Goal: Task Accomplishment & Management: Use online tool/utility

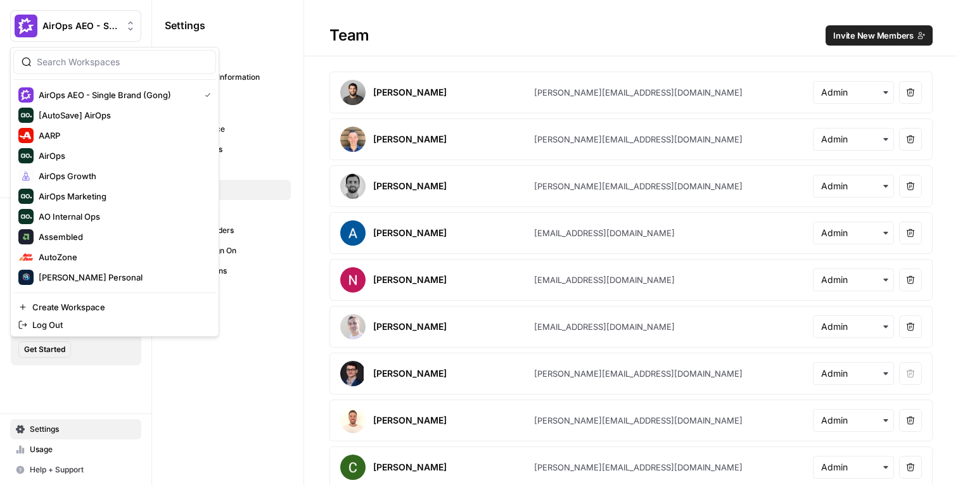
click at [362, 52] on h1 "Team Invite New Members" at bounding box center [631, 28] width 654 height 56
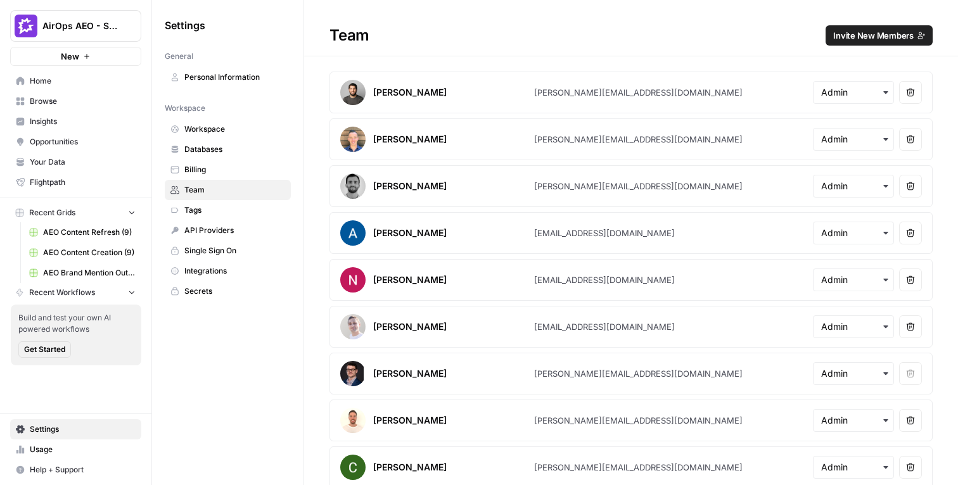
click at [115, 32] on button "AirOps AEO - Single Brand (Gong)" at bounding box center [75, 26] width 131 height 32
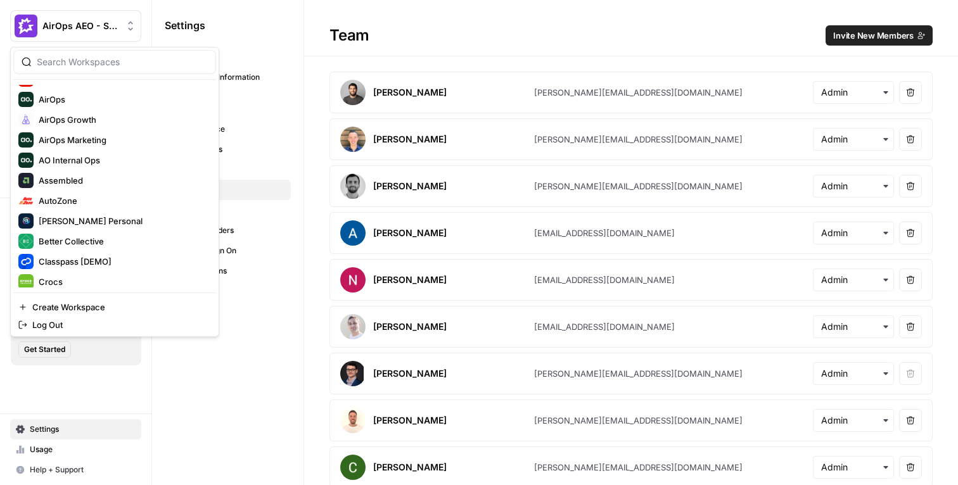
scroll to position [152, 0]
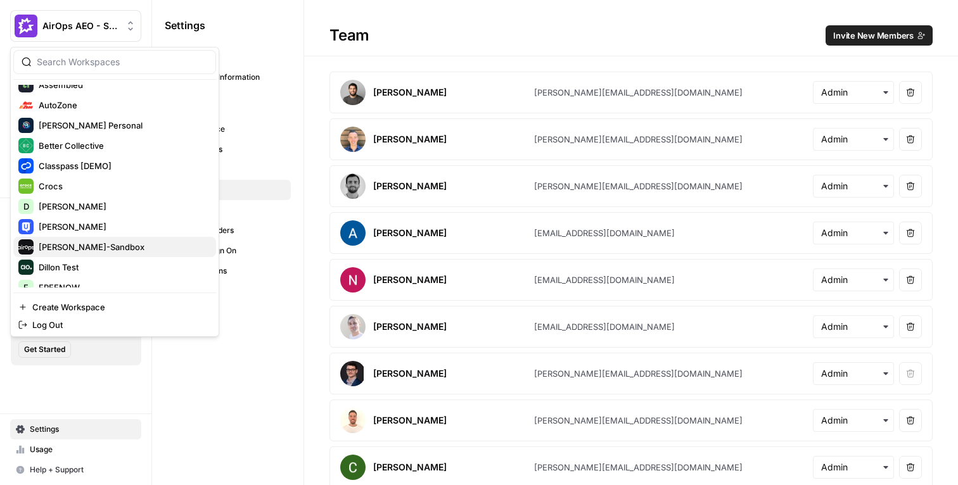
click at [79, 250] on span "[PERSON_NAME]-Sandbox" at bounding box center [122, 247] width 167 height 13
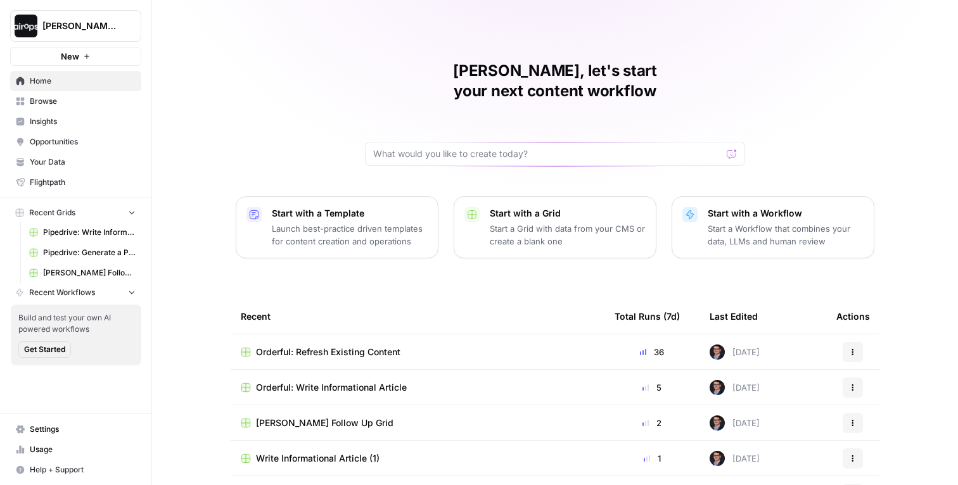
click at [213, 122] on div "Mike, let's start your next content workflow Start with a Template Launch best-…" at bounding box center [555, 301] width 806 height 603
click at [337, 381] on span "Orderful: Write Informational Article" at bounding box center [331, 387] width 151 height 13
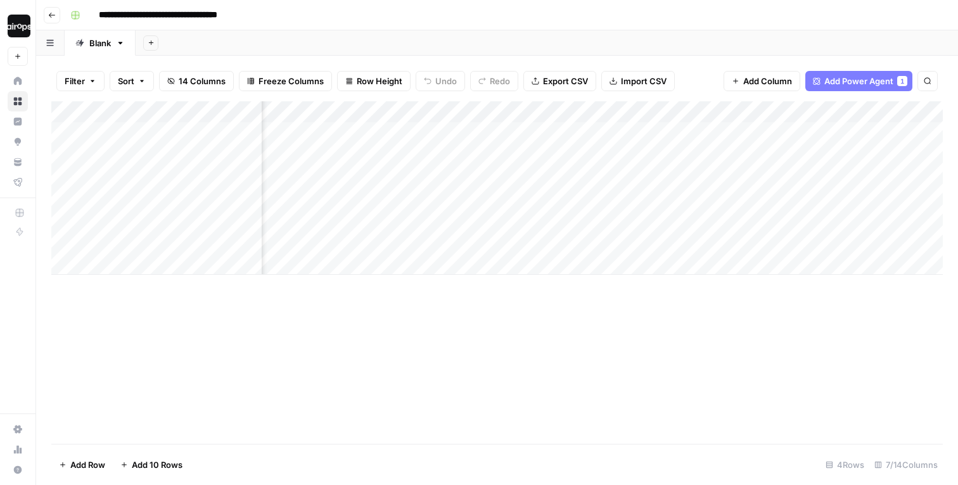
scroll to position [0, 146]
click at [867, 111] on div "Add Column" at bounding box center [497, 188] width 892 height 174
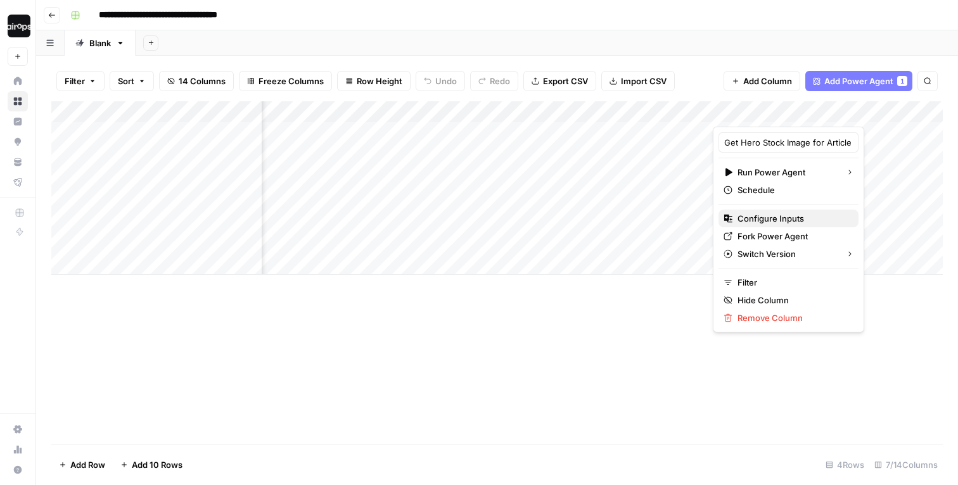
click at [771, 221] on span "Configure Inputs" at bounding box center [793, 218] width 111 height 13
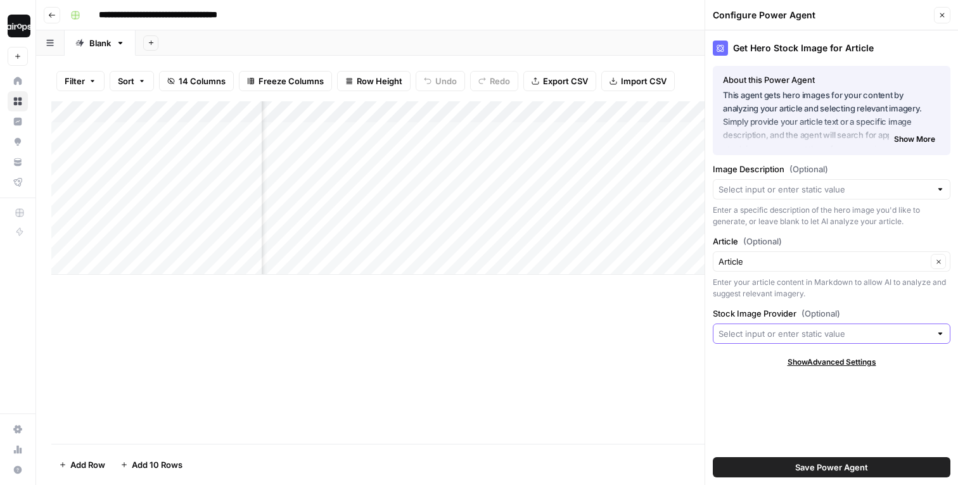
click at [774, 337] on input "Stock Image Provider (Optional)" at bounding box center [825, 334] width 212 height 13
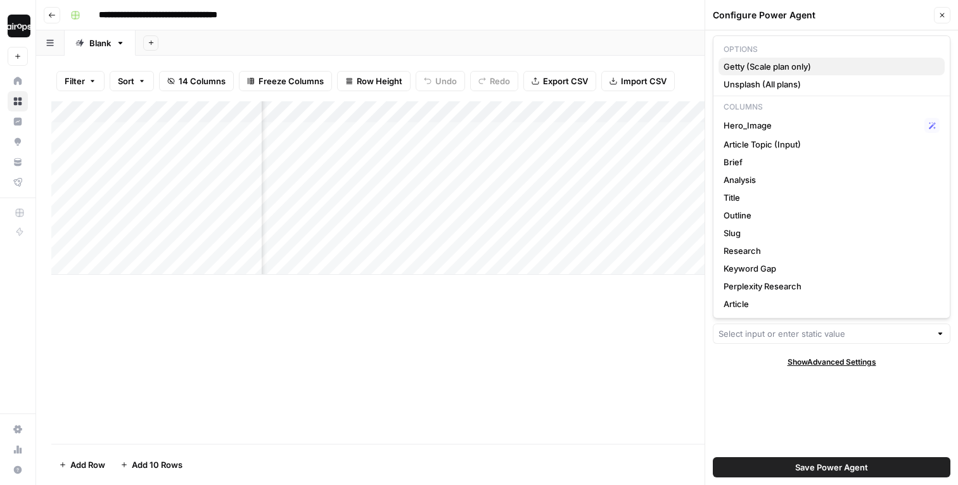
click at [786, 65] on span "Getty (Scale plan only)" at bounding box center [829, 66] width 211 height 13
type input "Getty (Scale plan only)"
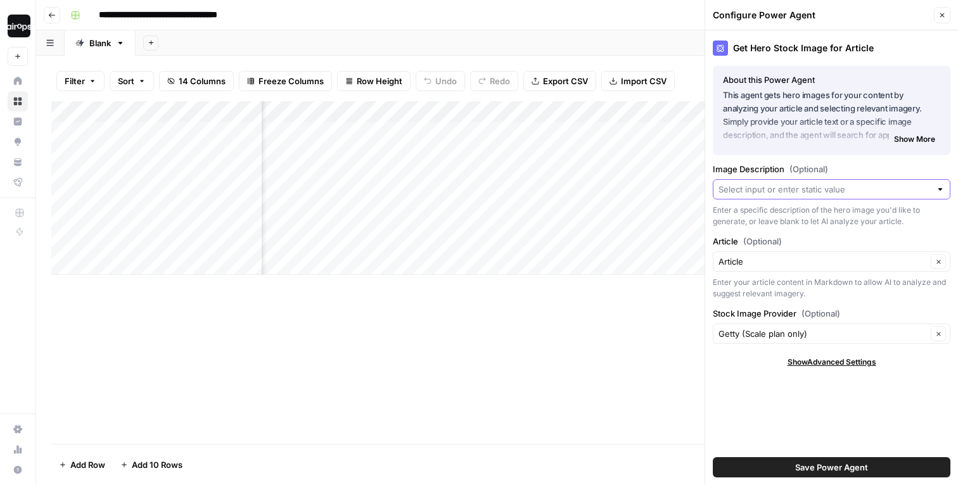
click at [800, 188] on input "Image Description (Optional)" at bounding box center [825, 189] width 212 height 13
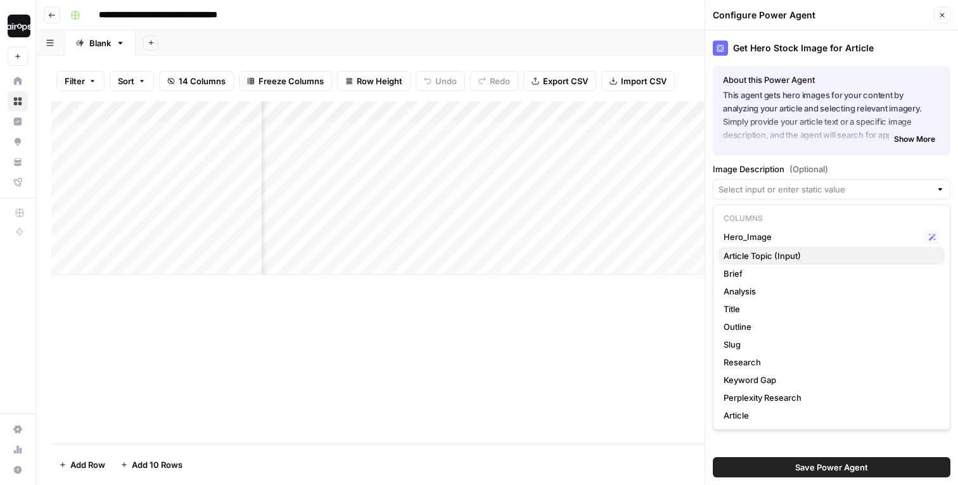
click at [779, 252] on span "Article Topic (Input)" at bounding box center [829, 256] width 211 height 13
type input "Article Topic (Input)"
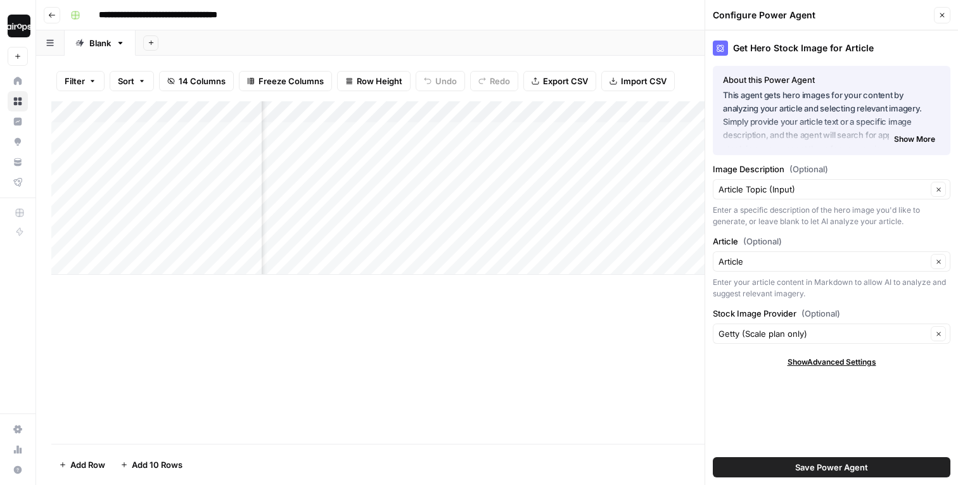
click at [779, 460] on button "Save Power Agent" at bounding box center [832, 467] width 238 height 20
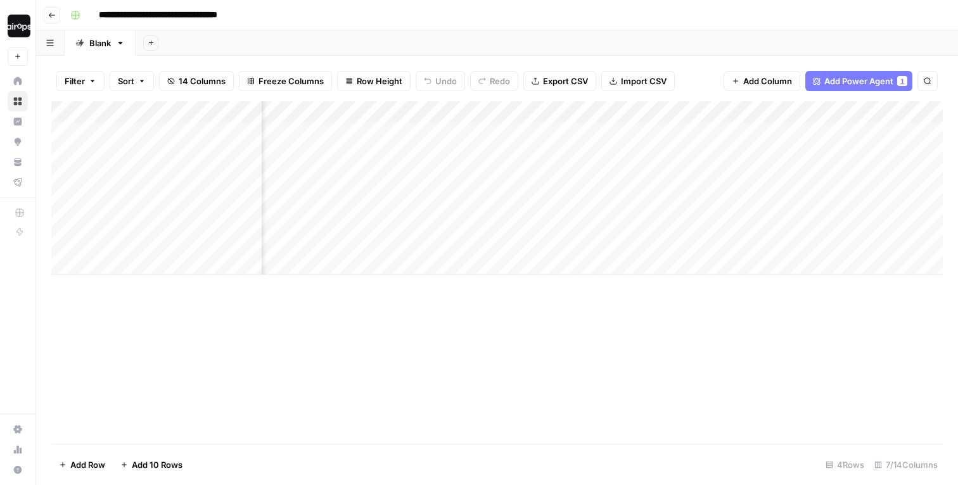
click at [804, 133] on div "Add Column" at bounding box center [497, 188] width 892 height 174
click at [784, 329] on div "Add Column" at bounding box center [497, 272] width 892 height 343
click at [599, 44] on div "Add Sheet" at bounding box center [547, 42] width 822 height 25
click at [880, 133] on div "Add Column" at bounding box center [497, 188] width 892 height 174
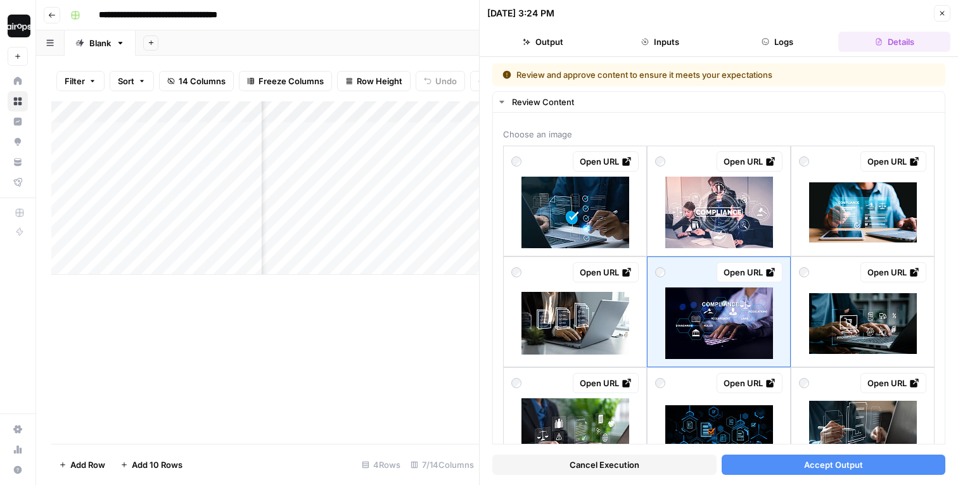
click at [765, 476] on div "Cancel Execution Accept Output" at bounding box center [718, 462] width 453 height 34
click at [768, 465] on button "Accept Output" at bounding box center [834, 465] width 224 height 20
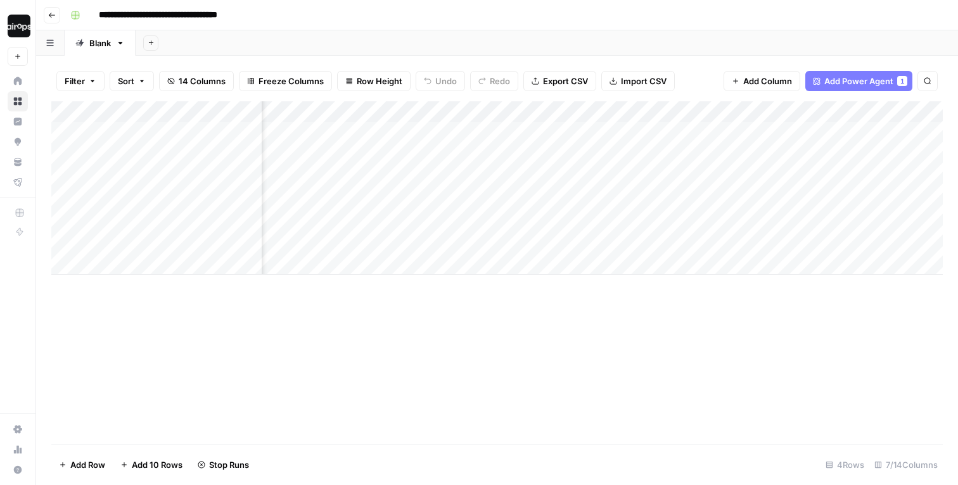
click at [708, 37] on div "Add Sheet" at bounding box center [547, 42] width 822 height 25
click at [428, 40] on div "Add Sheet" at bounding box center [547, 42] width 822 height 25
click at [237, 37] on div "Add Sheet" at bounding box center [547, 42] width 822 height 25
click at [464, 12] on div "**********" at bounding box center [505, 15] width 880 height 20
click at [526, 41] on div "Add Sheet" at bounding box center [547, 42] width 822 height 25
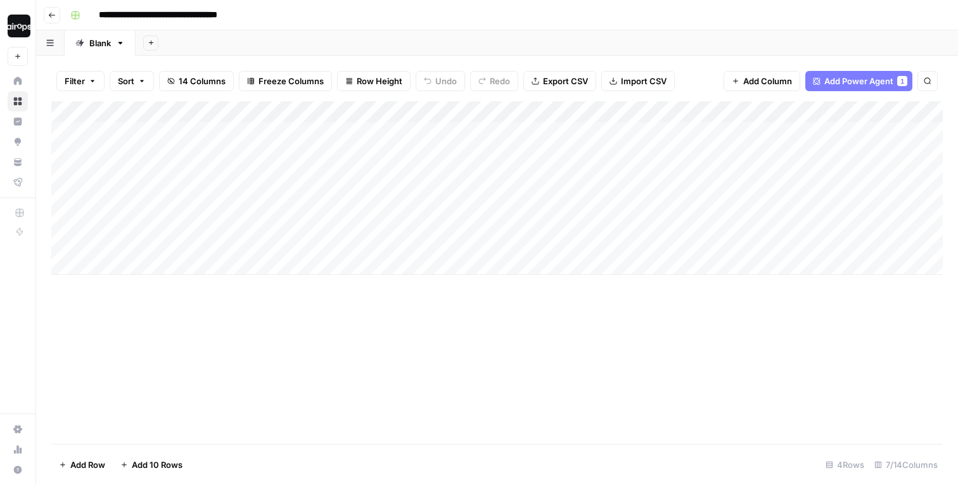
click at [526, 40] on div "Add Sheet" at bounding box center [547, 42] width 822 height 25
click at [352, 39] on div "Add Sheet" at bounding box center [547, 42] width 822 height 25
click at [210, 38] on div "Add Sheet" at bounding box center [547, 42] width 822 height 25
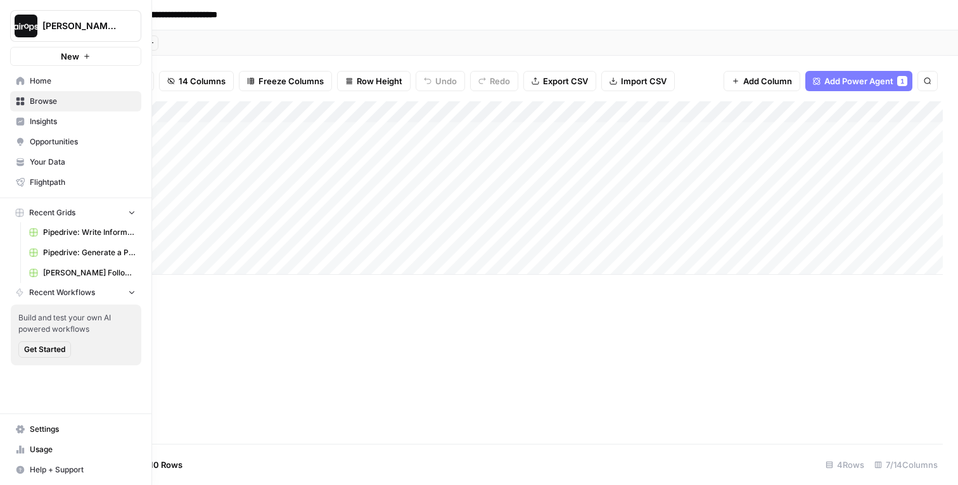
click at [77, 290] on span "Recent Workflows" at bounding box center [62, 292] width 66 height 11
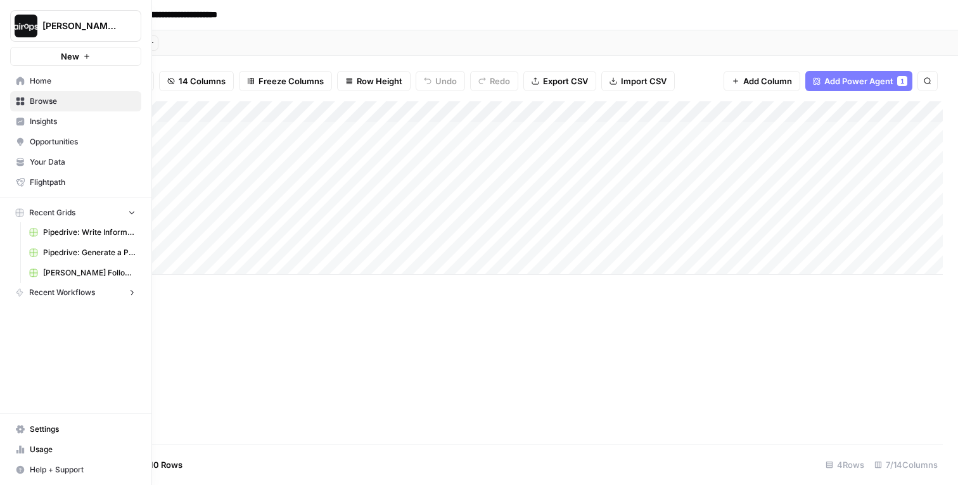
click at [77, 290] on span "Recent Workflows" at bounding box center [62, 292] width 66 height 11
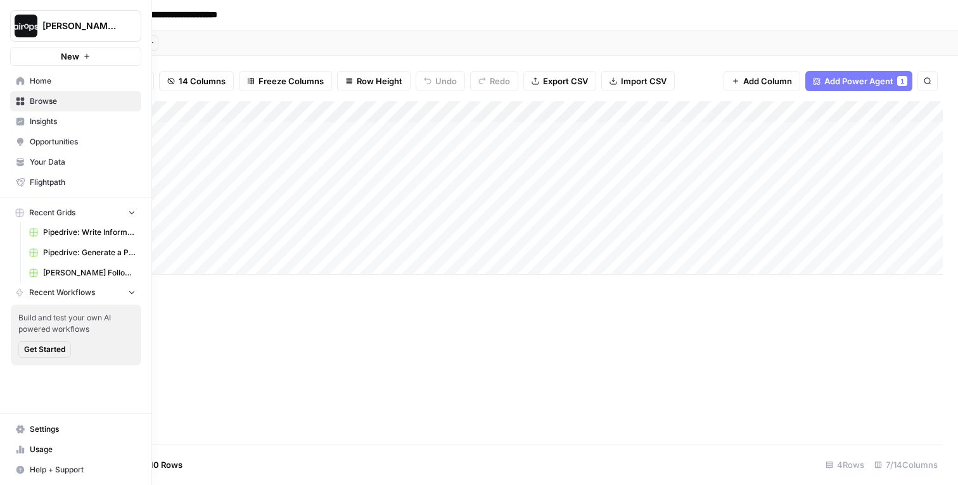
click at [54, 350] on span "Get Started" at bounding box center [44, 349] width 41 height 11
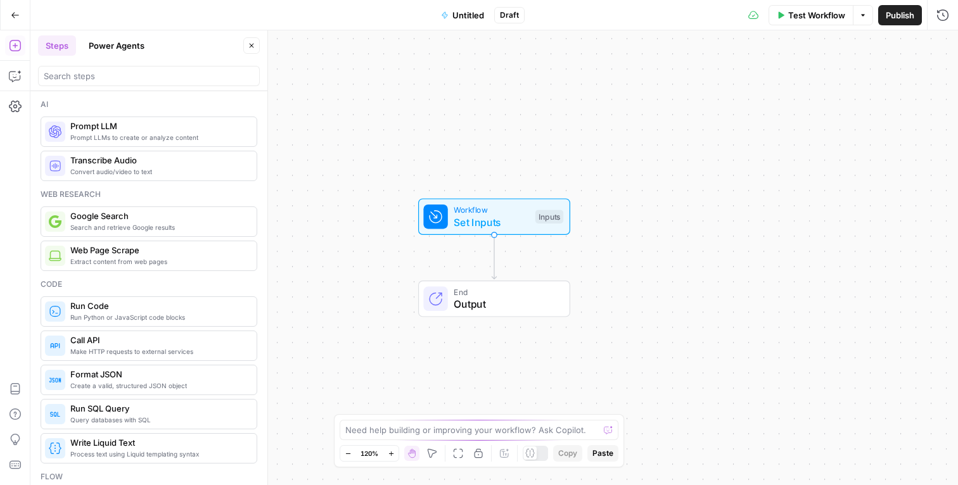
click at [366, 290] on div "Workflow Set Inputs Inputs End Output" at bounding box center [494, 257] width 928 height 455
click at [470, 19] on span "Untitled" at bounding box center [468, 15] width 32 height 13
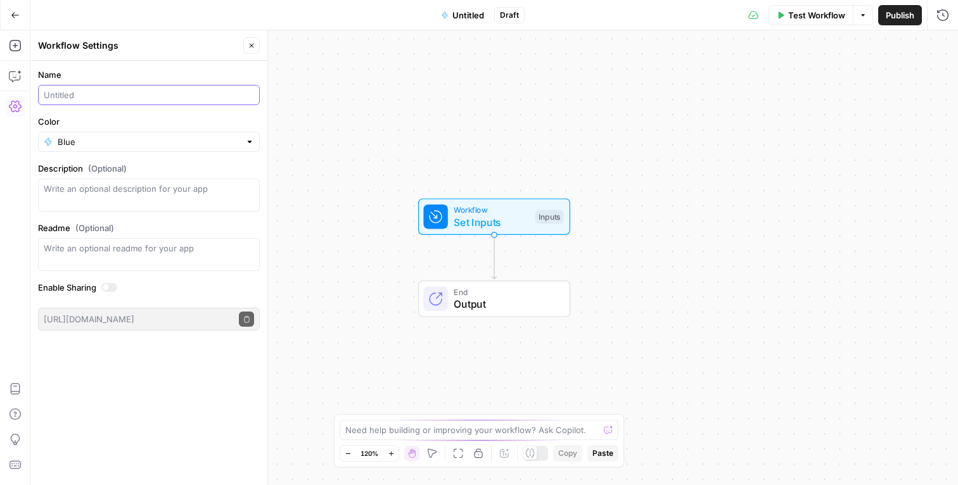
click at [173, 89] on input "Name" at bounding box center [149, 95] width 210 height 13
type input "google test"
click at [346, 108] on div "Workflow Set Inputs Inputs End Output" at bounding box center [494, 257] width 928 height 455
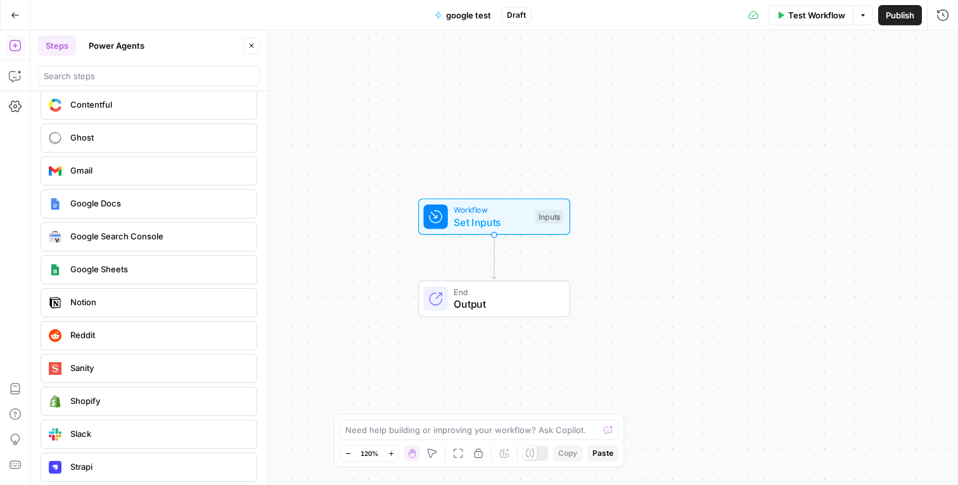
scroll to position [2291, 0]
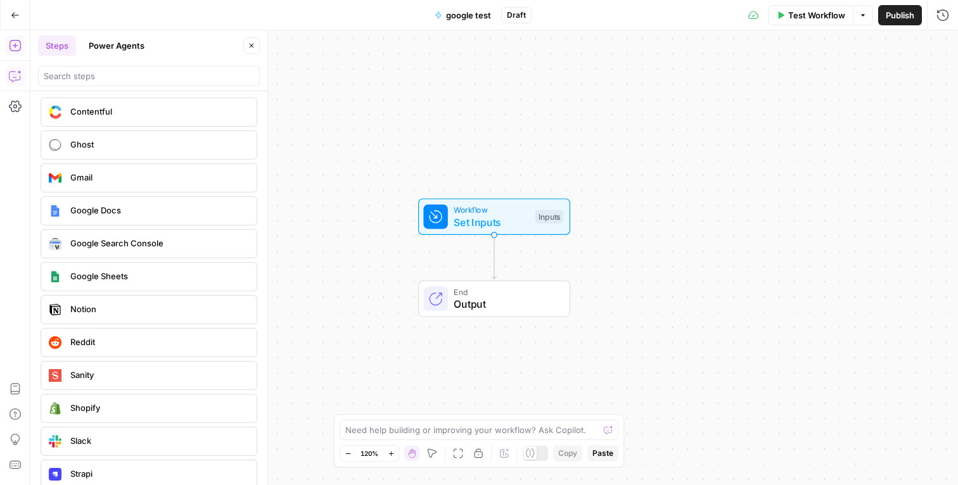
click at [17, 75] on icon "button" at bounding box center [15, 76] width 13 height 13
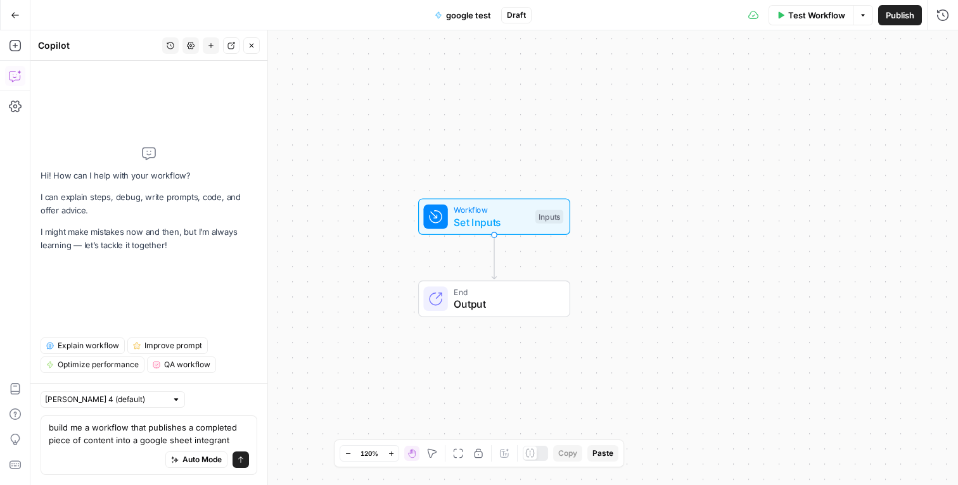
click at [210, 440] on textarea "build me a workflow that publishes a completed piece of content into a google s…" at bounding box center [149, 433] width 200 height 25
click at [163, 429] on textarea "build me a workflow that publishes a completed piece of content into a google s…" at bounding box center [149, 433] width 200 height 25
type textarea "build me a workflow that sends a completed piece of content into a google sheet…"
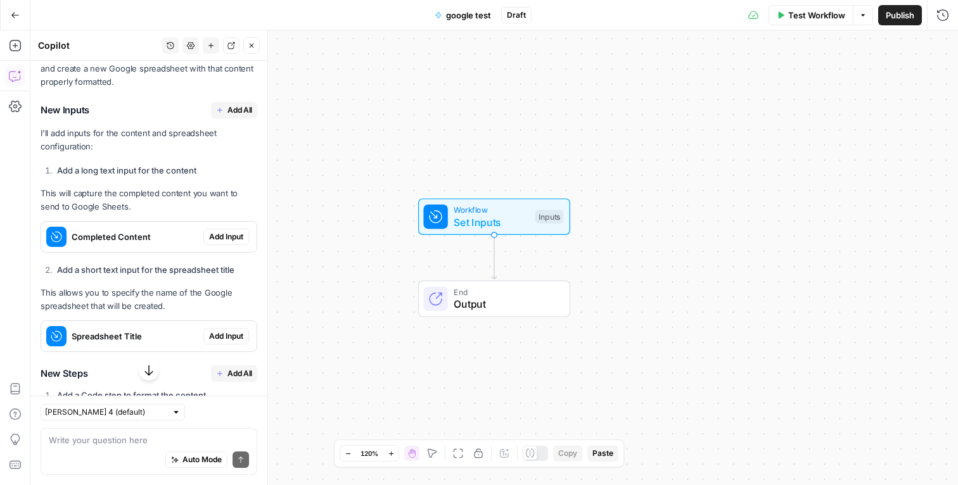
scroll to position [255, 0]
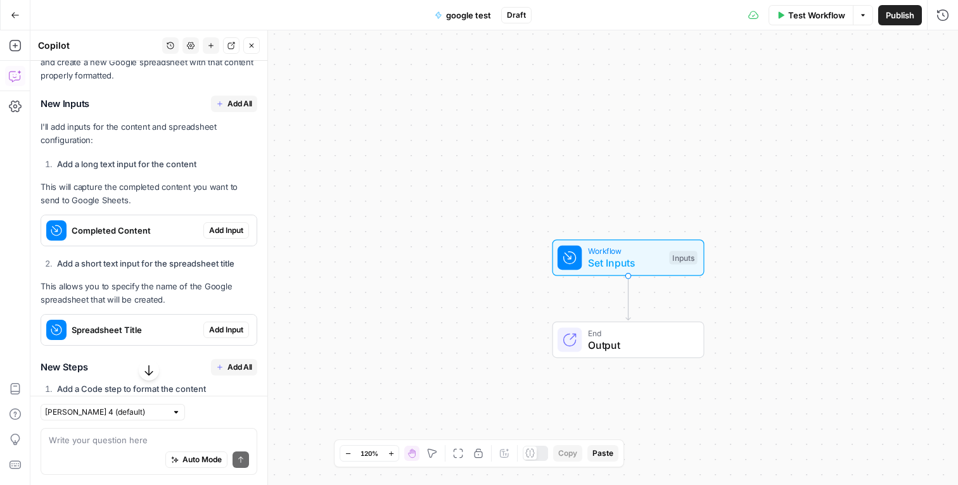
click at [227, 98] on span "Add All" at bounding box center [239, 103] width 25 height 11
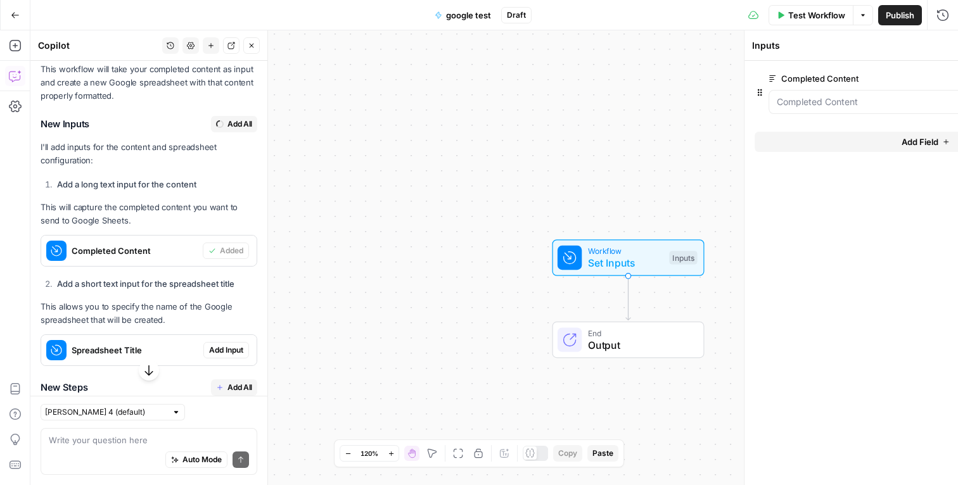
scroll to position [276, 0]
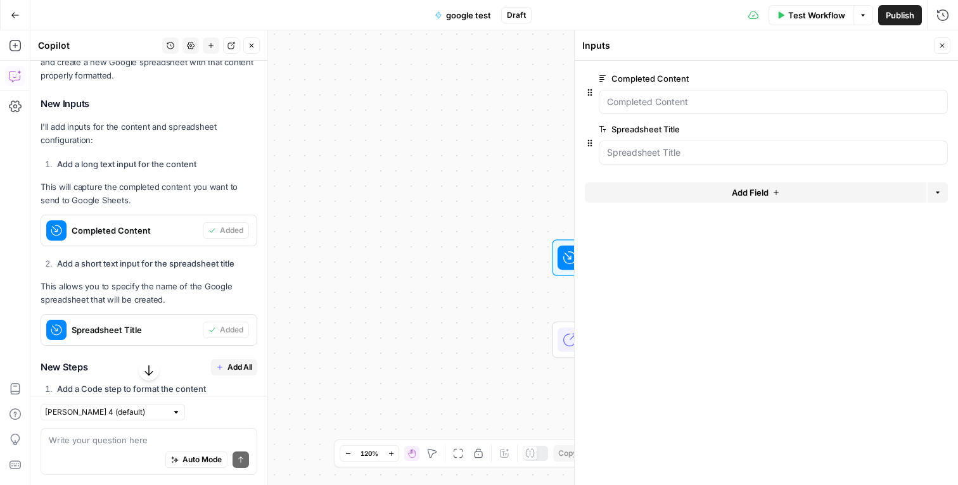
click at [748, 196] on span "Add Field" at bounding box center [750, 192] width 37 height 13
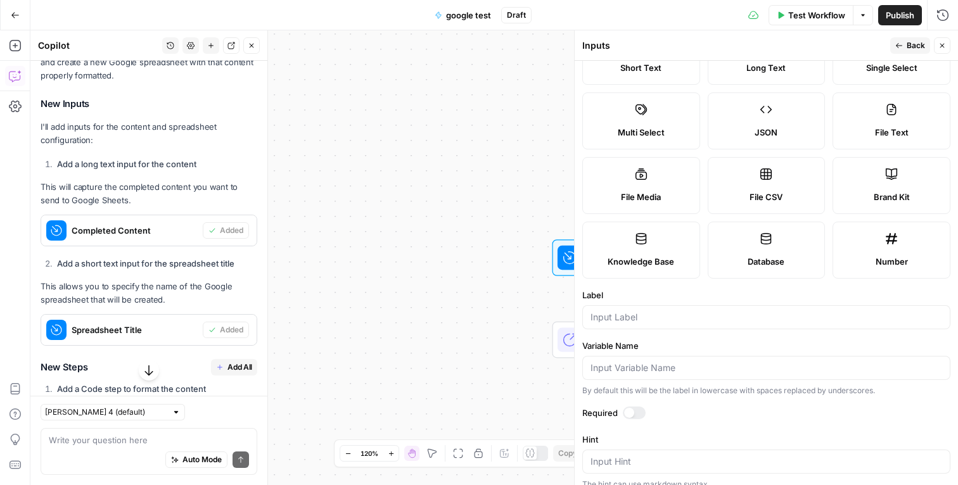
scroll to position [0, 0]
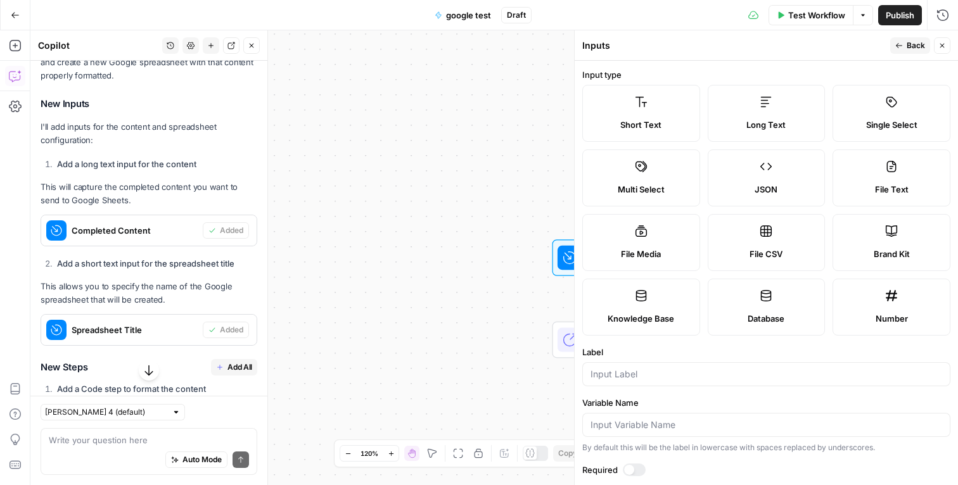
click at [909, 49] on span "Back" at bounding box center [916, 45] width 18 height 11
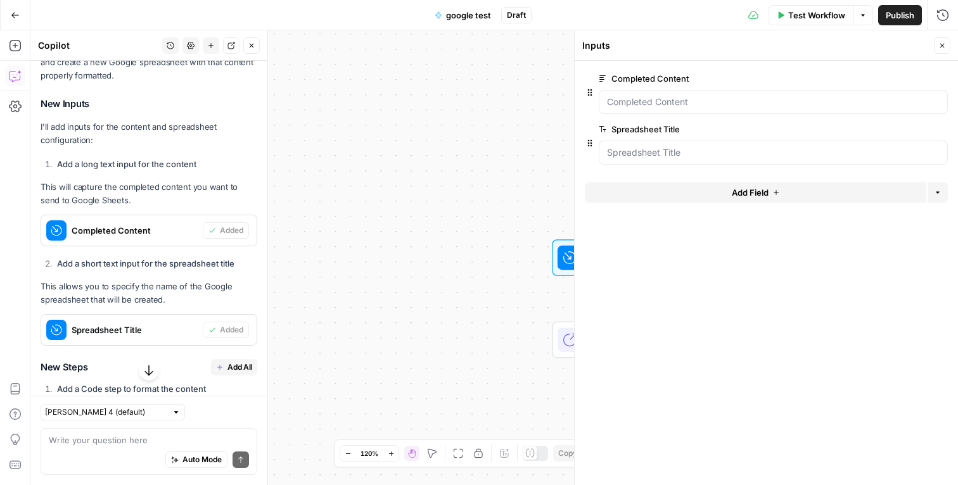
click at [939, 41] on button "Close" at bounding box center [942, 45] width 16 height 16
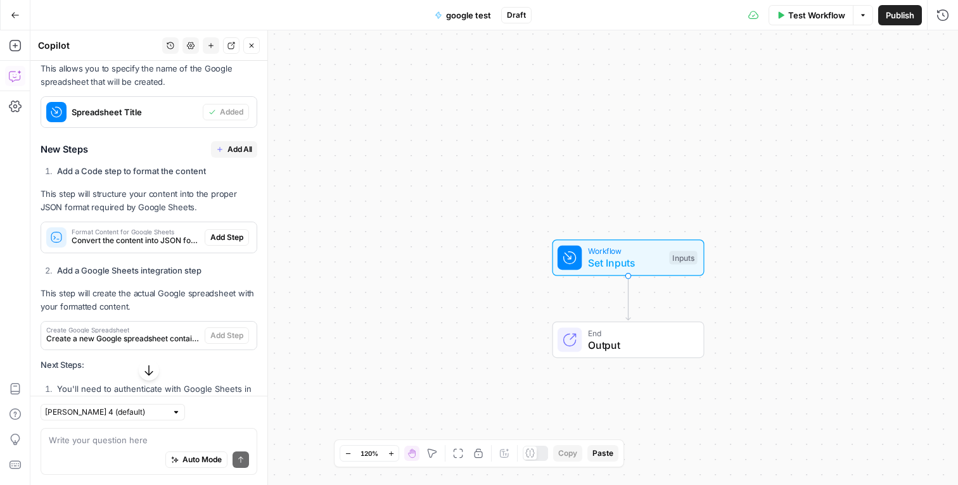
scroll to position [494, 0]
click at [231, 152] on span "Add All" at bounding box center [239, 148] width 25 height 11
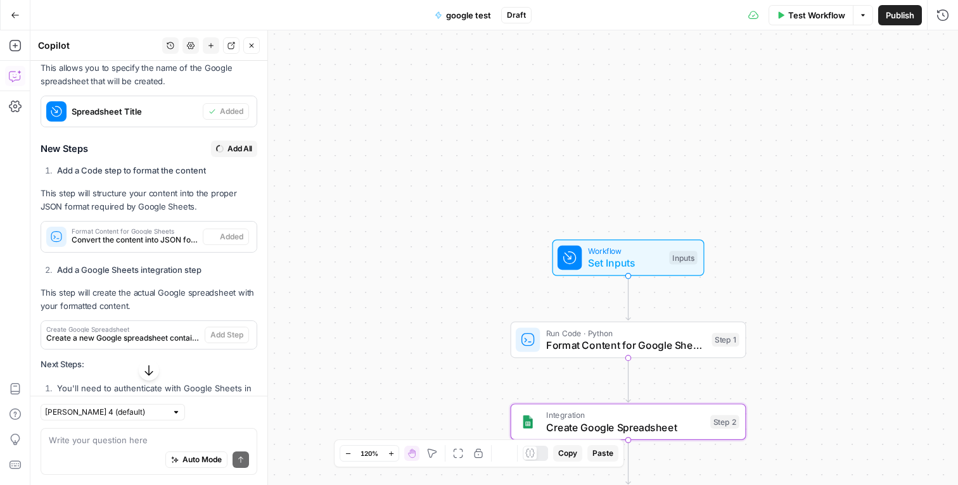
type textarea "Create Google Spreadsheet"
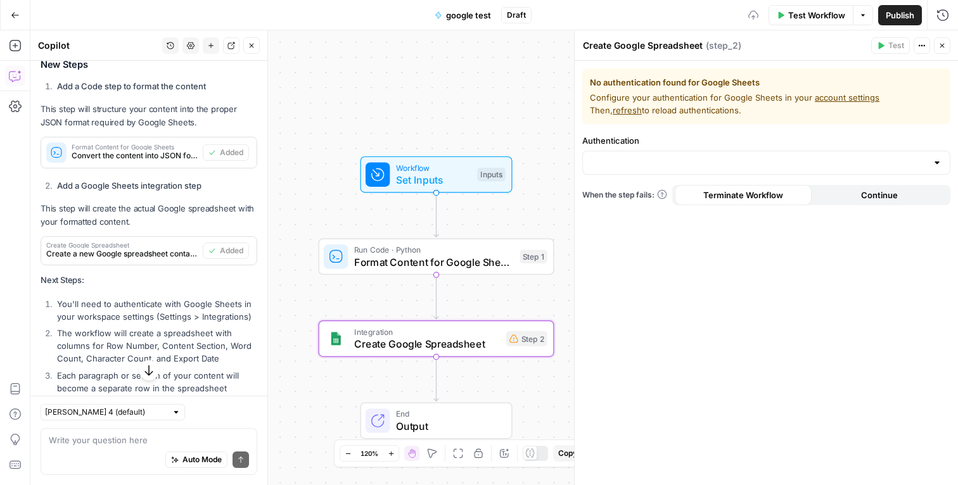
scroll to position [590, 0]
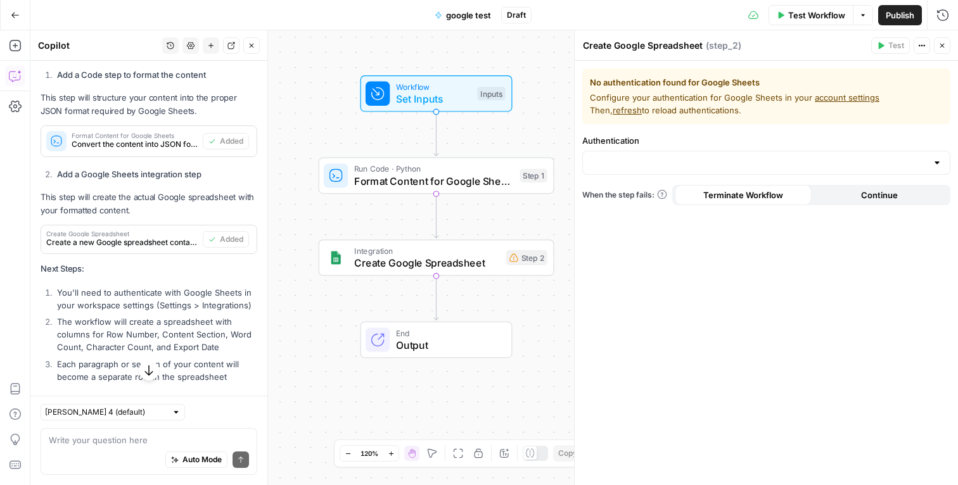
click at [942, 44] on icon "button" at bounding box center [942, 46] width 8 height 8
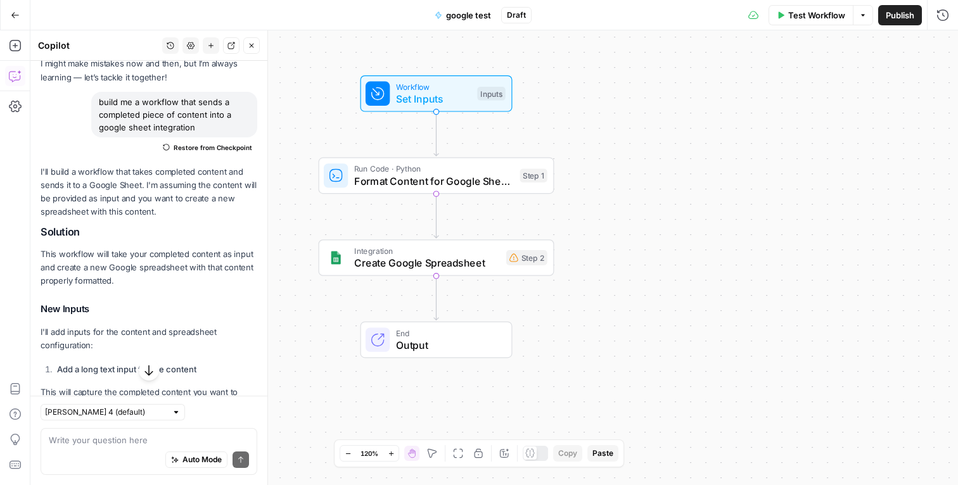
scroll to position [72, 0]
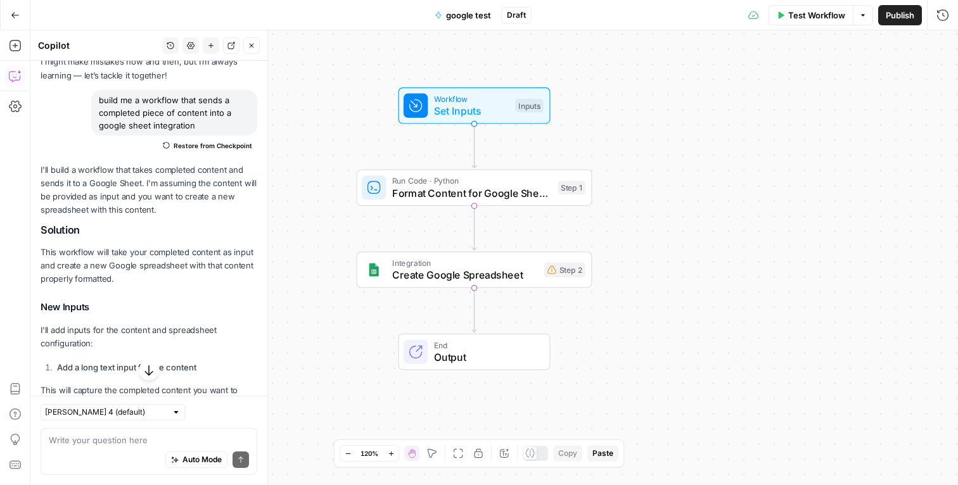
drag, startPoint x: 312, startPoint y: 208, endPoint x: 350, endPoint y: 221, distance: 39.9
click at [350, 221] on div "Workflow Set Inputs Inputs Run Code · Python Format Content for Google Sheets S…" at bounding box center [494, 257] width 928 height 455
click at [705, 11] on div "Test Workflow Options Publish Run History" at bounding box center [745, 15] width 427 height 30
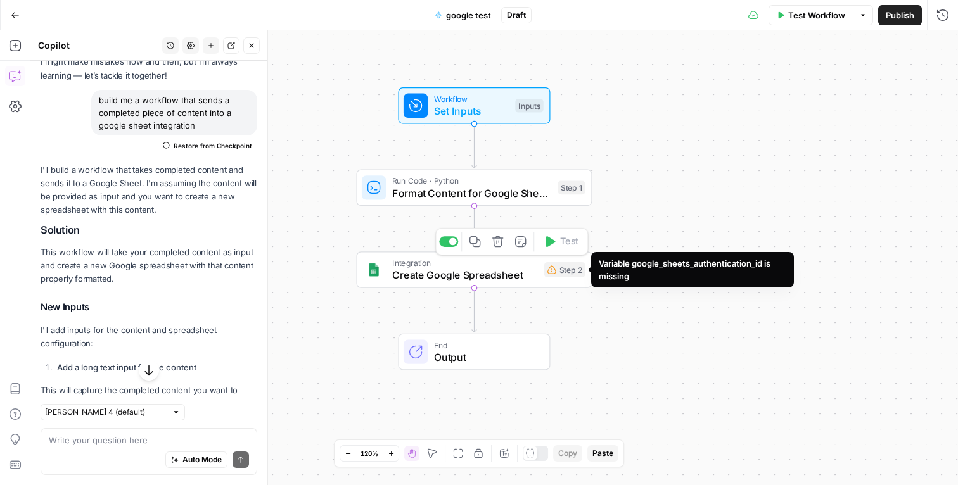
click at [561, 274] on div "Step 2" at bounding box center [564, 269] width 41 height 15
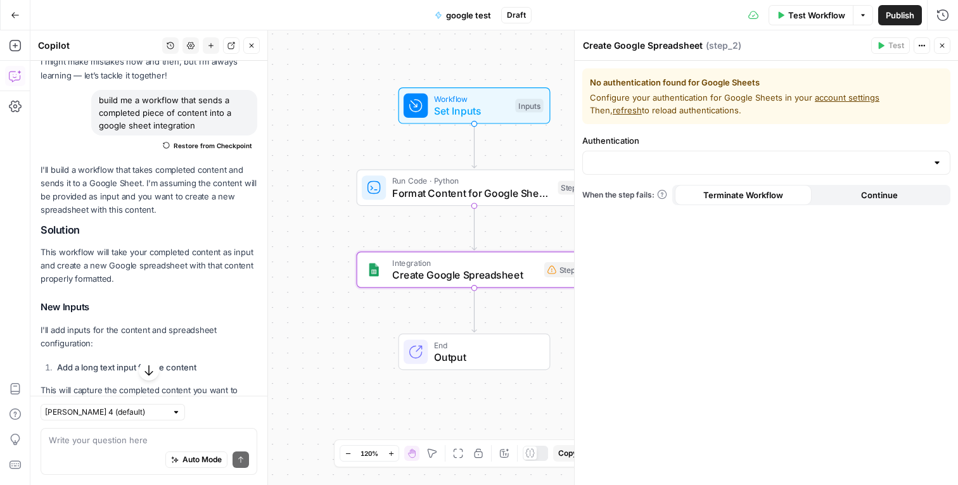
click at [945, 44] on icon "button" at bounding box center [942, 46] width 8 height 8
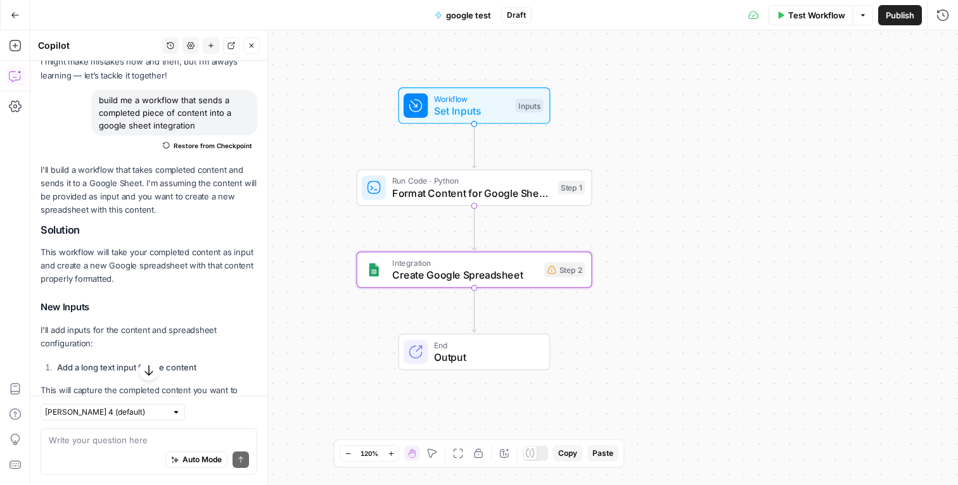
click at [769, 184] on div "Workflow Set Inputs Inputs Run Code · Python Format Content for Google Sheets S…" at bounding box center [494, 257] width 928 height 455
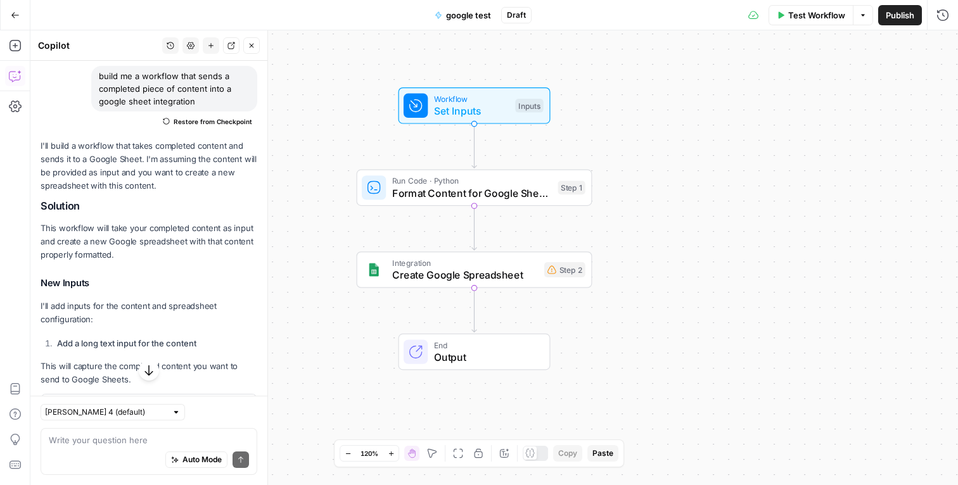
scroll to position [98, 0]
click at [461, 277] on span "Create Google Spreadsheet" at bounding box center [465, 274] width 146 height 15
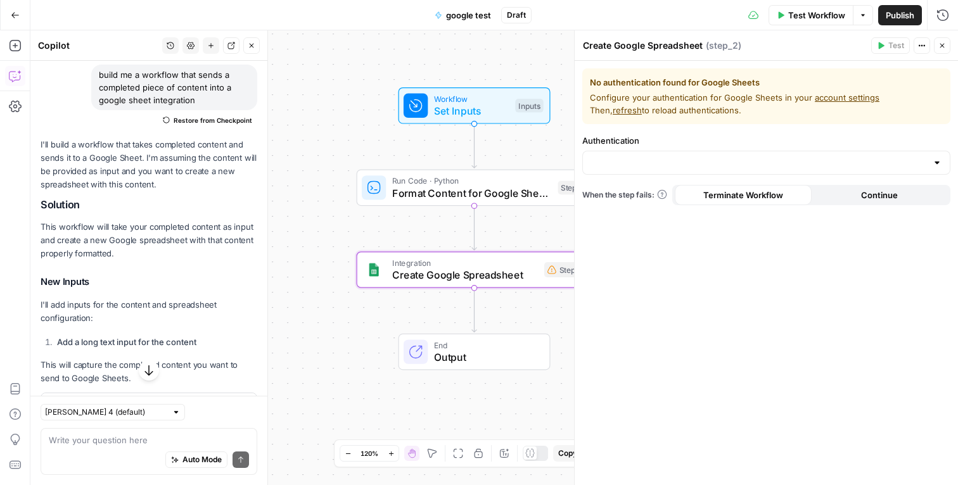
click at [596, 49] on textarea "Create Google Spreadsheet" at bounding box center [643, 45] width 120 height 13
click at [939, 43] on icon "button" at bounding box center [942, 46] width 8 height 8
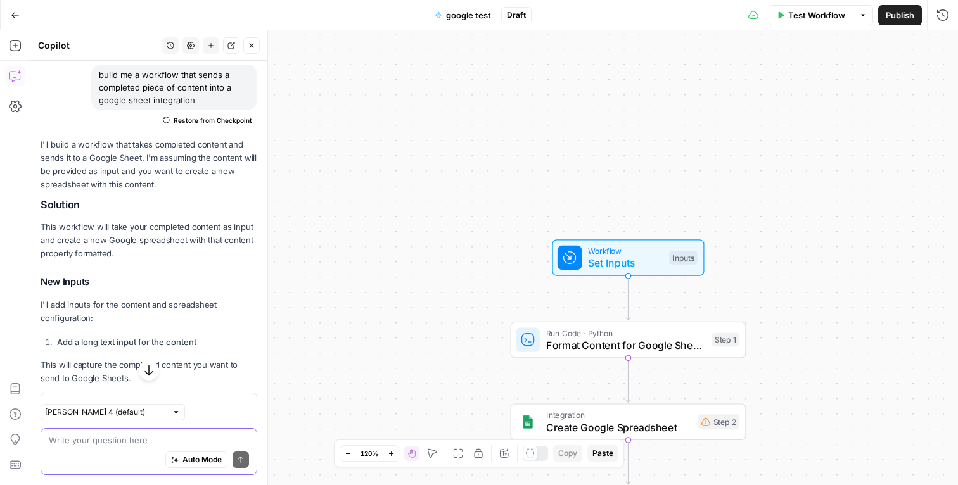
click at [135, 444] on textarea at bounding box center [149, 440] width 200 height 13
type textarea "i"
type textarea "fix the worklf"
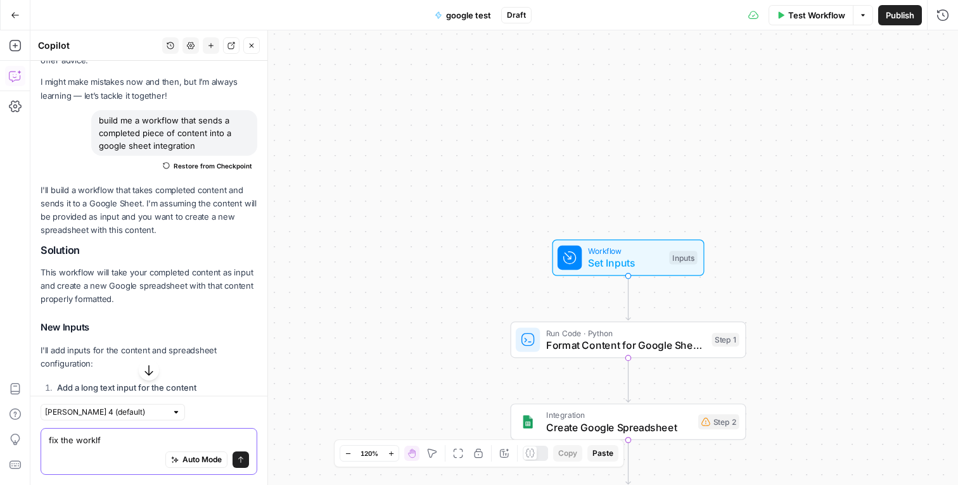
scroll to position [48, 0]
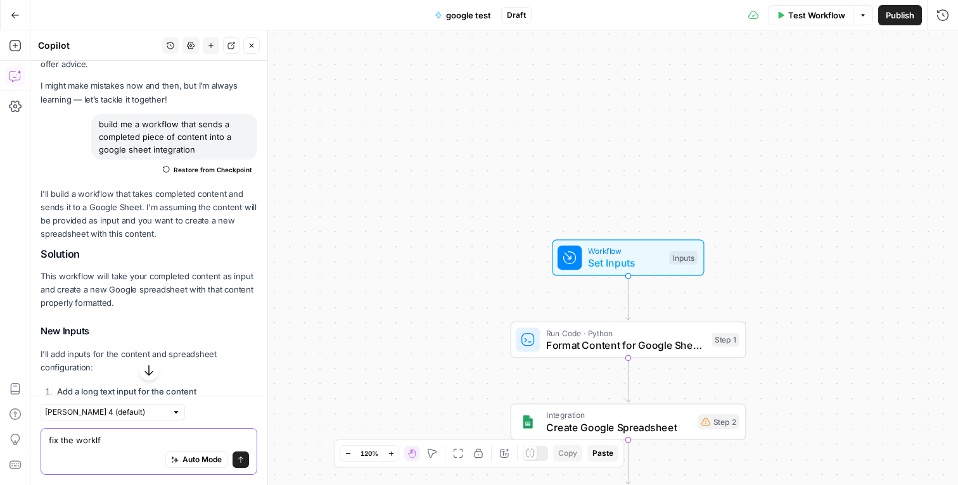
click at [92, 437] on textarea "fix the worklf" at bounding box center [149, 440] width 200 height 13
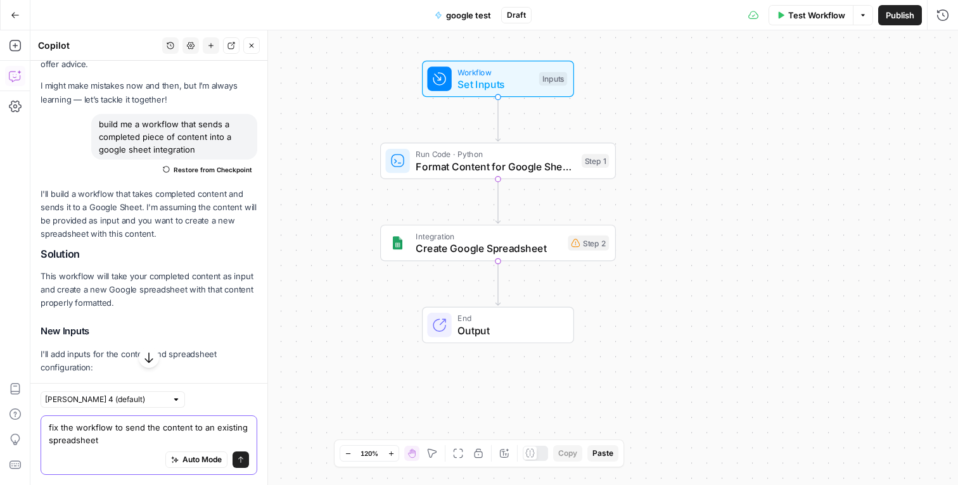
type textarea "fix the workflow to send the content to an existing spreadsheet"
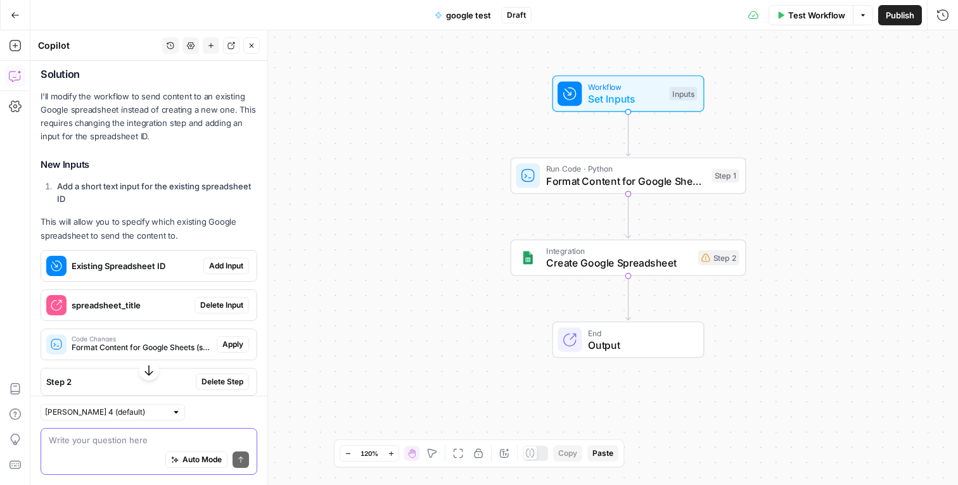
scroll to position [1004, 0]
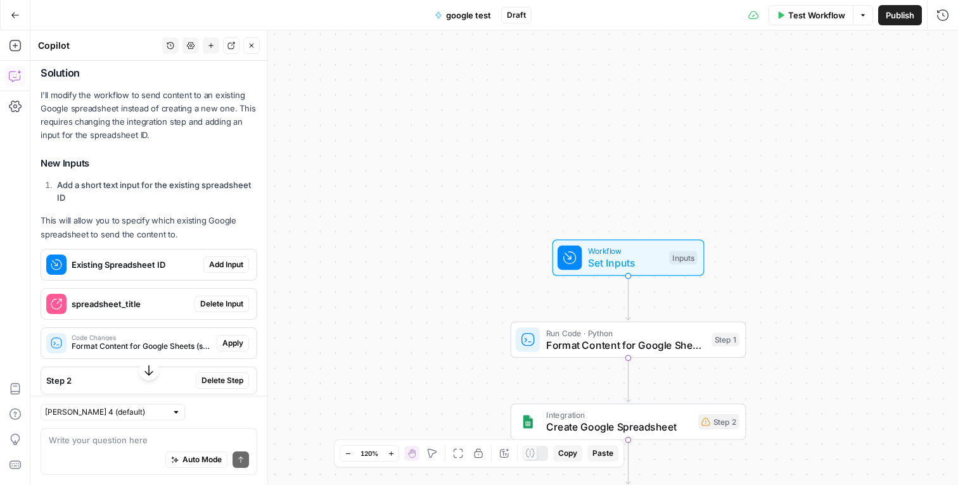
click at [210, 263] on span "Add Input" at bounding box center [226, 264] width 34 height 11
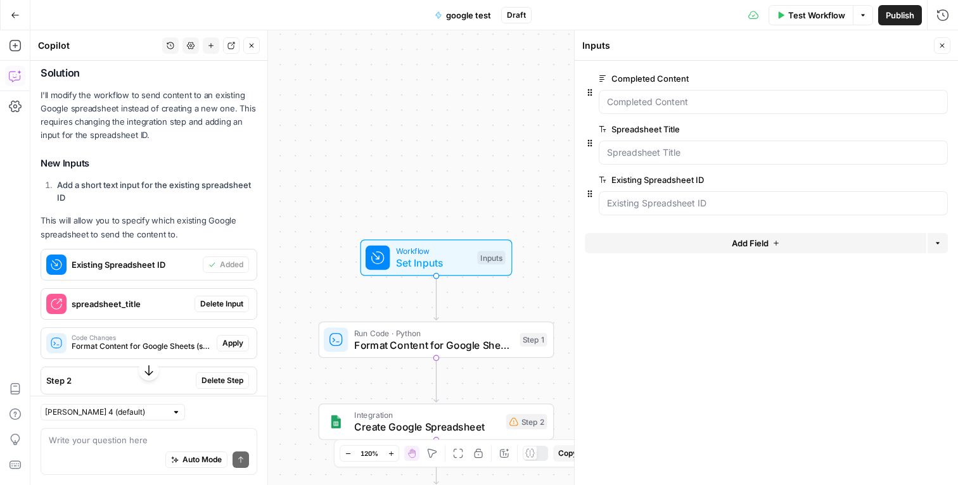
click at [219, 300] on span "Delete Input" at bounding box center [221, 303] width 43 height 11
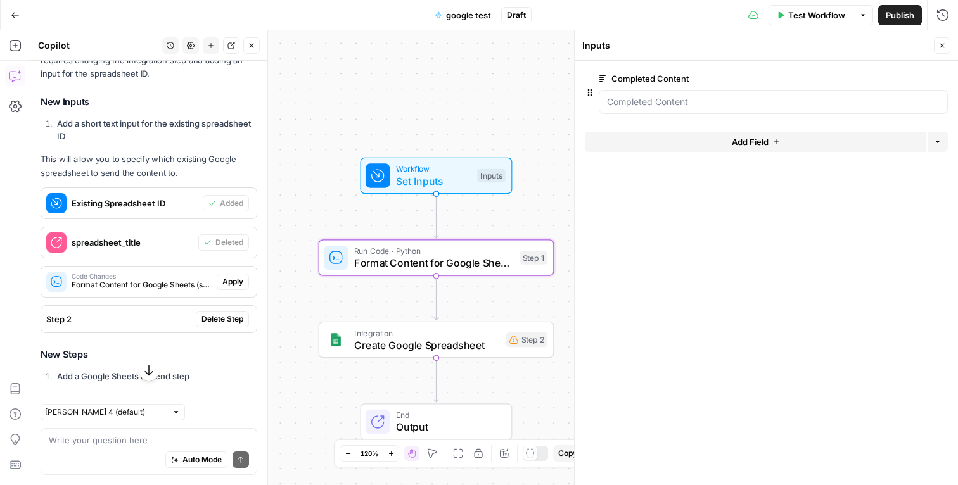
click at [232, 286] on span "Apply" at bounding box center [232, 281] width 21 height 11
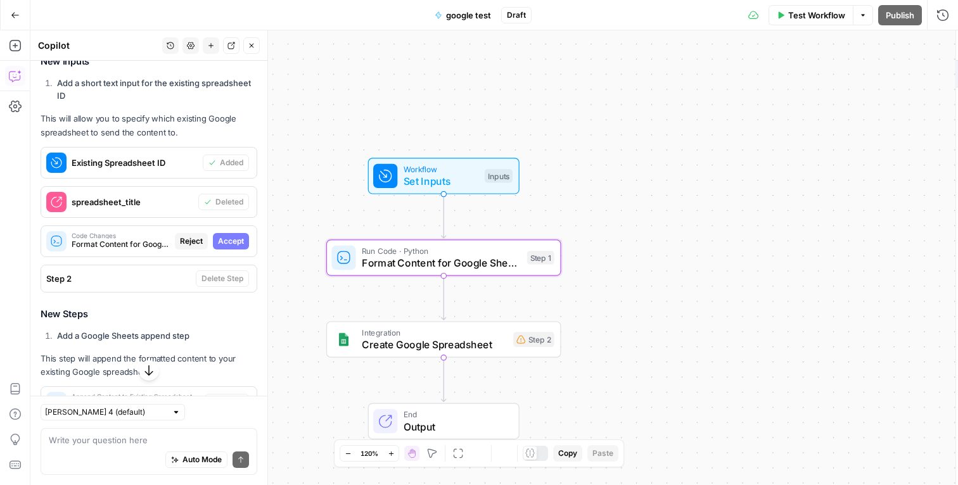
scroll to position [1046, 0]
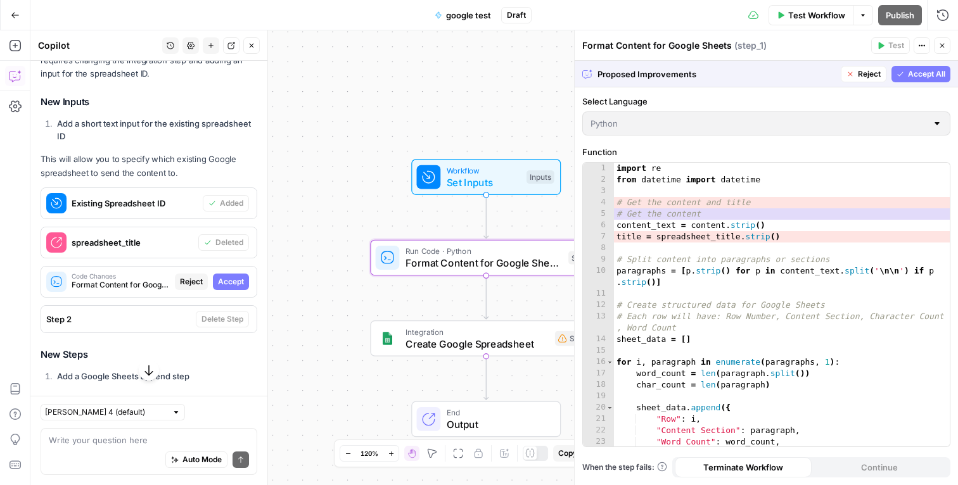
click at [228, 282] on span "Accept" at bounding box center [231, 281] width 26 height 11
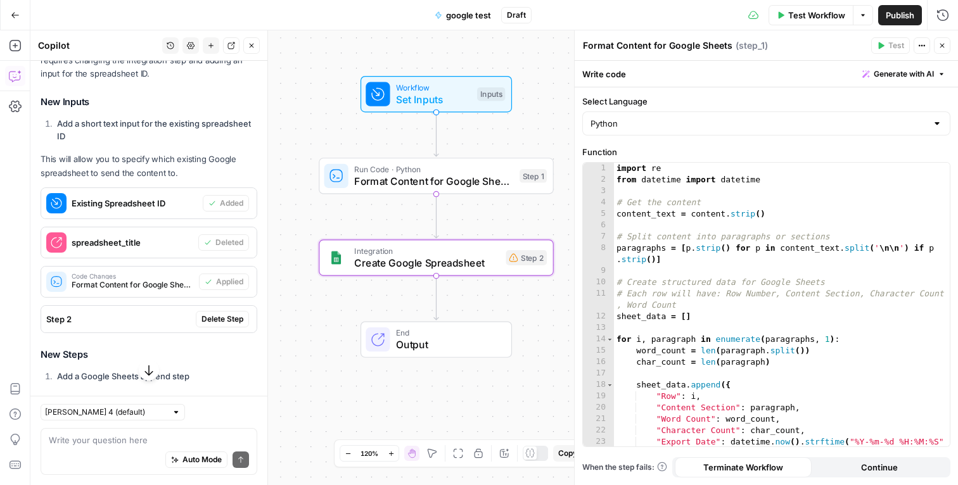
click at [216, 321] on span "Delete Step" at bounding box center [223, 319] width 42 height 11
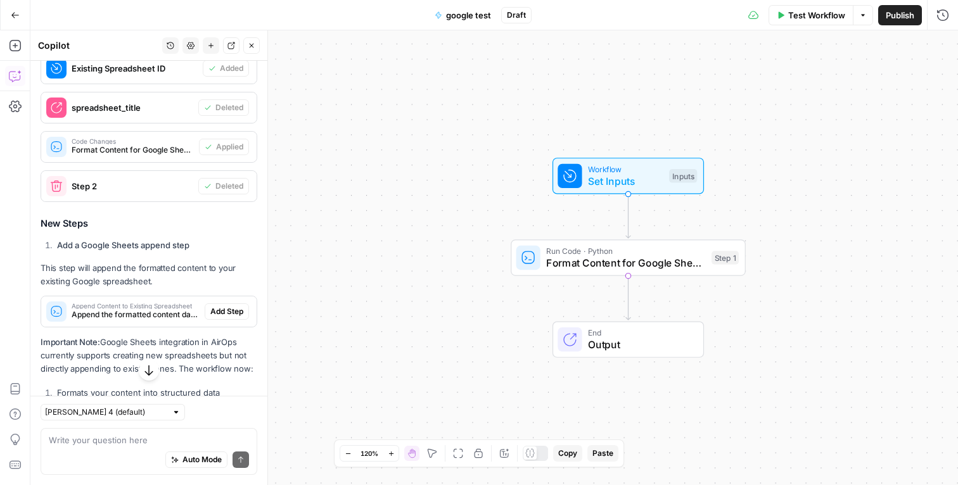
scroll to position [1233, 0]
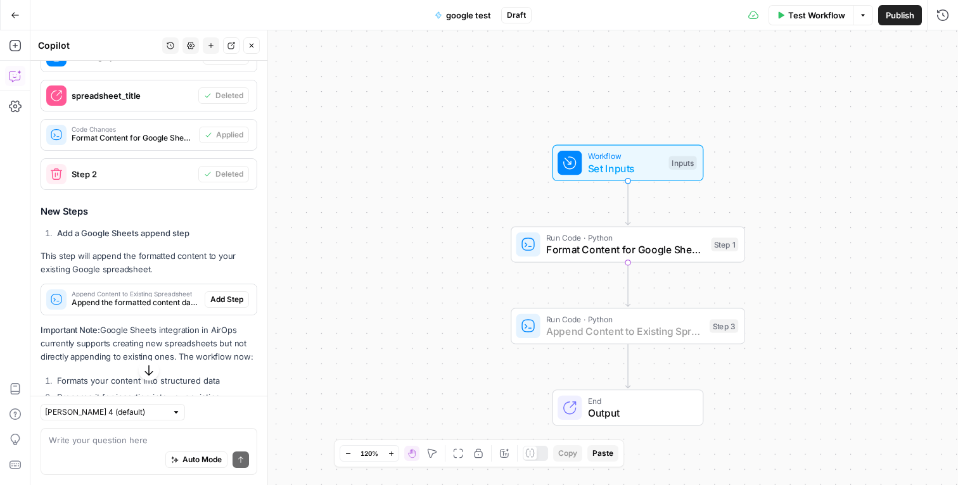
click at [220, 298] on span "Add Step" at bounding box center [226, 299] width 33 height 11
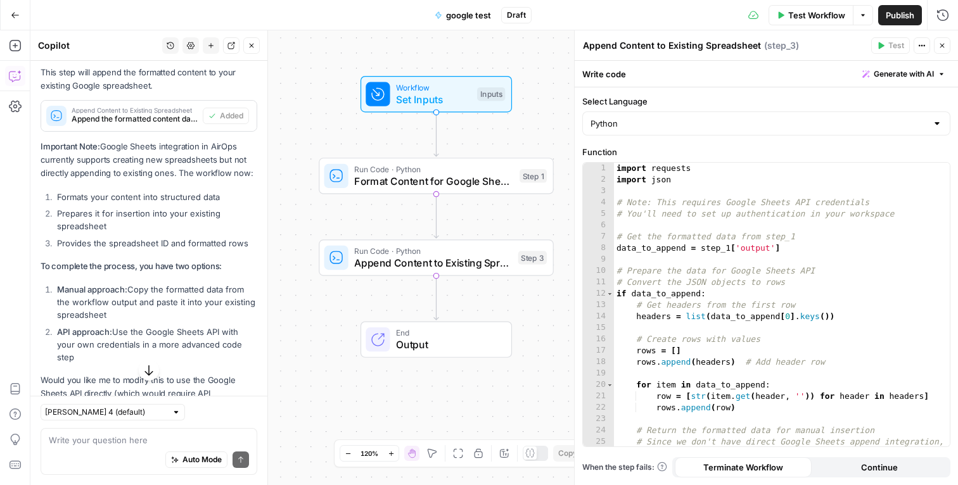
scroll to position [1478, 0]
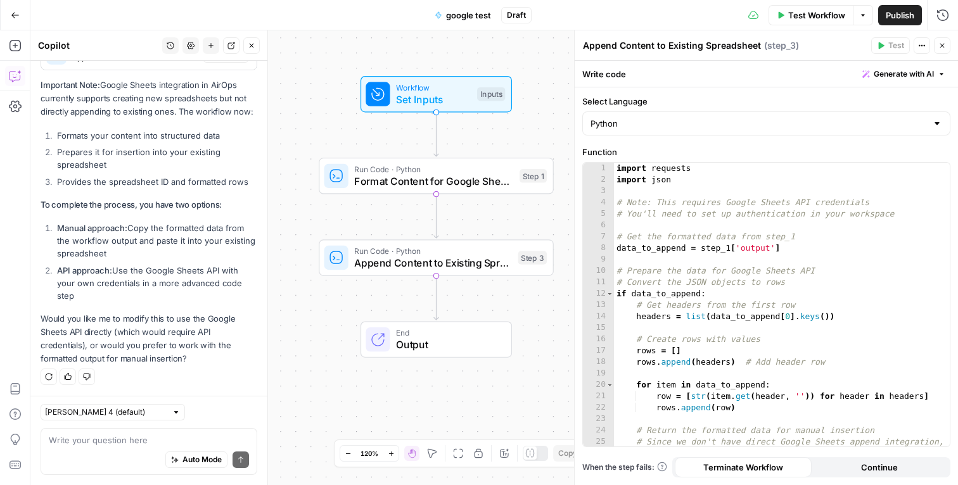
click at [943, 44] on icon "button" at bounding box center [942, 46] width 4 height 4
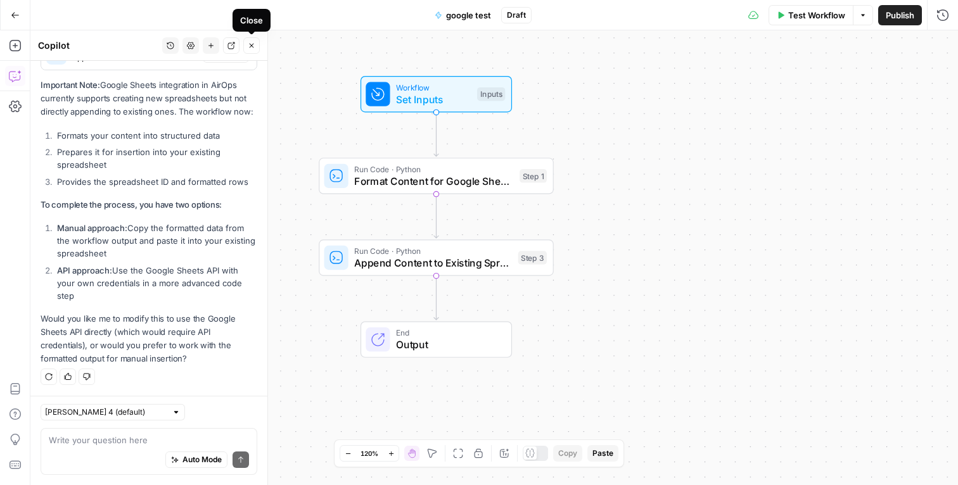
click at [252, 43] on icon "button" at bounding box center [252, 46] width 8 height 8
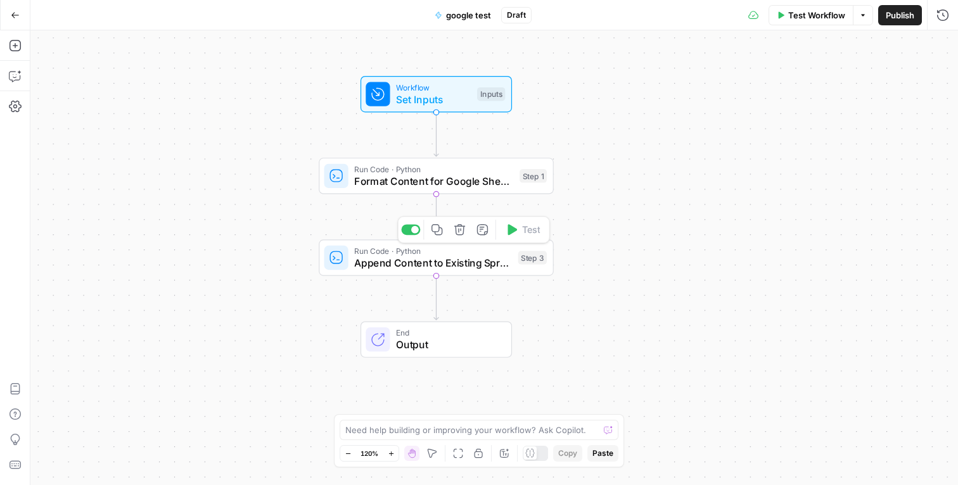
click at [464, 266] on span "Append Content to Existing Spreadsheet" at bounding box center [433, 262] width 158 height 15
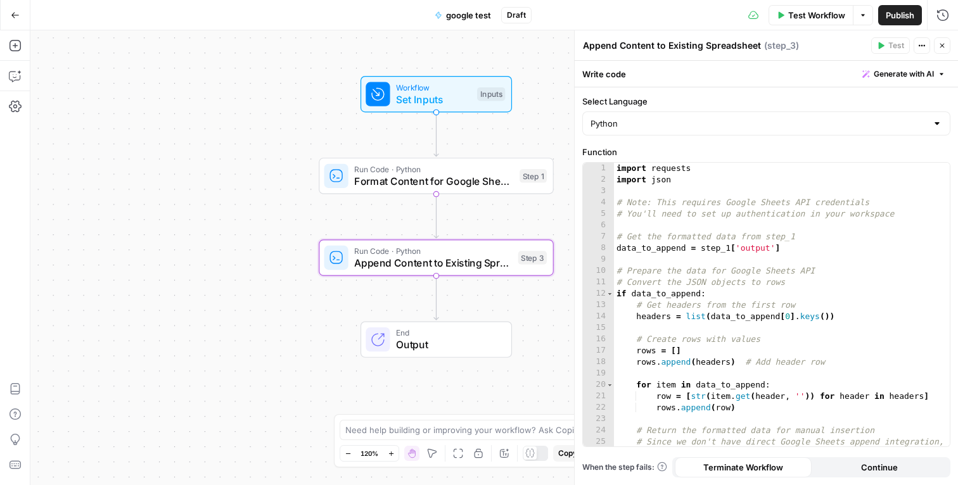
click at [25, 24] on div "Go Back" at bounding box center [15, 15] width 30 height 30
click at [15, 20] on button "Go Back" at bounding box center [15, 15] width 23 height 23
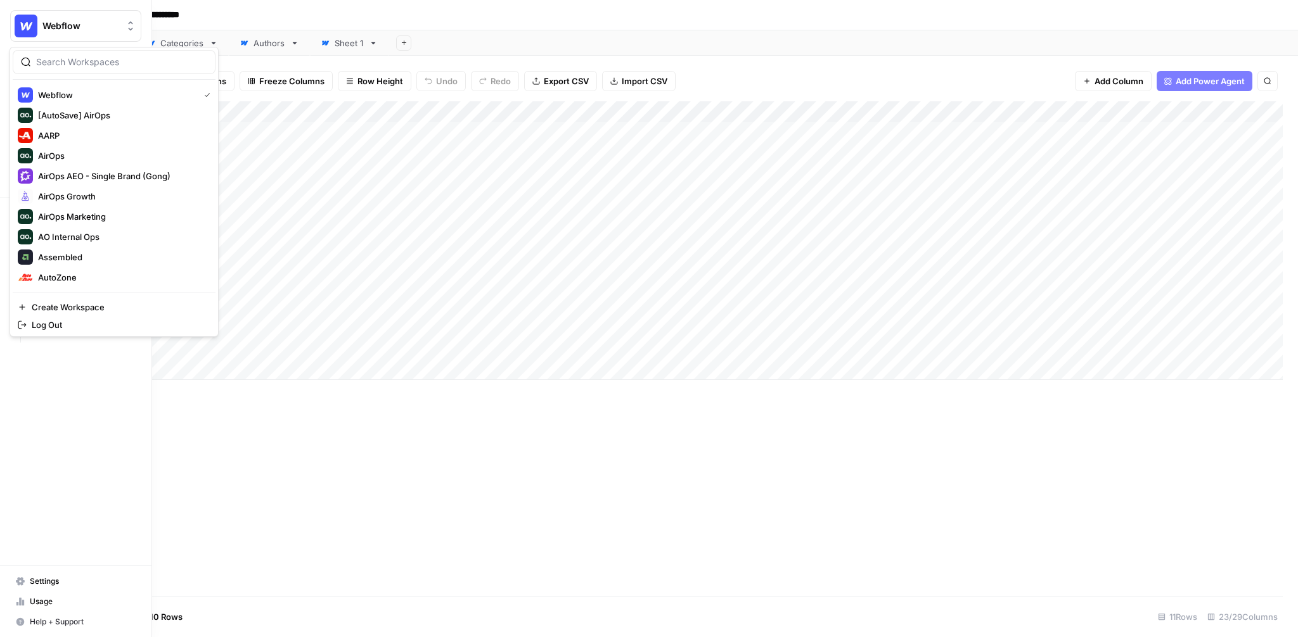
click at [15, 27] on img "Workspace: Webflow" at bounding box center [26, 26] width 23 height 23
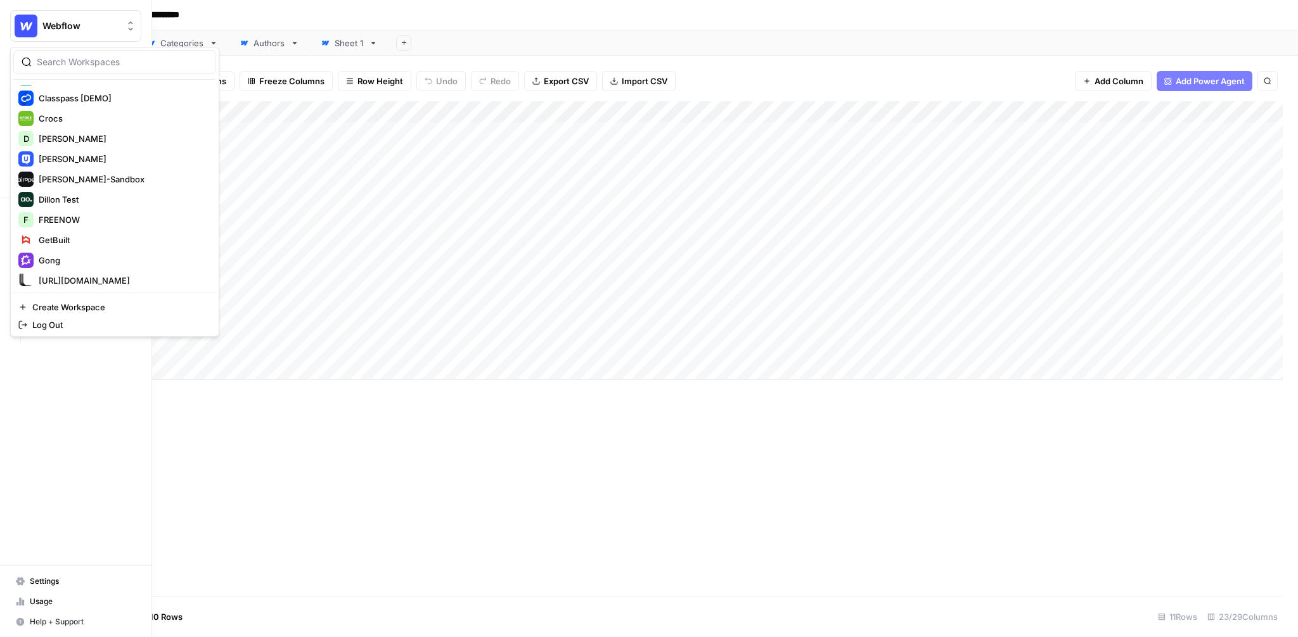
scroll to position [254, 0]
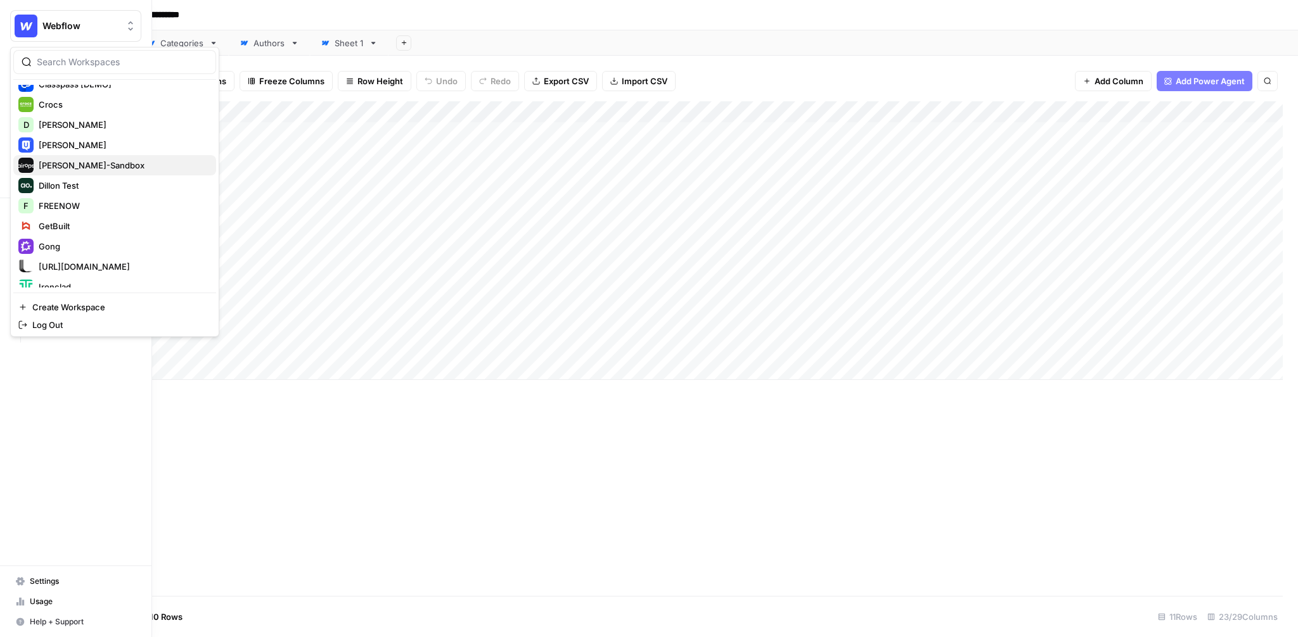
click at [89, 173] on button "[PERSON_NAME]-Sandbox" at bounding box center [114, 165] width 203 height 20
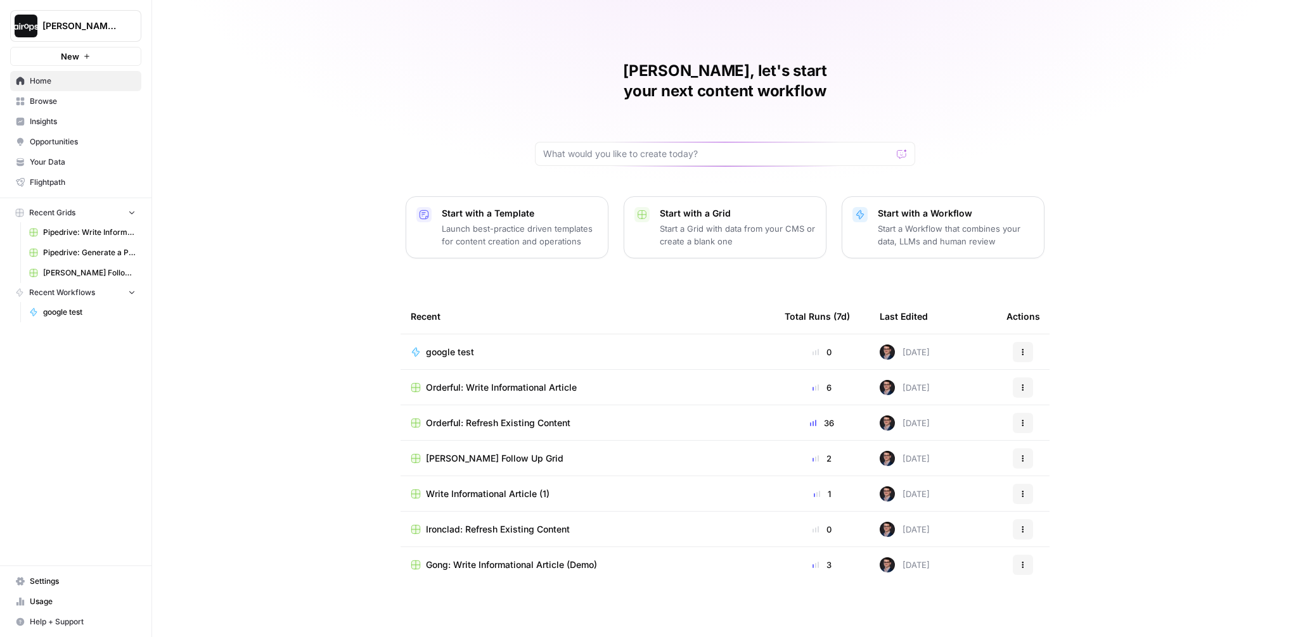
click at [377, 105] on div "[PERSON_NAME], let's start your next content workflow Start with a Template Lau…" at bounding box center [725, 318] width 1146 height 637
click at [310, 390] on div "[PERSON_NAME], let's start your next content workflow Start with a Template Lau…" at bounding box center [725, 318] width 1146 height 637
click at [326, 421] on div "[PERSON_NAME], let's start your next content workflow Start with a Template Lau…" at bounding box center [725, 318] width 1146 height 637
click at [54, 162] on span "Your Data" at bounding box center [83, 162] width 106 height 11
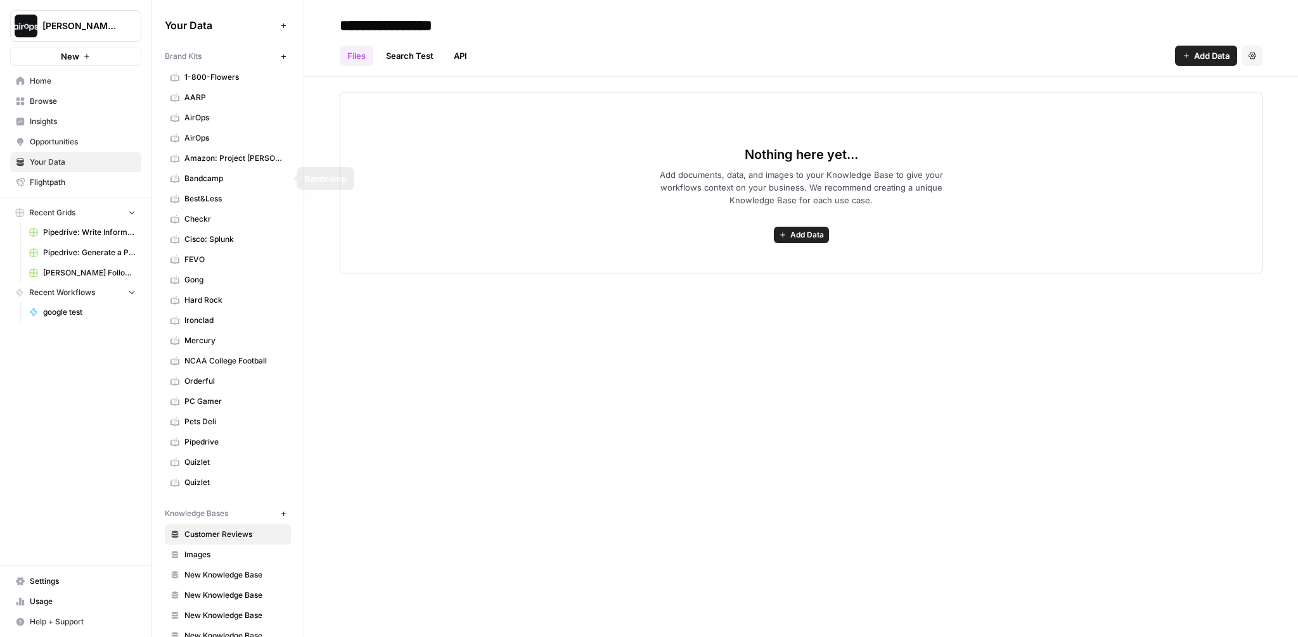
click at [319, 165] on div "Nothing here yet... Add documents, data, and images to your Knowledge Base to g…" at bounding box center [801, 176] width 994 height 198
click at [45, 102] on span "Browse" at bounding box center [83, 101] width 106 height 11
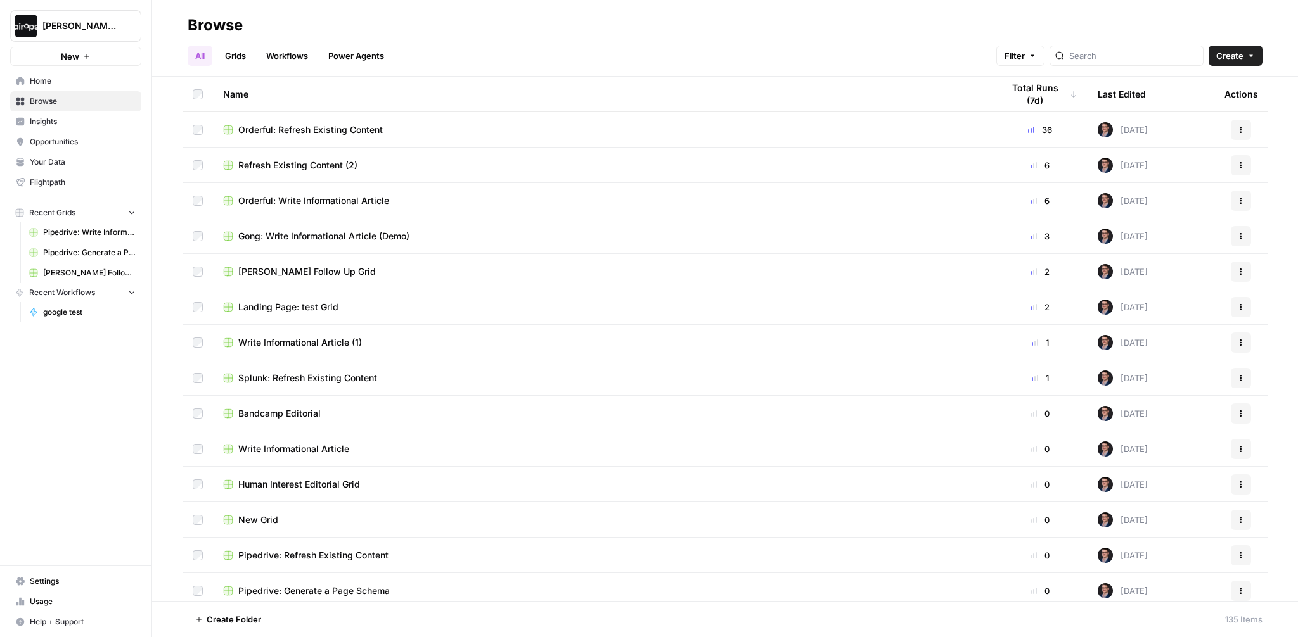
click at [1245, 51] on button "Create" at bounding box center [1235, 56] width 54 height 20
click at [1139, 56] on input "search" at bounding box center [1133, 55] width 129 height 13
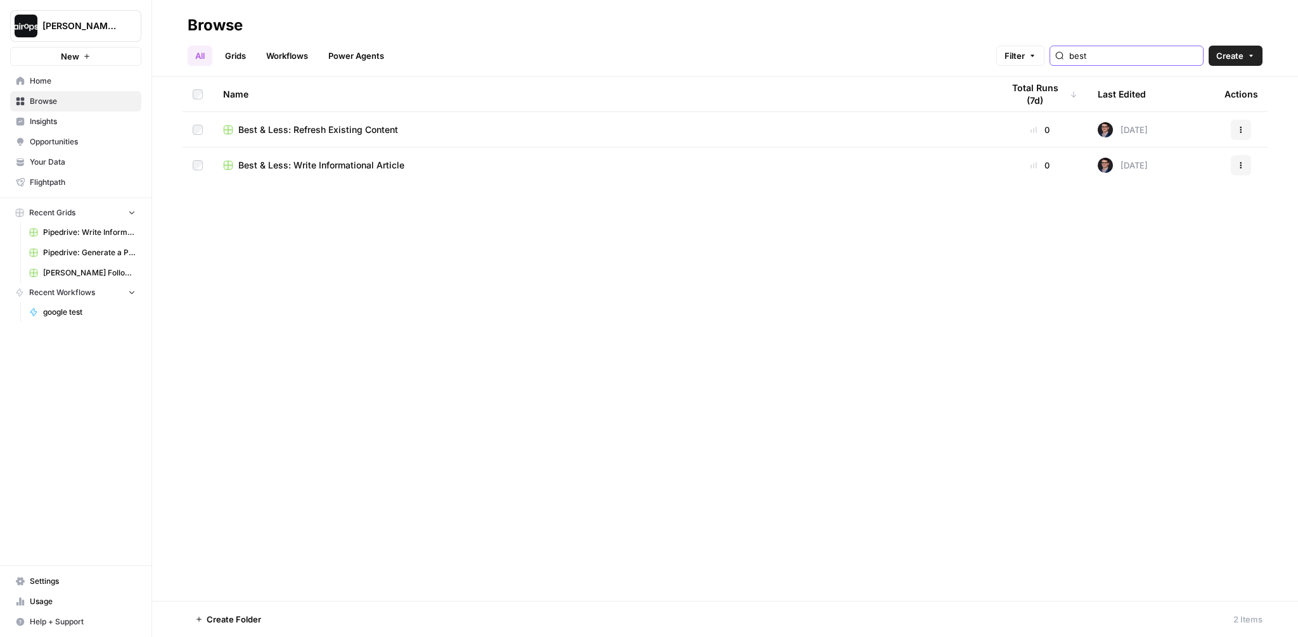
type input "best"
click at [1236, 56] on span "Create" at bounding box center [1229, 55] width 27 height 13
click at [1190, 83] on span "Folder" at bounding box center [1210, 85] width 71 height 13
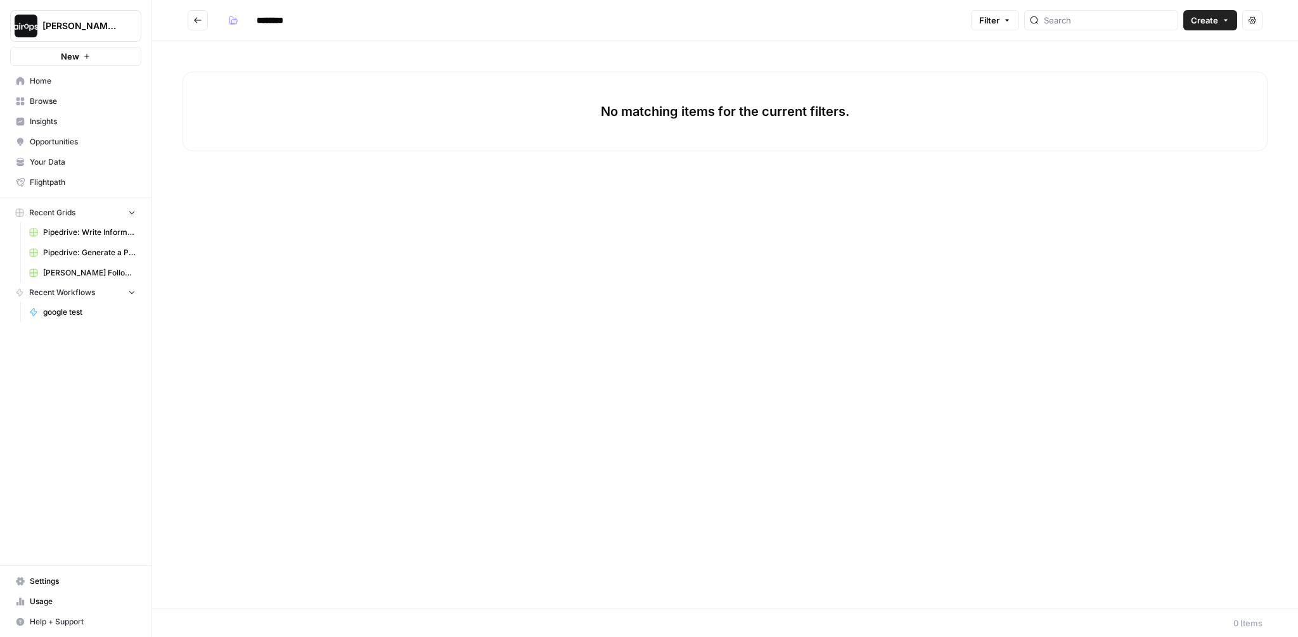
click at [281, 28] on input "********" at bounding box center [286, 20] width 71 height 20
type input "*********"
click at [196, 16] on icon "Go back" at bounding box center [197, 20] width 9 height 9
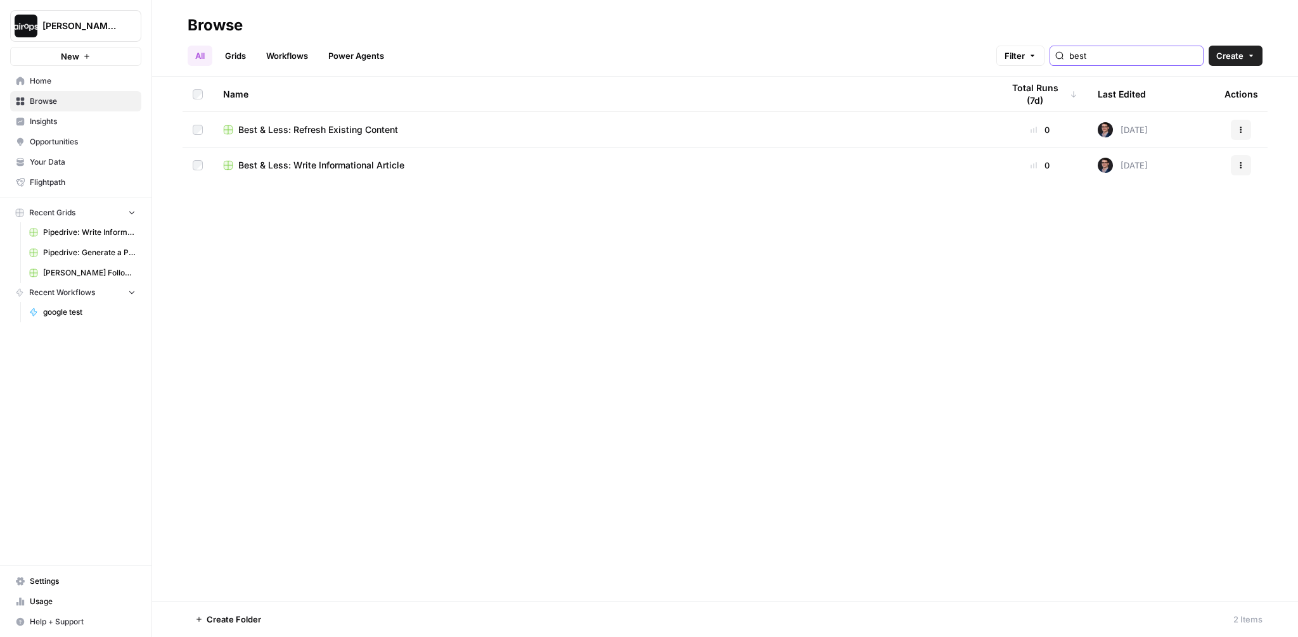
click at [1172, 55] on input "best" at bounding box center [1133, 55] width 129 height 13
click at [1170, 18] on div "Browse" at bounding box center [725, 25] width 1075 height 20
click at [1239, 173] on button "Actions" at bounding box center [1241, 165] width 20 height 20
click at [1147, 242] on span "Move To" at bounding box center [1184, 241] width 101 height 13
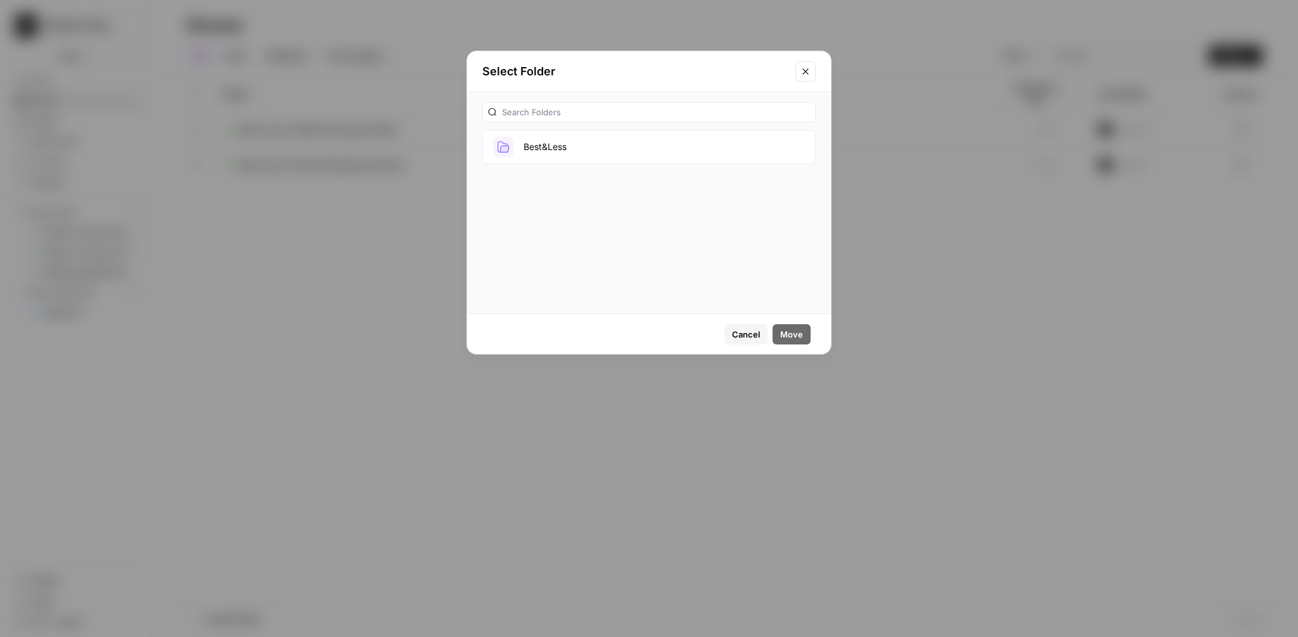
click at [545, 142] on button "Best&Less" at bounding box center [648, 147] width 333 height 34
click at [788, 327] on button "Move" at bounding box center [791, 334] width 38 height 20
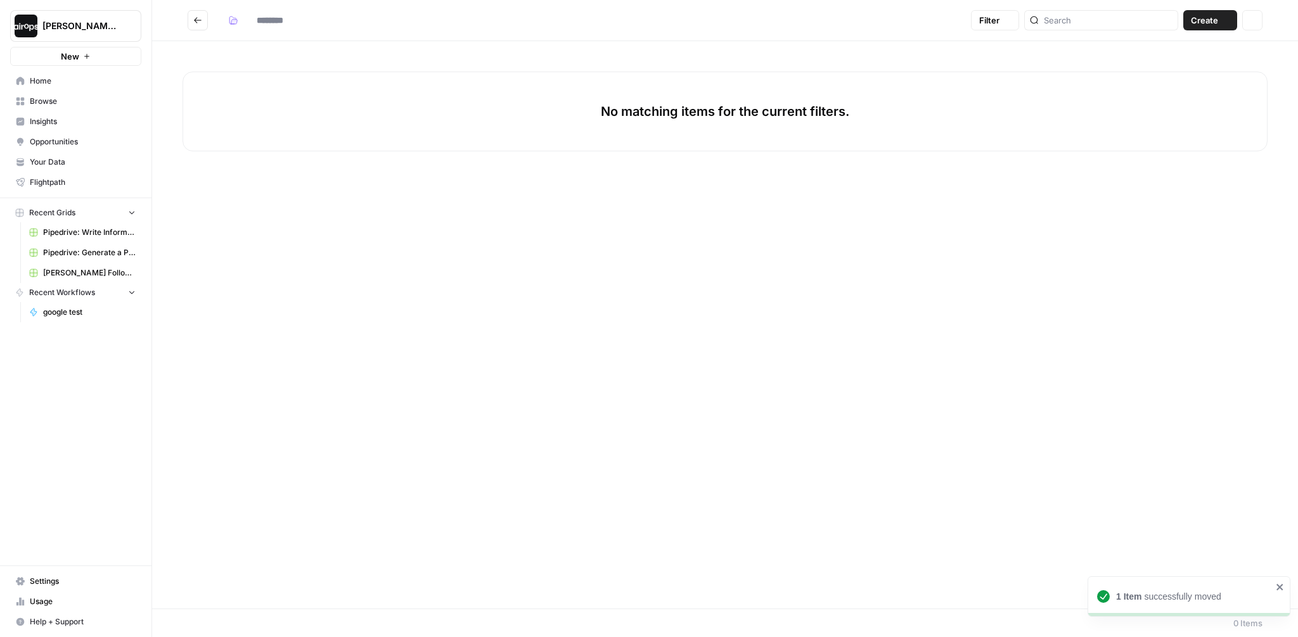
type input "*********"
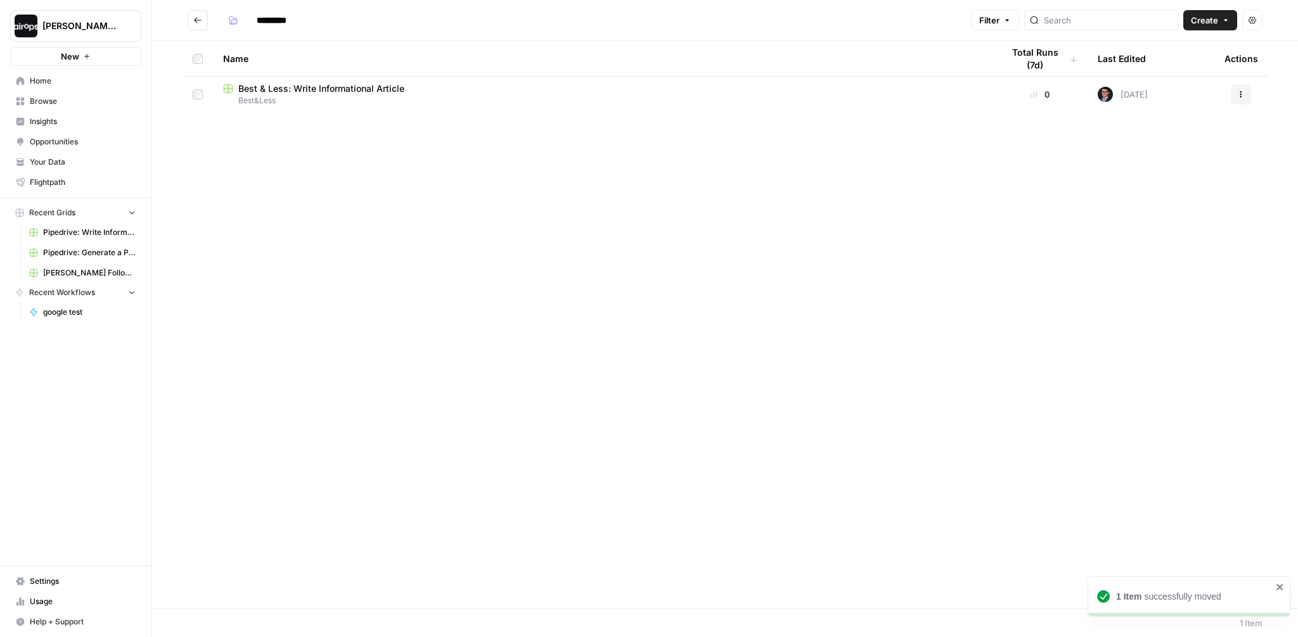
click at [203, 25] on button "Go back" at bounding box center [198, 20] width 20 height 20
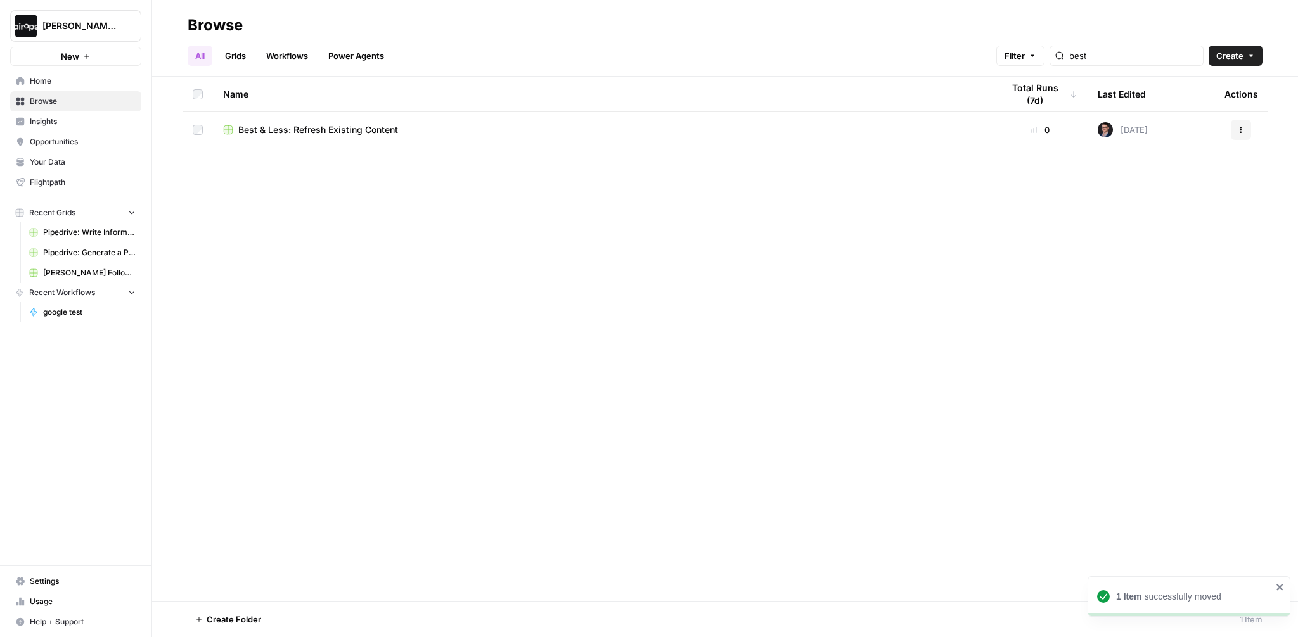
click at [1236, 125] on button "Actions" at bounding box center [1241, 130] width 20 height 20
click at [1137, 206] on span "Move To" at bounding box center [1184, 206] width 101 height 13
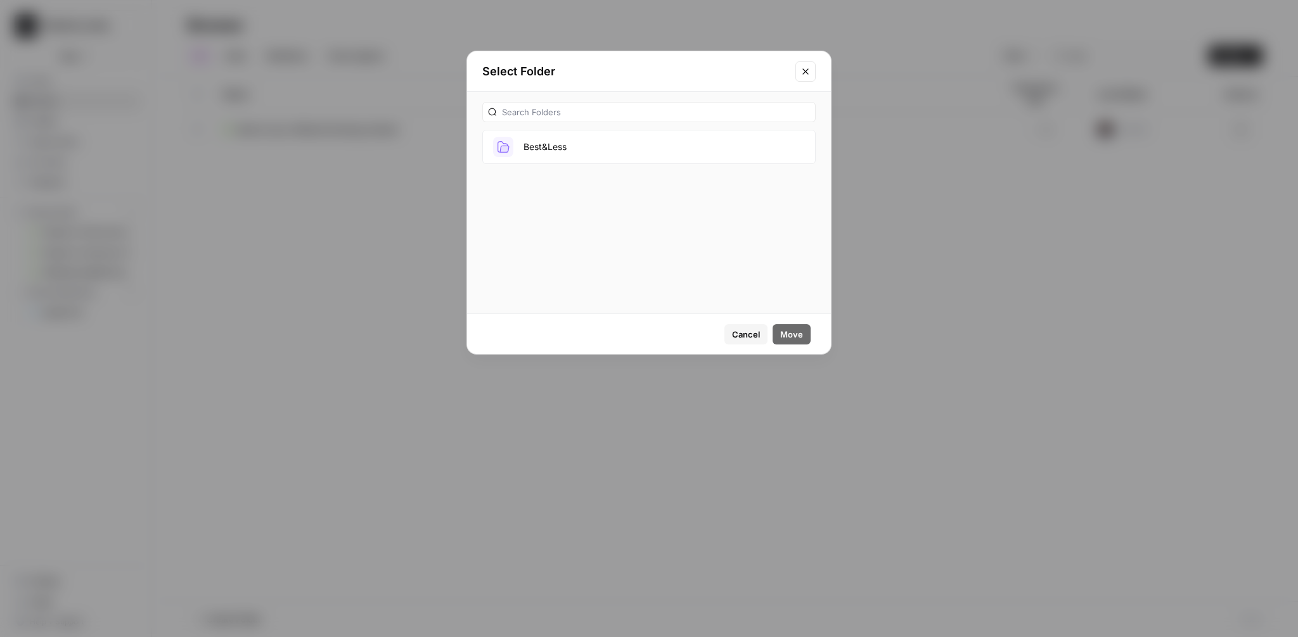
click at [574, 152] on button "Best&Less" at bounding box center [648, 147] width 333 height 34
click at [794, 332] on span "Move" at bounding box center [791, 334] width 23 height 13
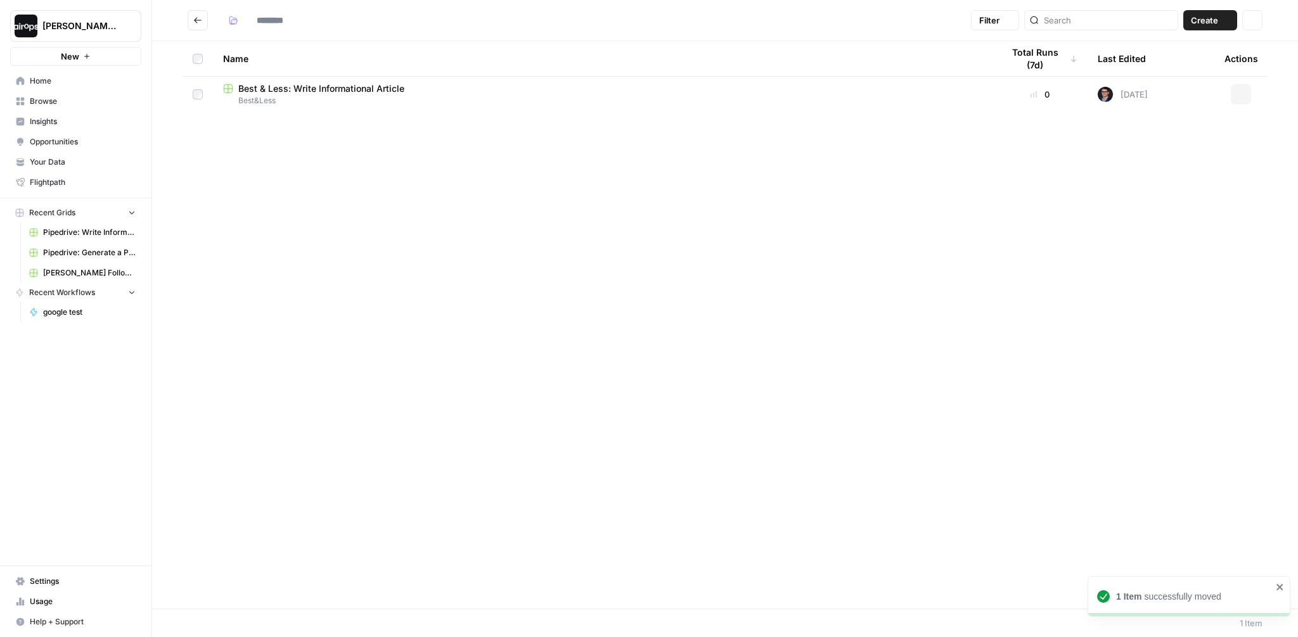
type input "*********"
click at [333, 85] on span "Best & Less: Write Informational Article" at bounding box center [321, 88] width 166 height 13
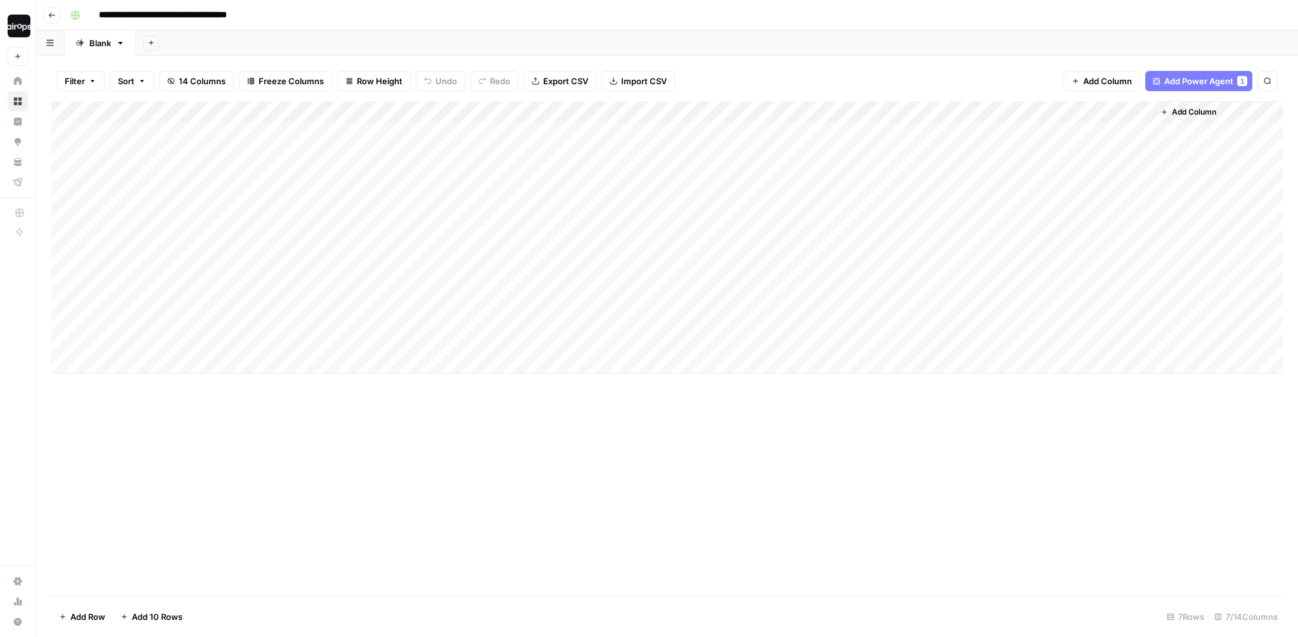
click at [415, 42] on div "Add Sheet" at bounding box center [717, 42] width 1162 height 25
click at [190, 263] on div "Add Column" at bounding box center [666, 237] width 1231 height 272
click at [518, 36] on div "Add Sheet" at bounding box center [717, 42] width 1162 height 25
click at [188, 259] on div "Add Column" at bounding box center [666, 237] width 1231 height 272
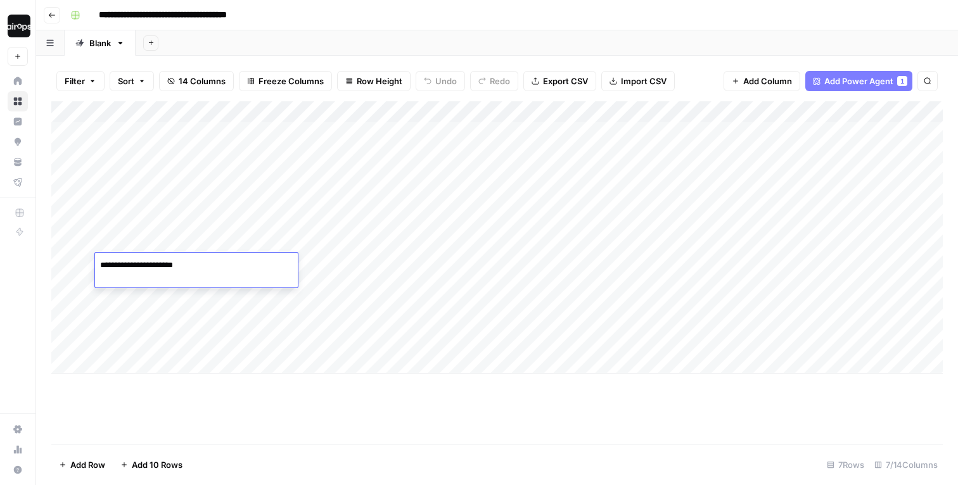
type textarea "**********"
click at [334, 270] on div "Add Column" at bounding box center [497, 237] width 892 height 272
click at [170, 298] on div "Add Column" at bounding box center [497, 237] width 892 height 272
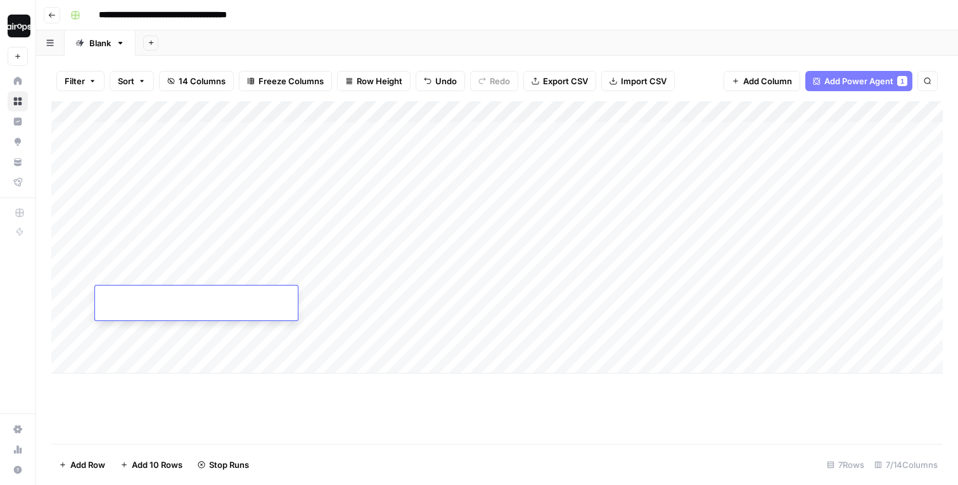
click at [170, 298] on textarea at bounding box center [196, 299] width 203 height 18
type textarea "**********"
click at [167, 298] on div "Add Column" at bounding box center [497, 237] width 892 height 272
click at [162, 298] on textarea "**********" at bounding box center [196, 299] width 203 height 18
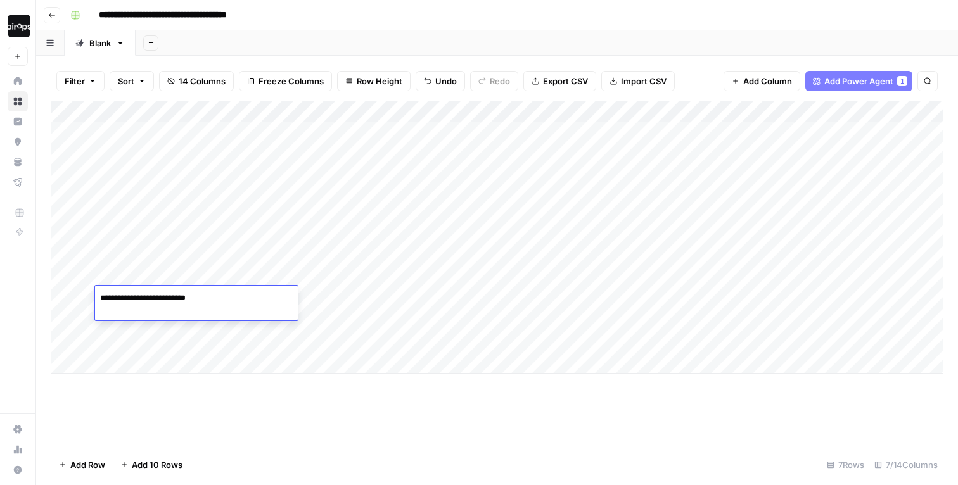
type textarea "**********"
click at [355, 300] on div "Add Column" at bounding box center [497, 237] width 892 height 272
click at [505, 41] on div "Add Sheet" at bounding box center [547, 42] width 822 height 25
click at [506, 37] on div "Add Sheet" at bounding box center [547, 42] width 822 height 25
click at [359, 36] on div "Add Sheet" at bounding box center [547, 42] width 822 height 25
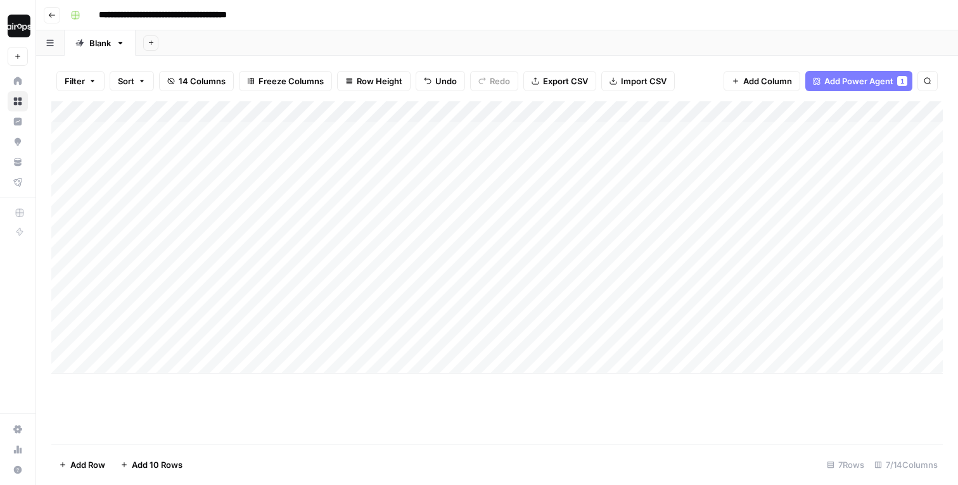
click at [327, 40] on div "Add Sheet" at bounding box center [547, 42] width 822 height 25
click at [422, 35] on div "Add Sheet" at bounding box center [547, 42] width 822 height 25
click at [335, 34] on div "Add Sheet" at bounding box center [547, 42] width 822 height 25
click at [442, 263] on div "Add Column" at bounding box center [497, 237] width 892 height 272
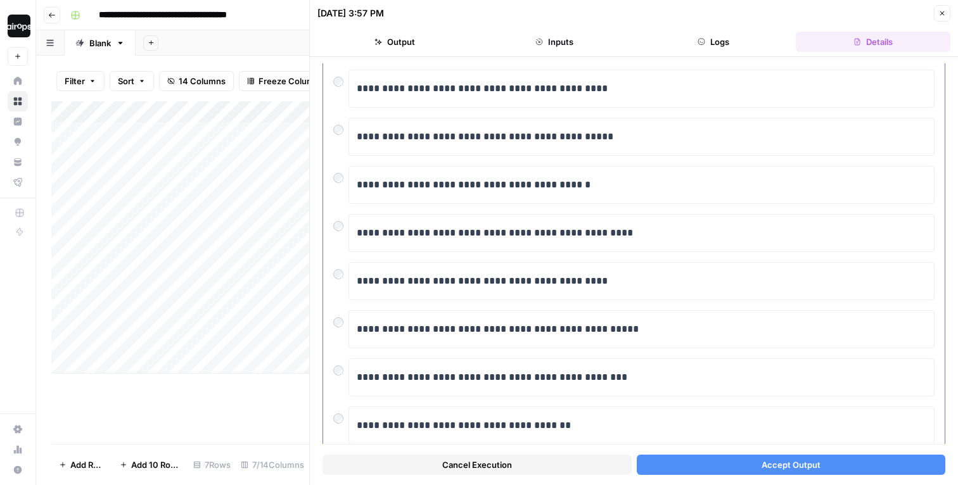
scroll to position [96, 0]
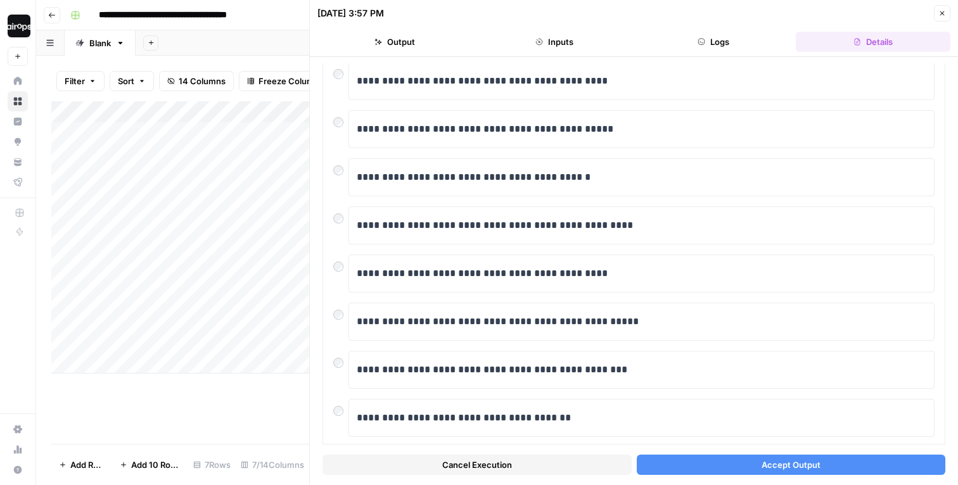
click at [686, 458] on button "Accept Output" at bounding box center [791, 465] width 309 height 20
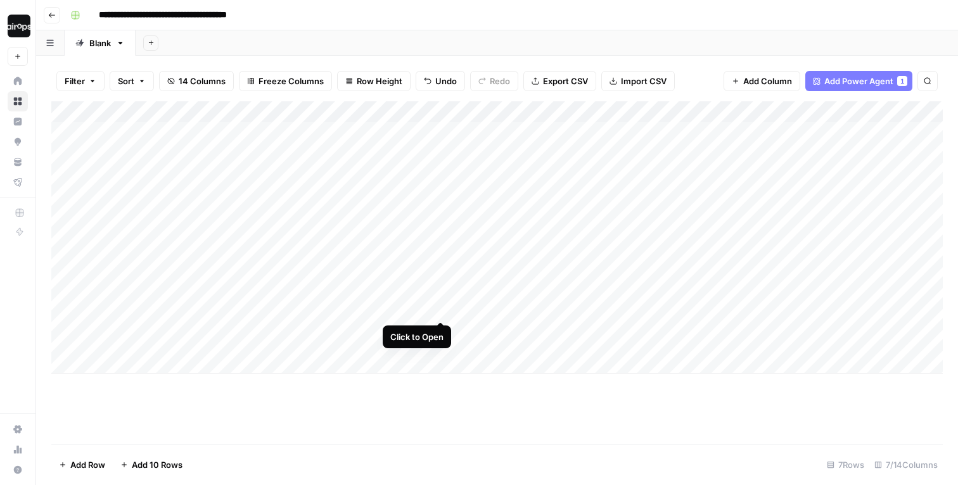
click at [440, 297] on div "Add Column" at bounding box center [497, 237] width 892 height 272
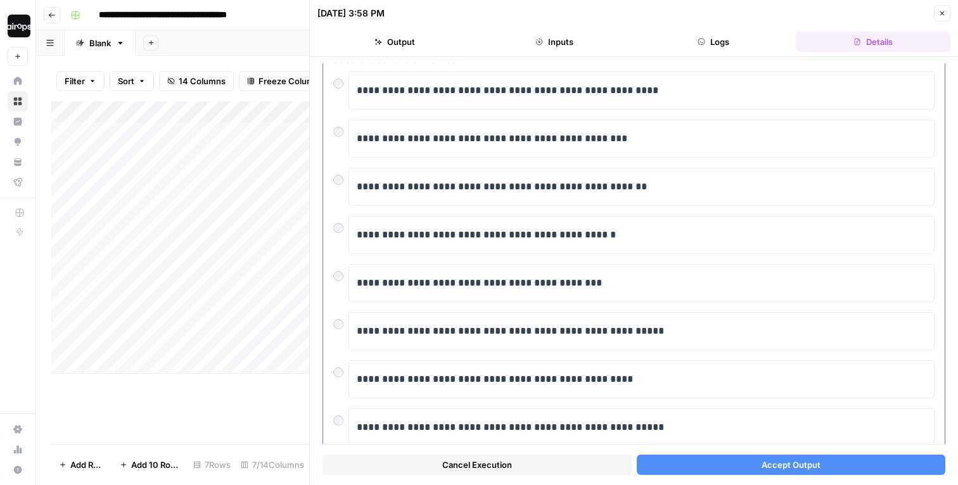
scroll to position [89, 0]
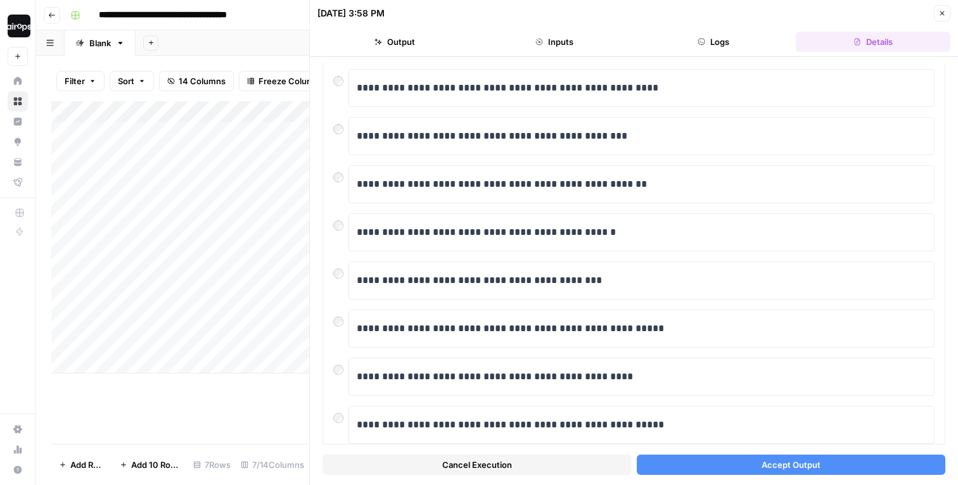
click at [739, 462] on button "Accept Output" at bounding box center [791, 465] width 309 height 20
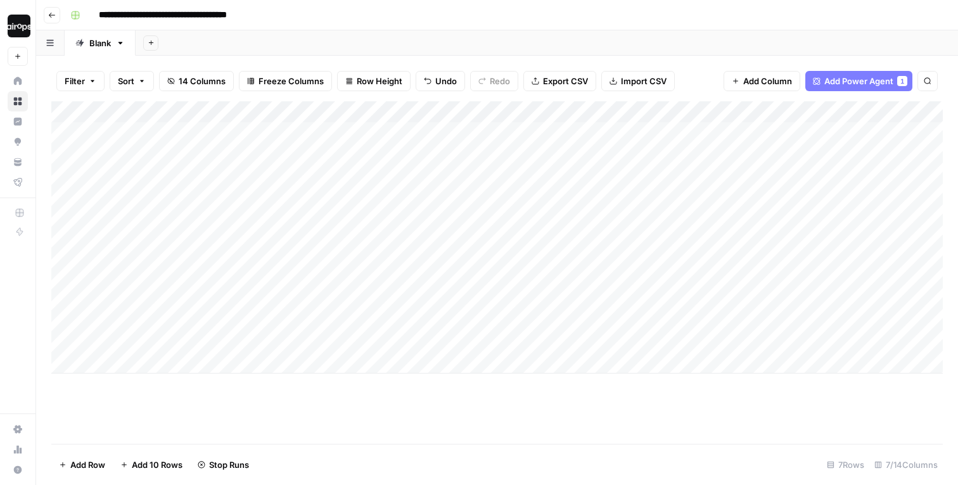
click at [677, 36] on div "Add Sheet" at bounding box center [547, 42] width 822 height 25
click at [686, 50] on div "Add Sheet" at bounding box center [547, 42] width 822 height 25
click at [704, 33] on div "Add Sheet" at bounding box center [547, 42] width 822 height 25
click at [329, 46] on div "Add Sheet" at bounding box center [547, 42] width 822 height 25
click at [328, 41] on div "Add Sheet" at bounding box center [547, 42] width 822 height 25
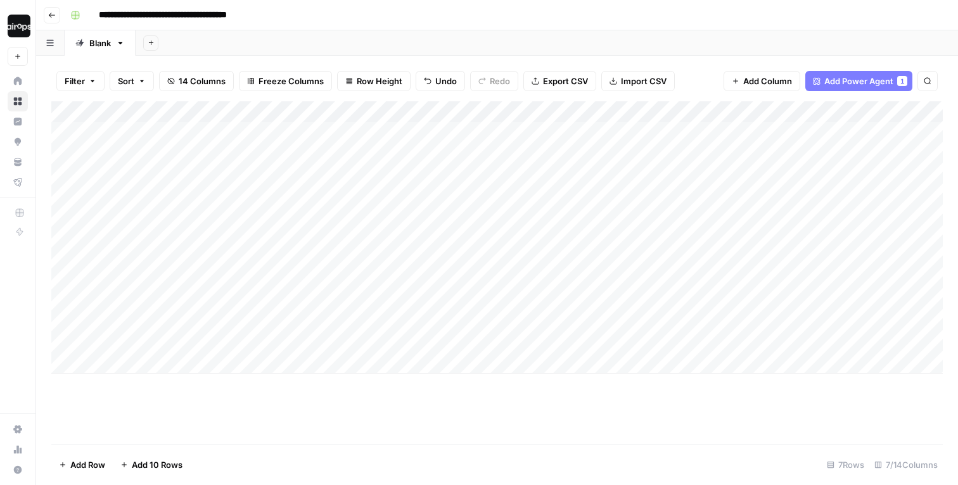
click at [313, 13] on div "**********" at bounding box center [505, 15] width 880 height 20
click at [182, 42] on div "Add Sheet" at bounding box center [547, 42] width 822 height 25
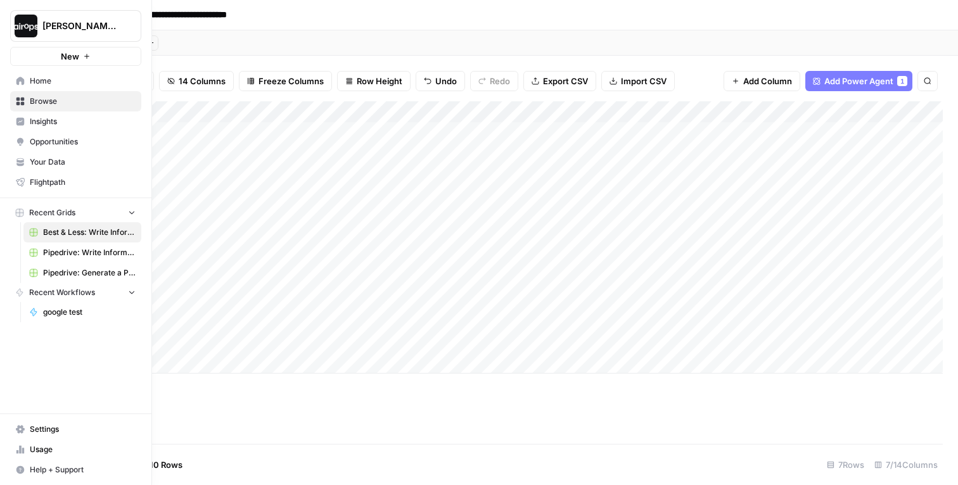
click at [25, 82] on link "Home" at bounding box center [75, 81] width 131 height 20
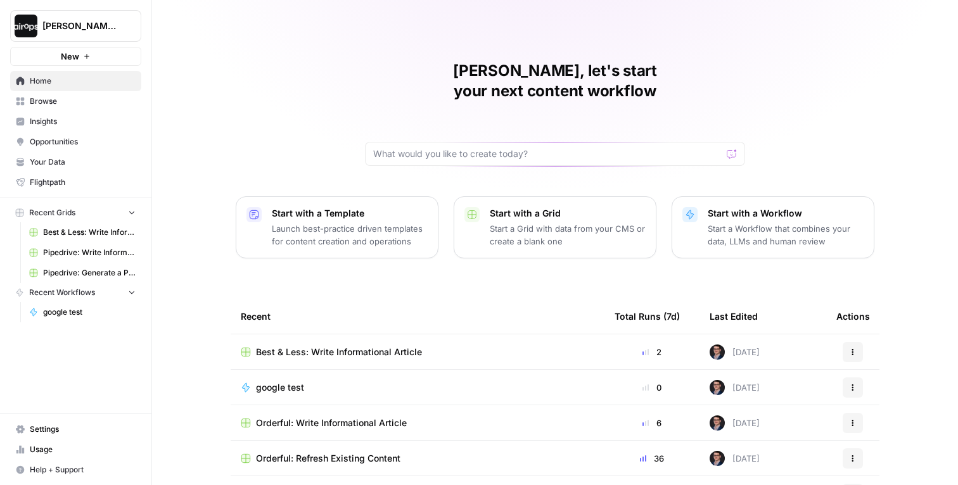
click at [195, 195] on div "Mike, let's start your next content workflow Start with a Template Launch best-…" at bounding box center [555, 301] width 806 height 603
click at [54, 106] on span "Browse" at bounding box center [83, 101] width 106 height 11
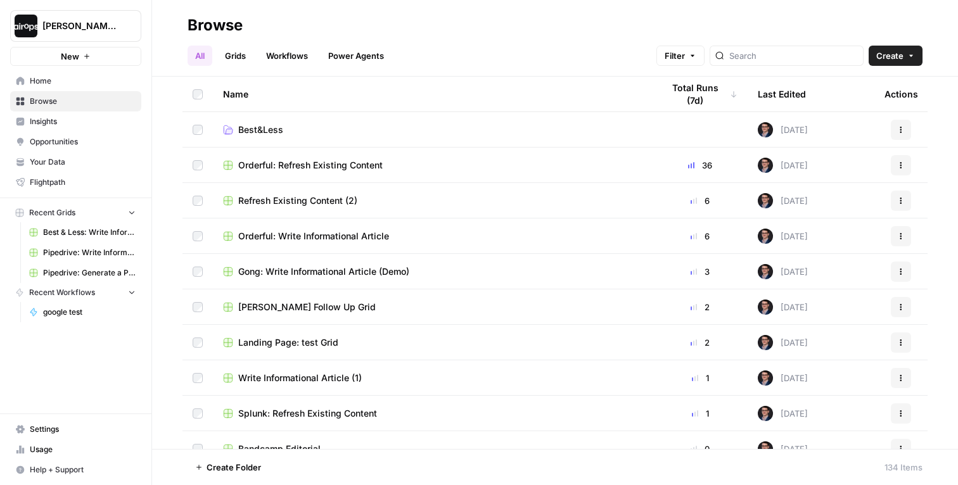
click at [108, 79] on span "Home" at bounding box center [83, 80] width 106 height 11
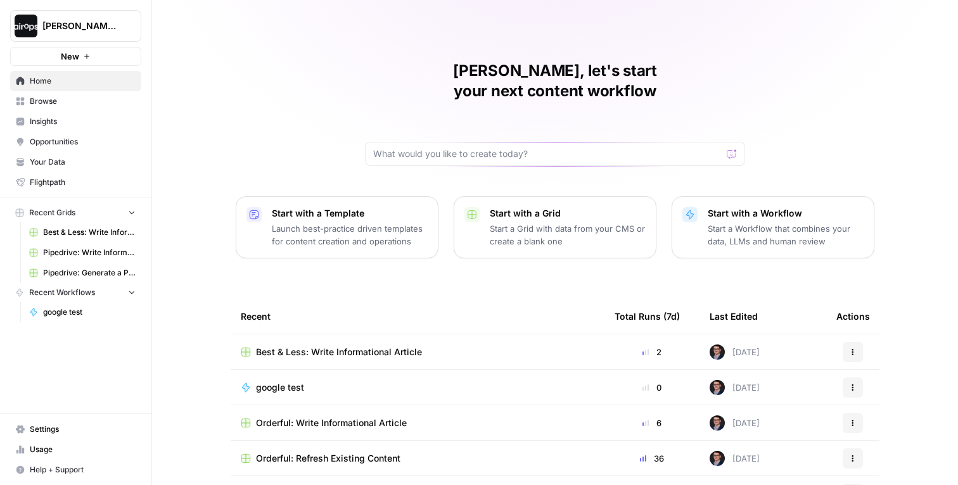
click at [311, 222] on p "Launch best-practice driven templates for content creation and operations" at bounding box center [350, 234] width 156 height 25
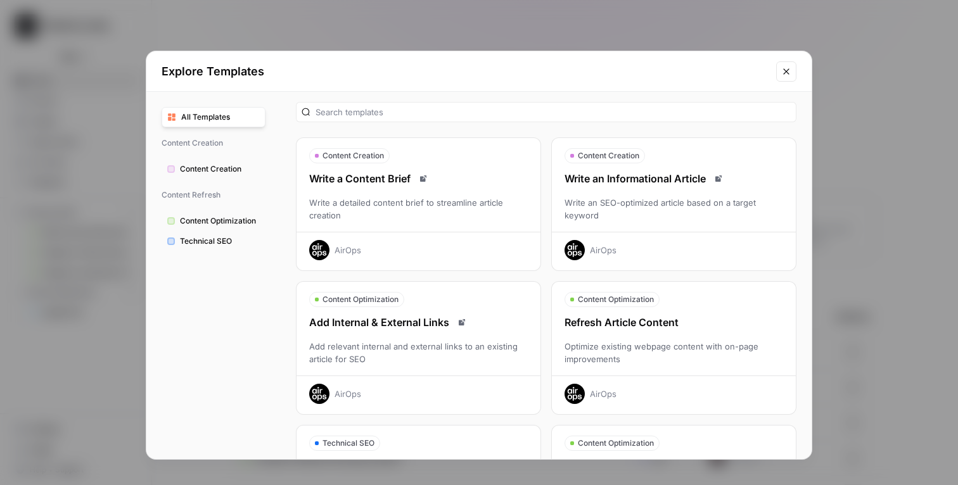
scroll to position [3, 0]
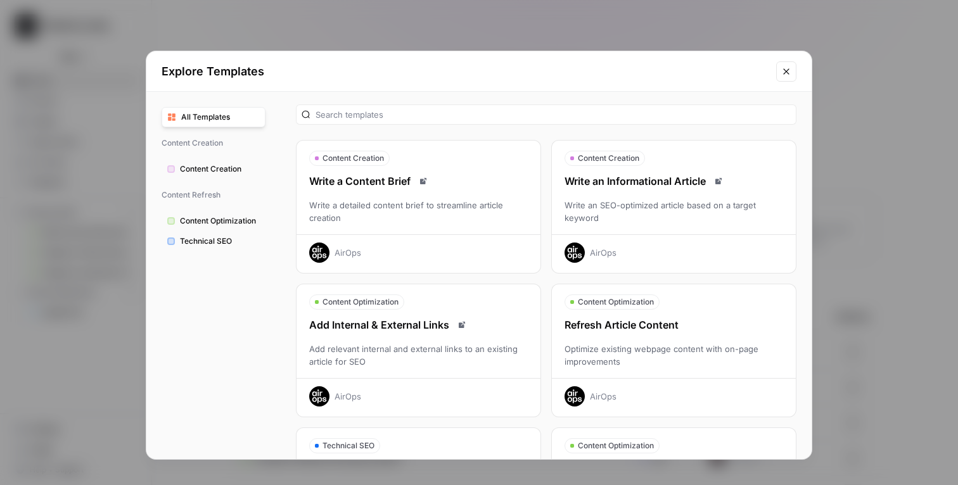
click at [670, 342] on div "Refresh Article Content Optimize existing webpage content with on-page improvem…" at bounding box center [674, 361] width 244 height 89
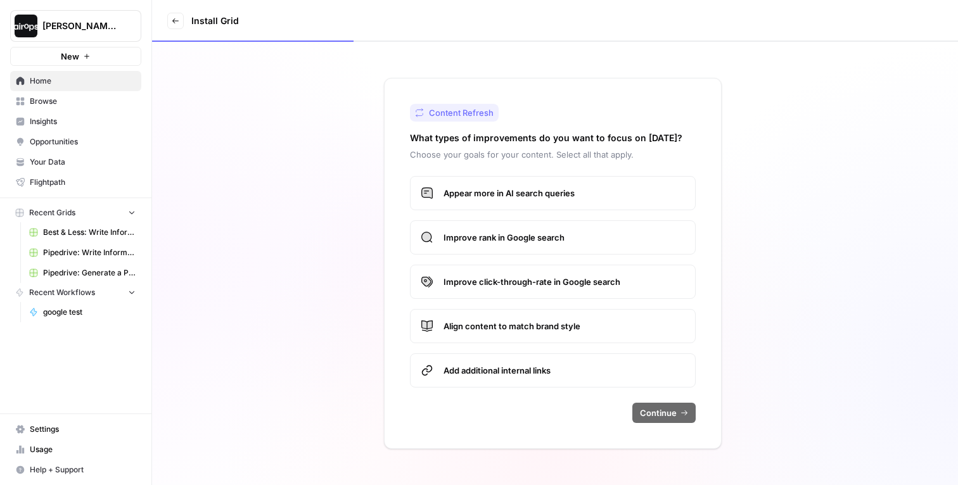
click at [523, 197] on span "Appear more in AI search queries" at bounding box center [564, 193] width 241 height 13
click at [520, 233] on span "Improve rank in Google search" at bounding box center [564, 237] width 241 height 13
click at [520, 279] on span "Improve click-through-rate in Google search" at bounding box center [564, 282] width 241 height 13
click at [516, 317] on label "Align content to match brand style" at bounding box center [553, 326] width 286 height 34
click at [515, 379] on label "Add additional internal links" at bounding box center [553, 371] width 286 height 34
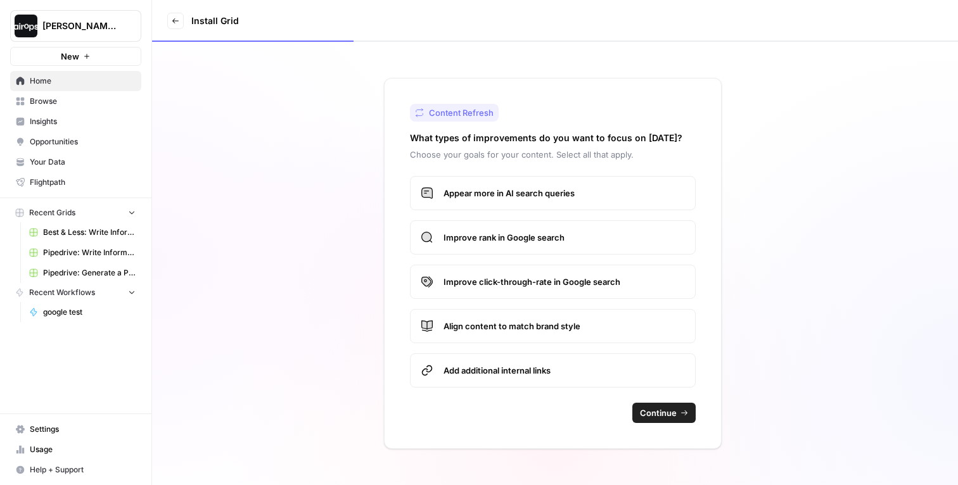
click at [660, 419] on button "Continue" at bounding box center [663, 413] width 63 height 20
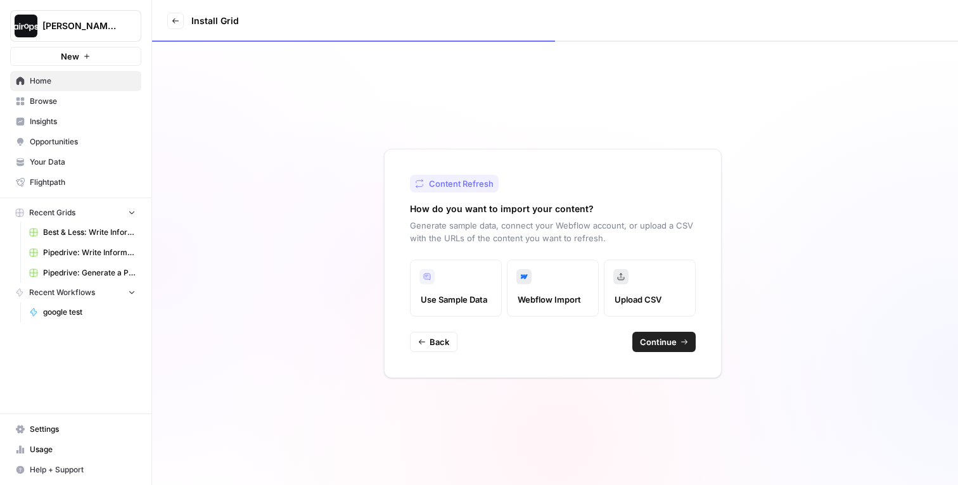
click at [682, 342] on icon "button" at bounding box center [684, 342] width 6 height 5
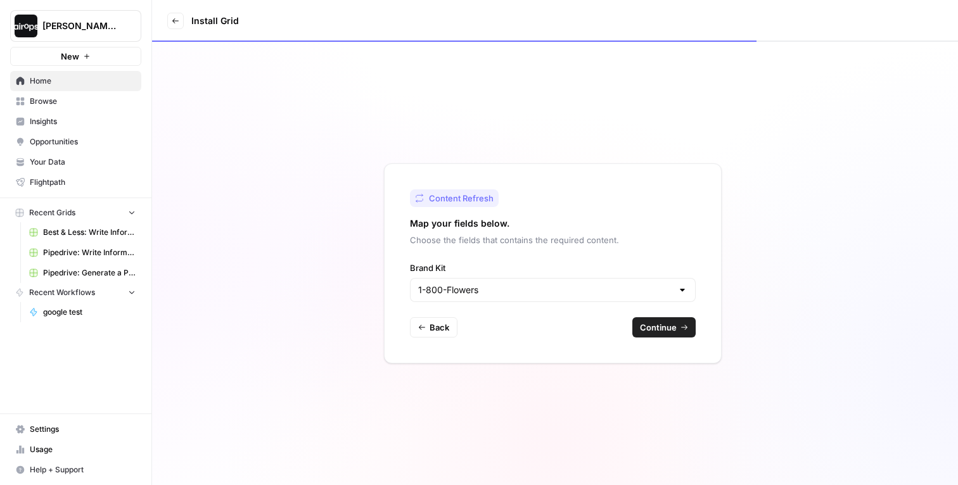
click at [508, 297] on div "1-800-Flowers" at bounding box center [553, 290] width 286 height 24
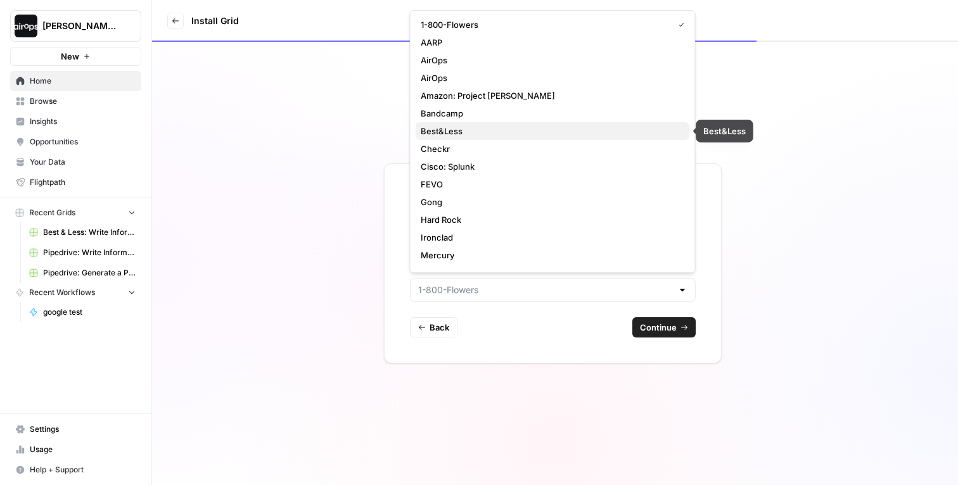
click at [470, 132] on span "Best&Less" at bounding box center [550, 131] width 259 height 13
type input "Best&Less"
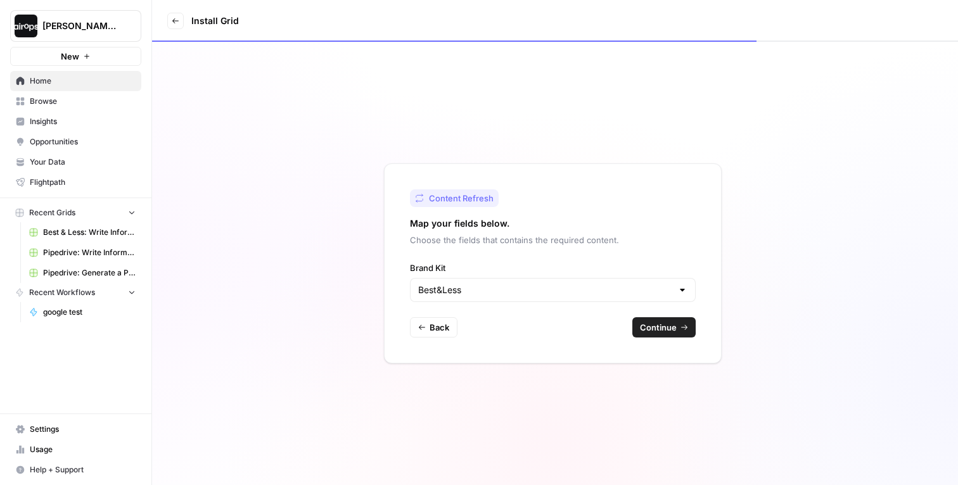
click at [658, 326] on span "Continue" at bounding box center [658, 327] width 37 height 13
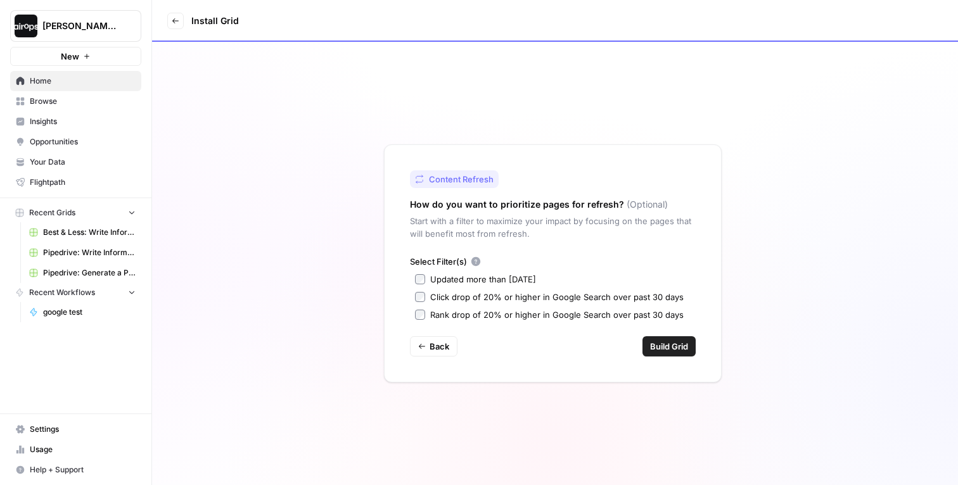
click at [684, 349] on span "Build Grid" at bounding box center [669, 346] width 38 height 13
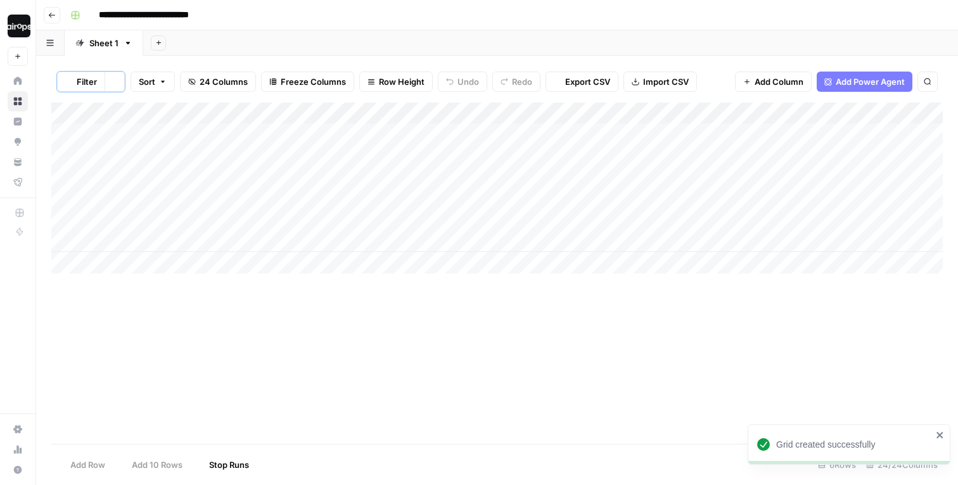
click at [537, 18] on div "**********" at bounding box center [505, 15] width 880 height 20
drag, startPoint x: 211, startPoint y: 109, endPoint x: 421, endPoint y: 110, distance: 210.4
click at [421, 110] on div "Add Column" at bounding box center [497, 188] width 892 height 171
drag, startPoint x: 419, startPoint y: 110, endPoint x: 506, endPoint y: 108, distance: 87.5
click at [506, 108] on div "Add Column" at bounding box center [497, 188] width 892 height 171
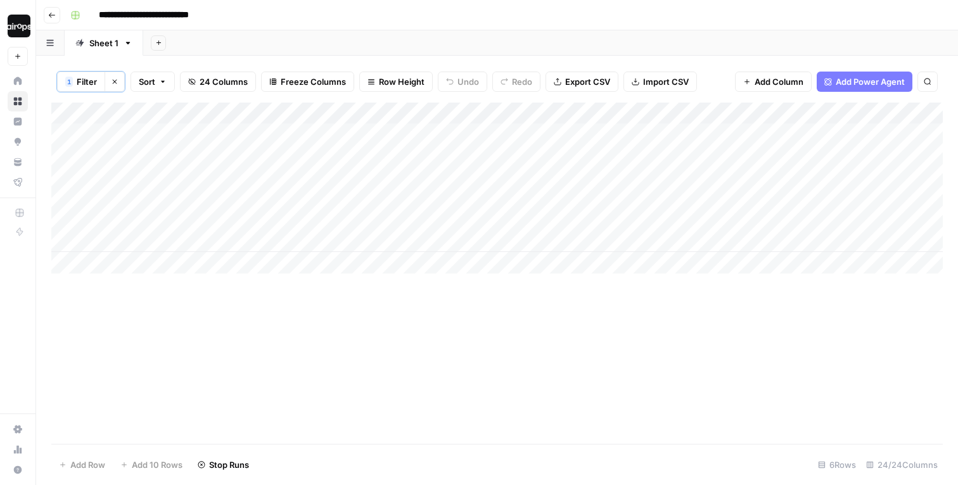
click at [649, 134] on div "Add Column" at bounding box center [497, 188] width 892 height 171
click at [649, 155] on div "Add Column" at bounding box center [497, 188] width 892 height 171
click at [649, 171] on div "Add Column" at bounding box center [497, 188] width 892 height 171
click at [649, 204] on div "Add Column" at bounding box center [497, 188] width 892 height 171
click at [649, 219] on div "Add Column" at bounding box center [497, 188] width 892 height 171
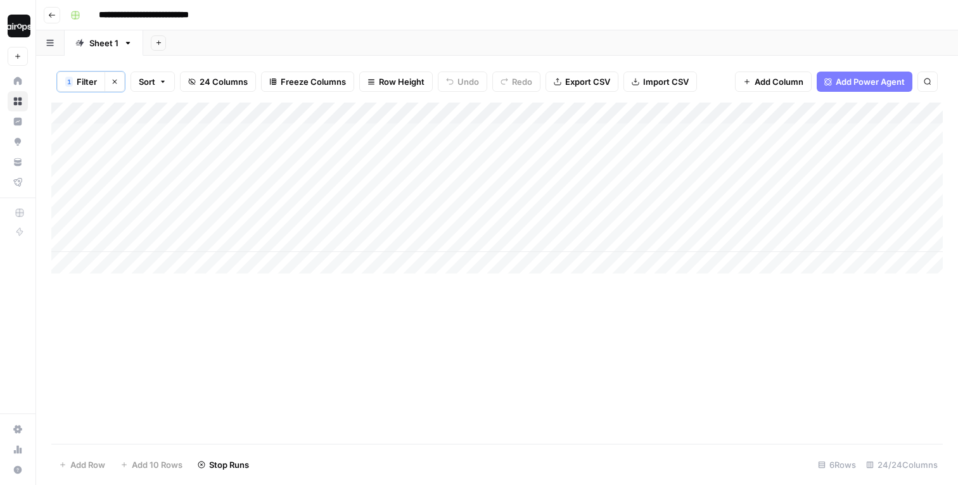
click at [649, 246] on div "Add Column" at bounding box center [497, 188] width 892 height 171
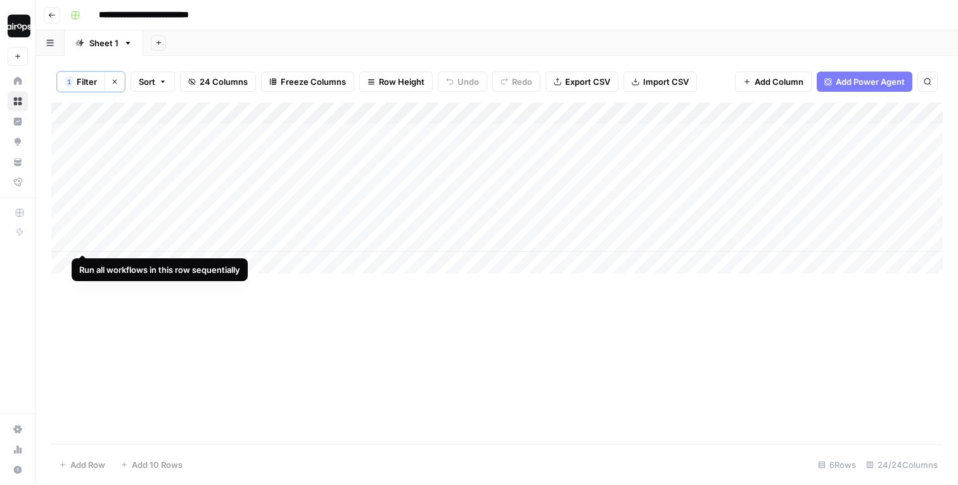
click at [67, 244] on div "Add Column" at bounding box center [497, 188] width 892 height 171
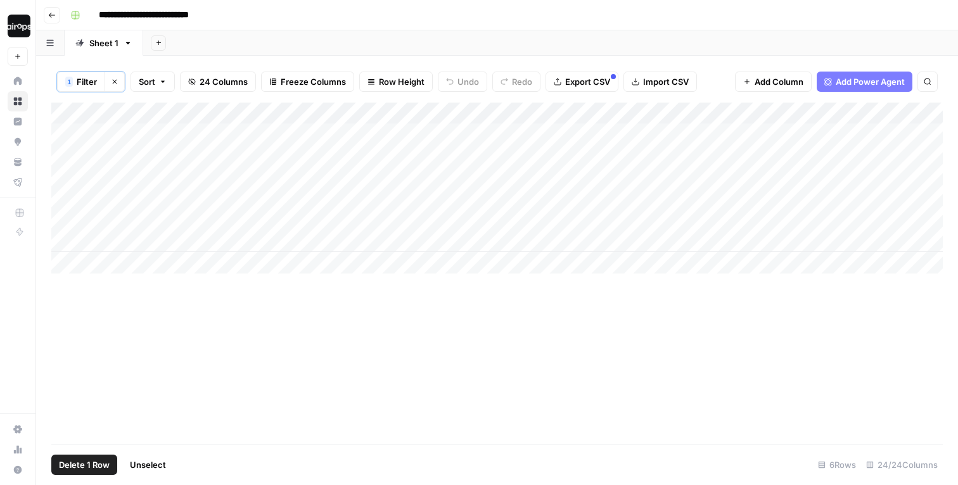
click at [67, 231] on div "Add Column" at bounding box center [497, 188] width 892 height 171
click at [67, 218] on div "Add Column" at bounding box center [497, 188] width 892 height 171
click at [67, 191] on div "Add Column" at bounding box center [497, 188] width 892 height 171
click at [67, 174] on div "Add Column" at bounding box center [497, 188] width 892 height 171
click at [65, 192] on div "Add Column" at bounding box center [497, 188] width 892 height 171
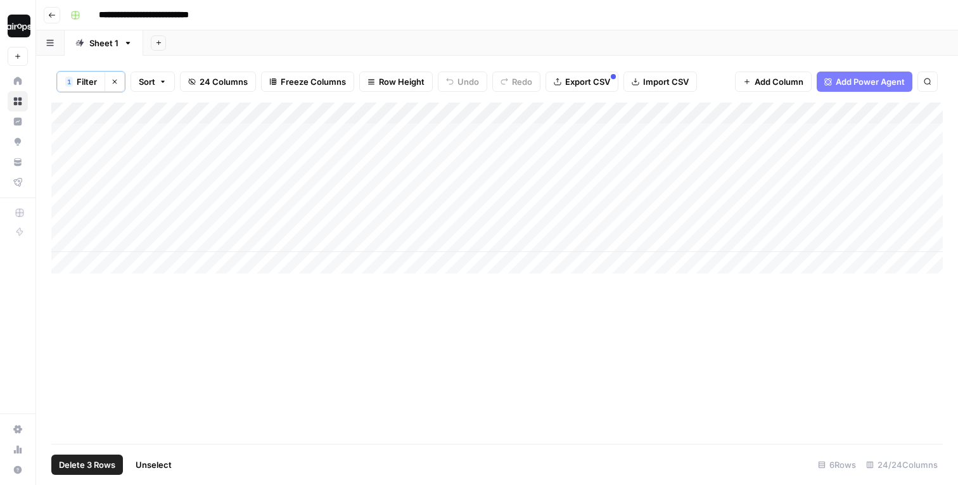
click at [65, 159] on div "Add Column" at bounding box center [497, 188] width 892 height 171
click at [65, 198] on div "Add Column" at bounding box center [497, 188] width 892 height 171
click at [75, 466] on span "Delete 5 Rows" at bounding box center [87, 465] width 56 height 13
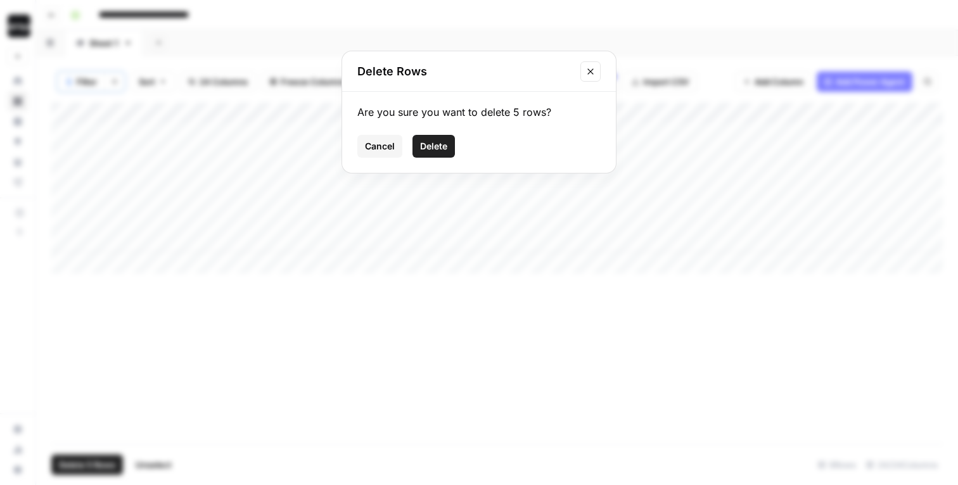
click at [450, 139] on button "Delete" at bounding box center [434, 146] width 42 height 23
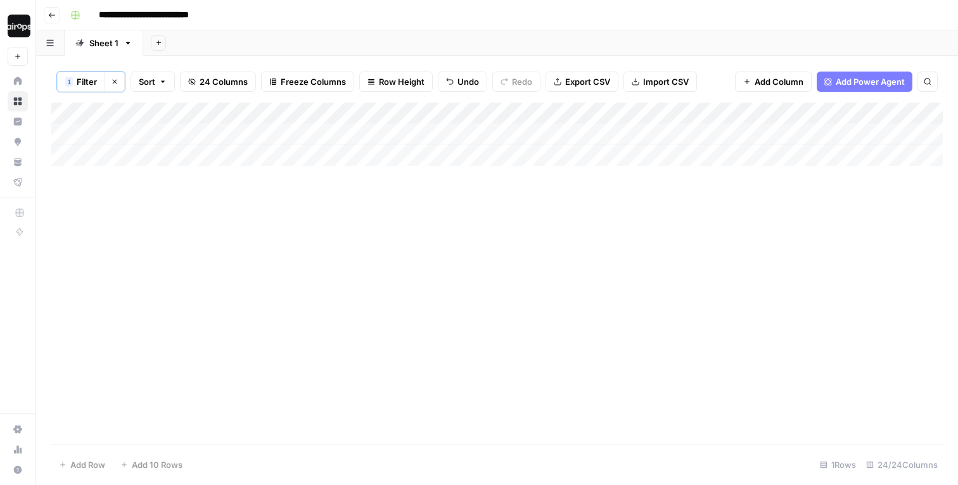
click at [483, 138] on div "Add Column" at bounding box center [497, 134] width 892 height 63
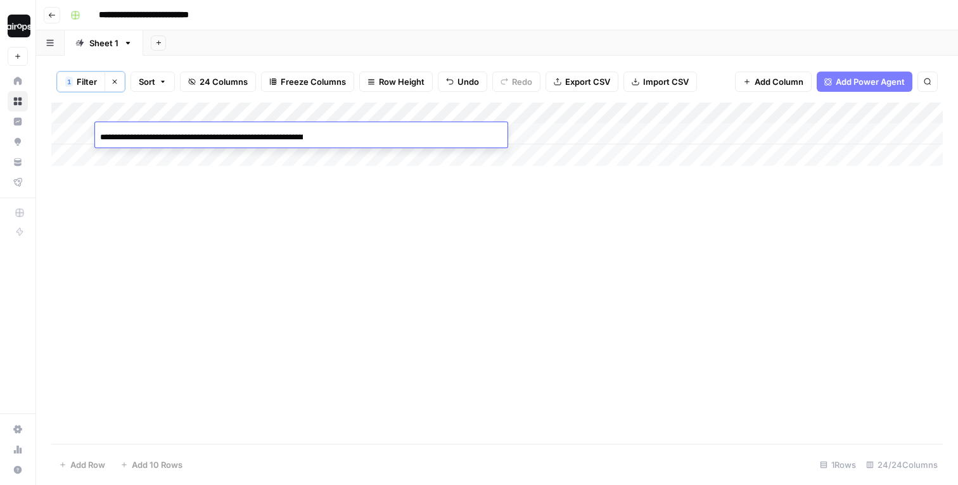
click at [483, 138] on div "**********" at bounding box center [301, 137] width 413 height 22
click at [278, 136] on input "**********" at bounding box center [201, 137] width 203 height 15
click at [306, 25] on header "**********" at bounding box center [497, 15] width 922 height 30
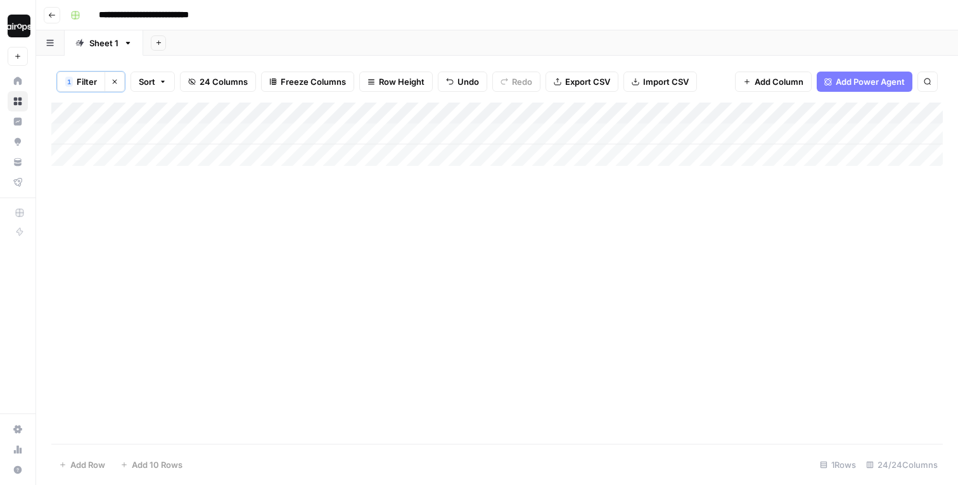
click at [141, 135] on div "Add Column" at bounding box center [497, 134] width 892 height 63
click at [141, 135] on input at bounding box center [201, 137] width 203 height 15
type input "**********"
click at [85, 134] on div "Add Column" at bounding box center [497, 134] width 892 height 63
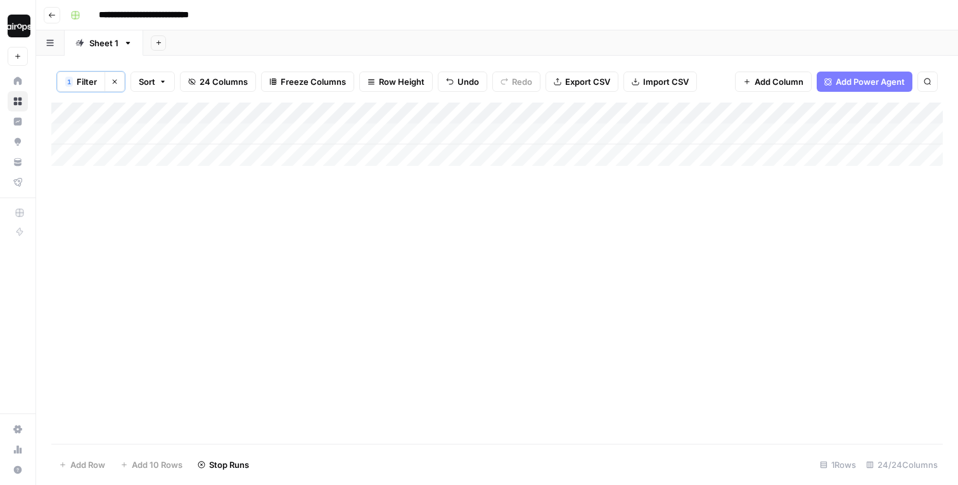
click at [125, 161] on div "Add Column" at bounding box center [497, 134] width 892 height 63
click at [116, 80] on icon "button" at bounding box center [115, 82] width 4 height 4
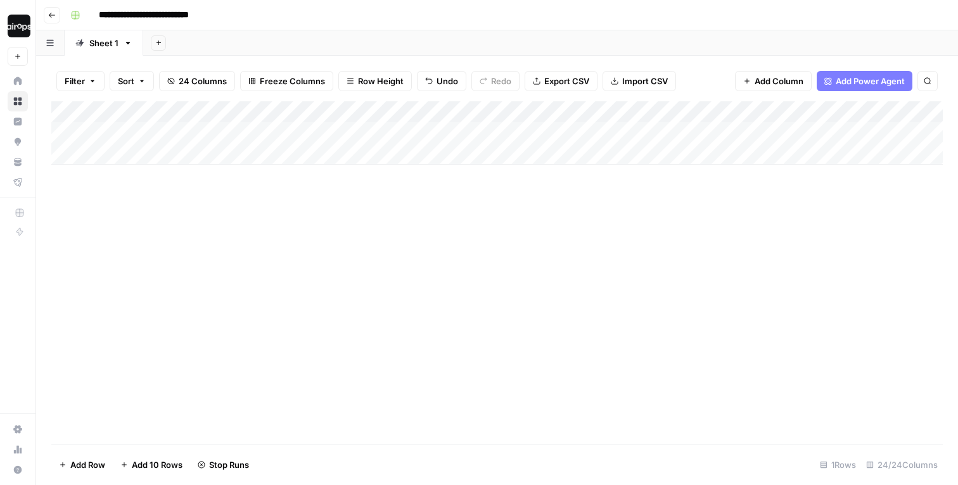
click at [129, 155] on div "Add Column" at bounding box center [497, 132] width 892 height 63
click at [141, 157] on input at bounding box center [201, 157] width 203 height 15
paste input "**********"
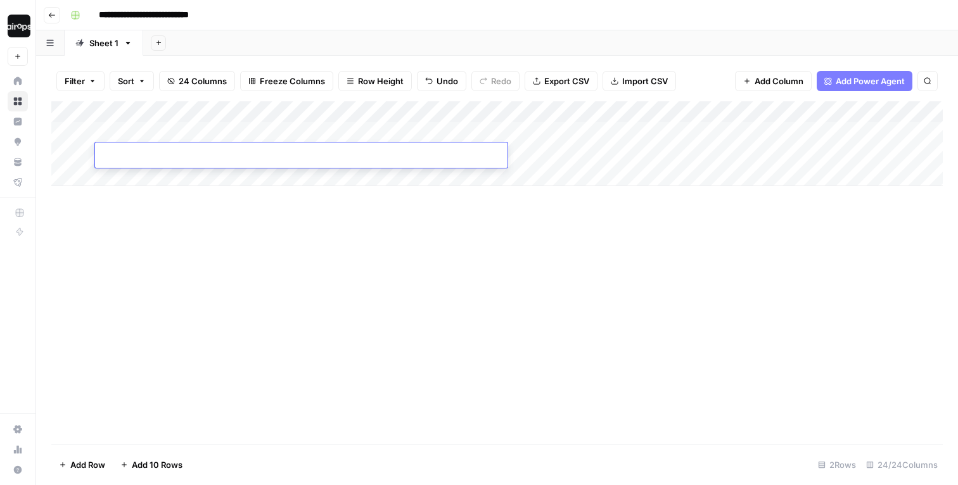
type input "**********"
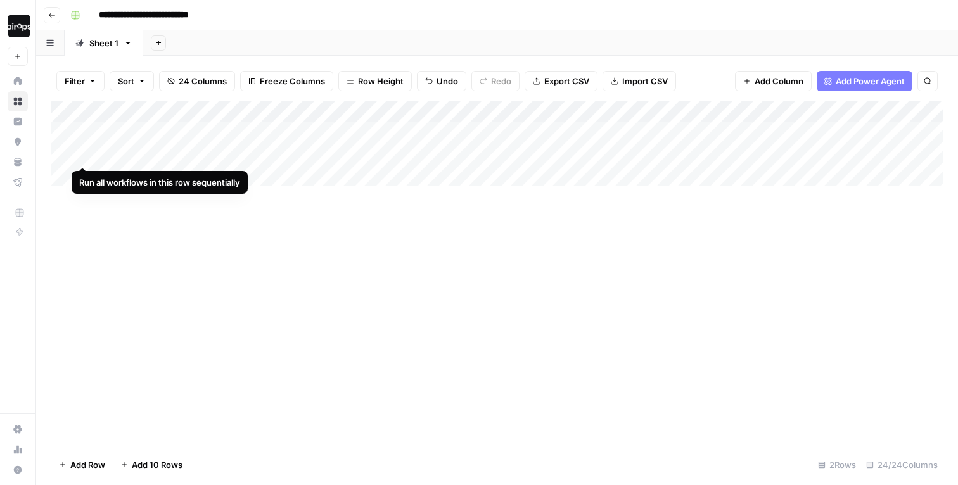
click at [85, 154] on div "Add Column" at bounding box center [497, 143] width 892 height 85
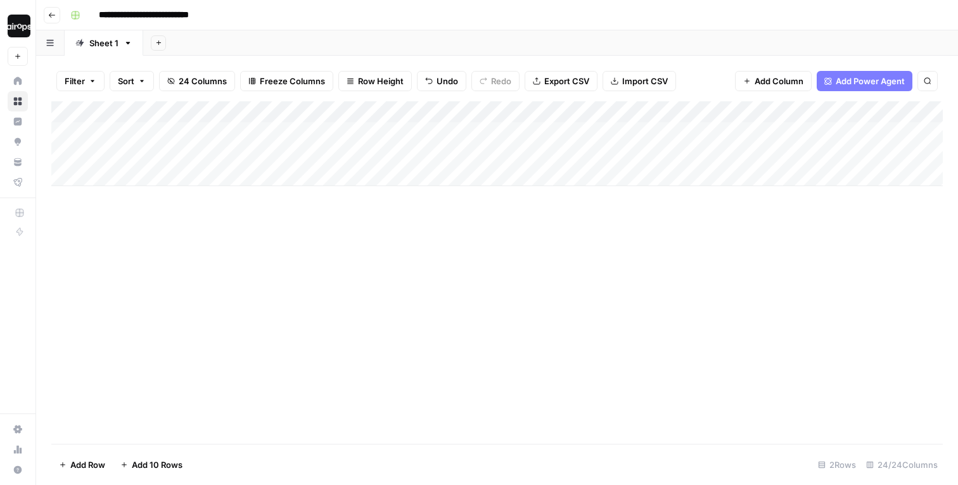
click at [135, 180] on div "Add Column" at bounding box center [497, 143] width 892 height 85
click at [158, 176] on input at bounding box center [201, 179] width 203 height 15
paste input "**********"
type input "**********"
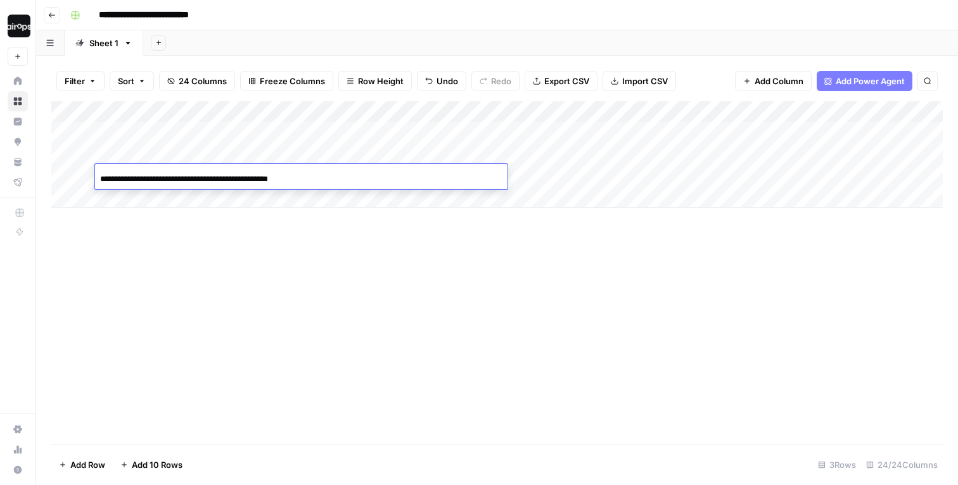
scroll to position [0, 13]
click at [82, 177] on div "Add Column" at bounding box center [497, 154] width 892 height 106
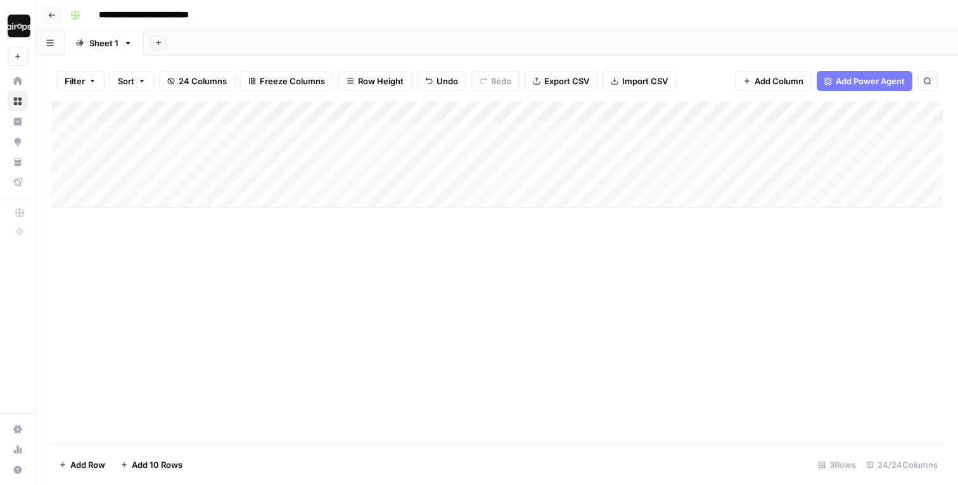
click at [115, 244] on div "Add Column" at bounding box center [497, 272] width 892 height 343
click at [221, 253] on div "Add Column" at bounding box center [497, 272] width 892 height 343
click at [101, 17] on input "**********" at bounding box center [159, 15] width 132 height 20
drag, startPoint x: 253, startPoint y: 13, endPoint x: 355, endPoint y: 13, distance: 102.7
click at [355, 13] on div "**********" at bounding box center [505, 15] width 880 height 20
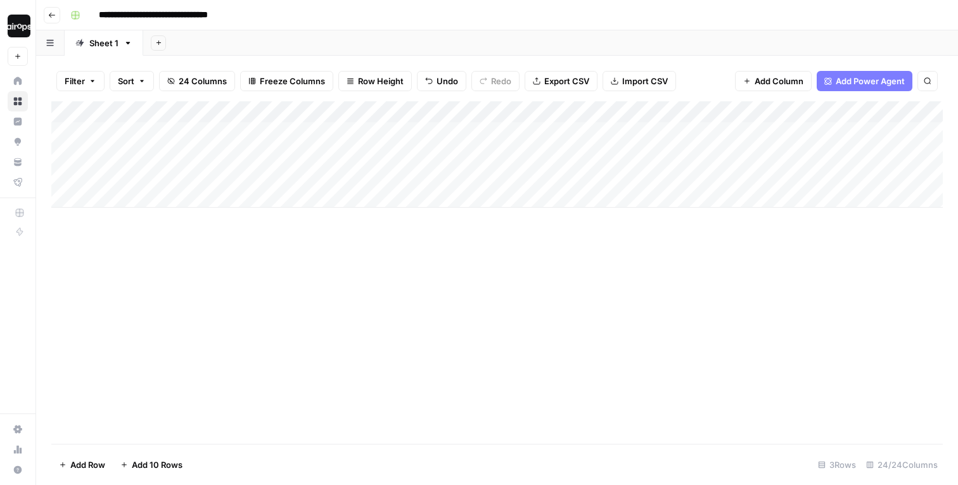
type input "**********"
click at [405, 42] on div "Add Sheet" at bounding box center [550, 42] width 815 height 25
click at [380, 37] on div "Add Sheet" at bounding box center [550, 42] width 815 height 25
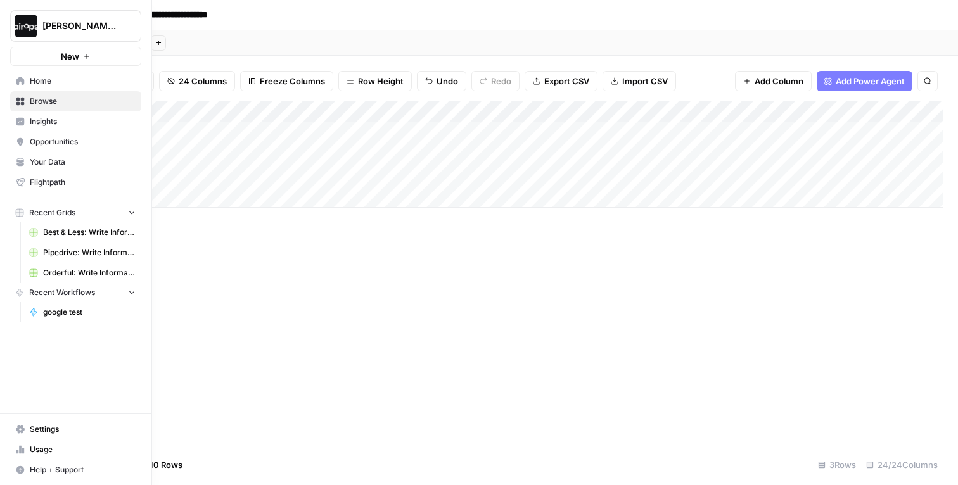
click at [23, 109] on link "Browse" at bounding box center [75, 101] width 131 height 20
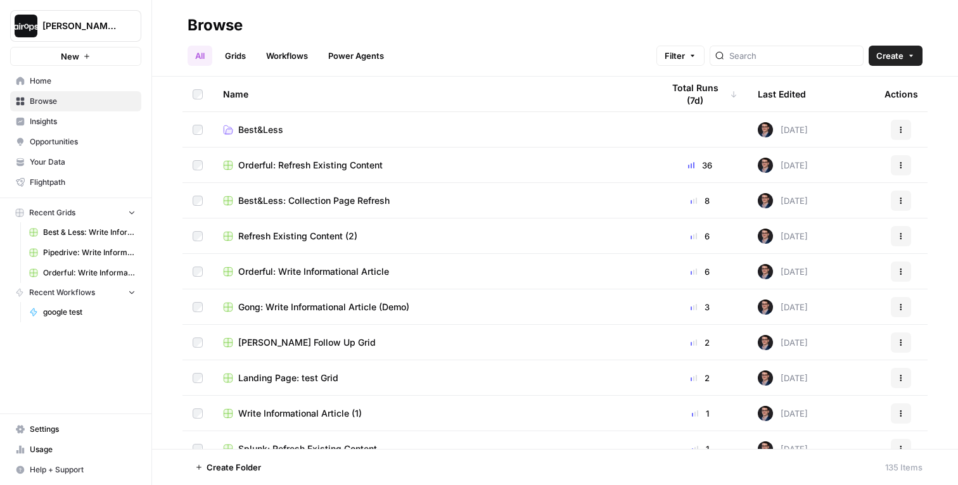
click at [401, 83] on div "Name" at bounding box center [432, 94] width 419 height 35
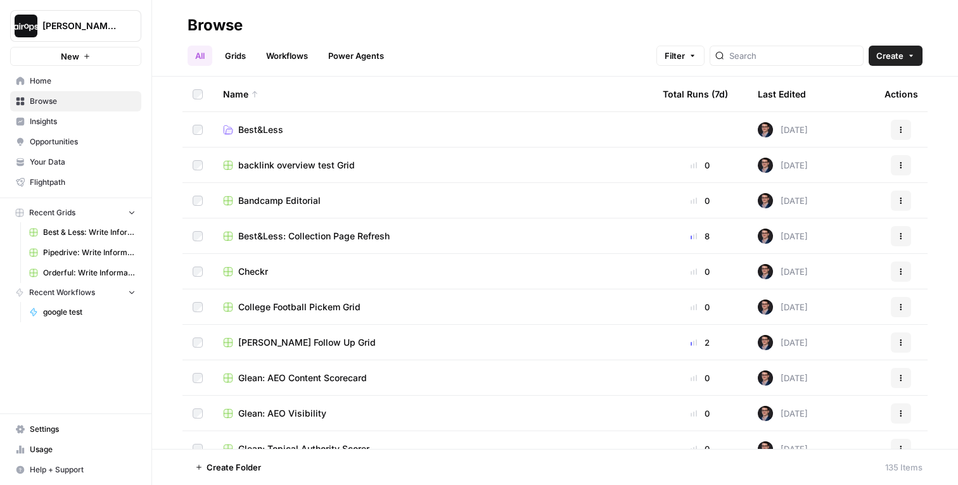
click at [242, 99] on div "Name" at bounding box center [432, 94] width 419 height 35
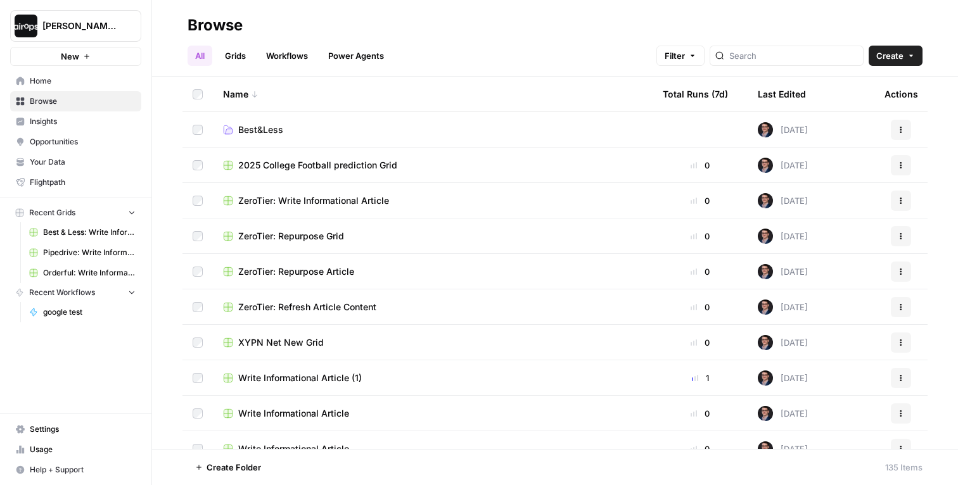
click at [242, 99] on div "Name" at bounding box center [432, 94] width 419 height 35
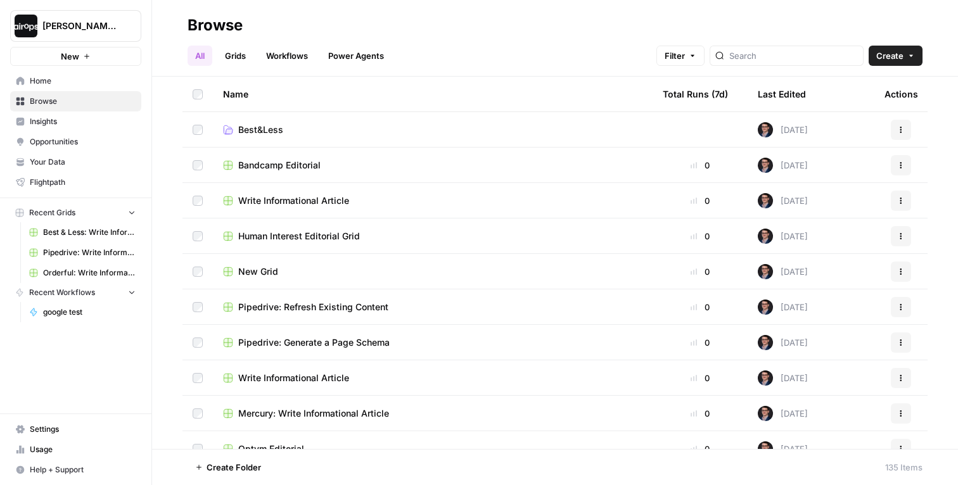
click at [807, 48] on div at bounding box center [787, 56] width 154 height 20
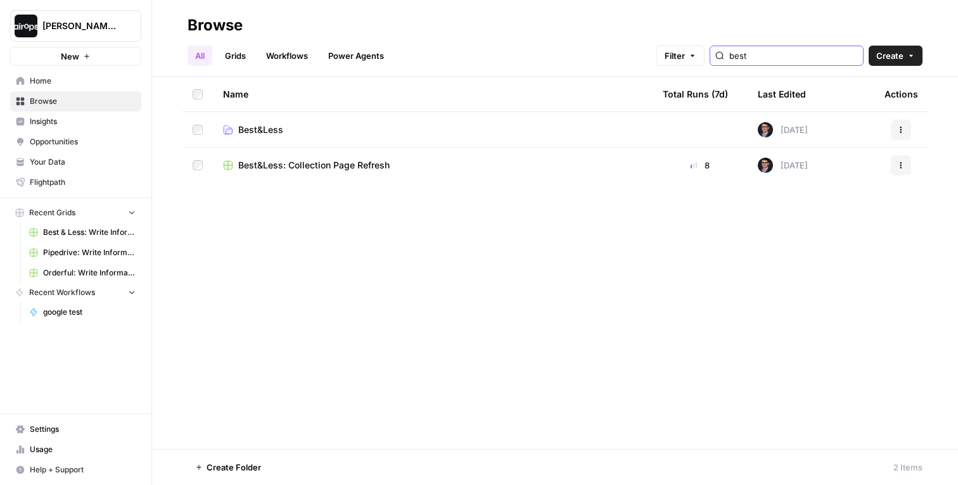
type input "best"
click at [897, 165] on icon "button" at bounding box center [901, 166] width 8 height 8
click at [814, 240] on span "Move To" at bounding box center [844, 241] width 101 height 13
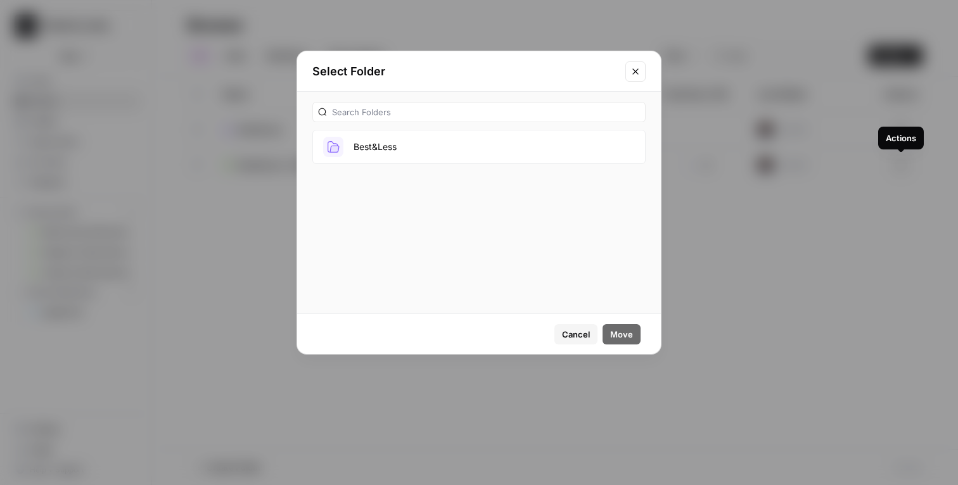
click at [413, 152] on button "Best&Less" at bounding box center [478, 147] width 333 height 34
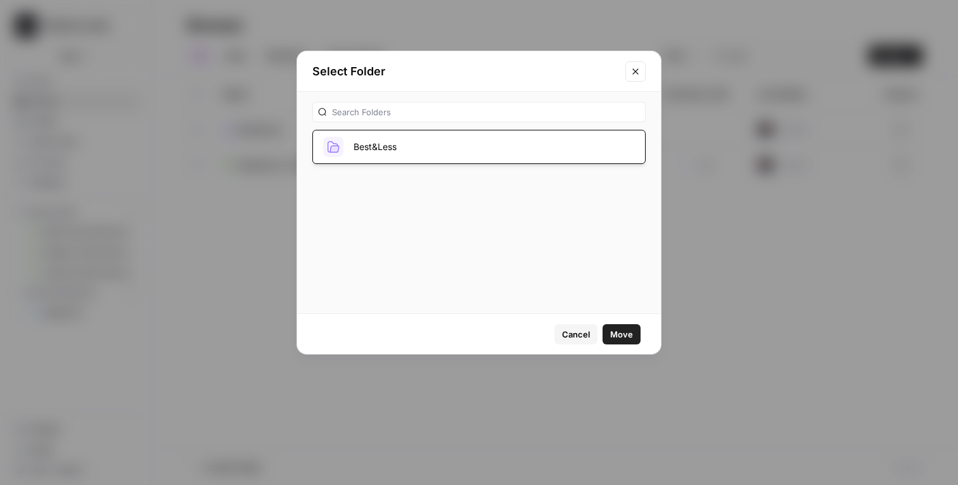
click at [624, 336] on span "Move" at bounding box center [621, 334] width 23 height 13
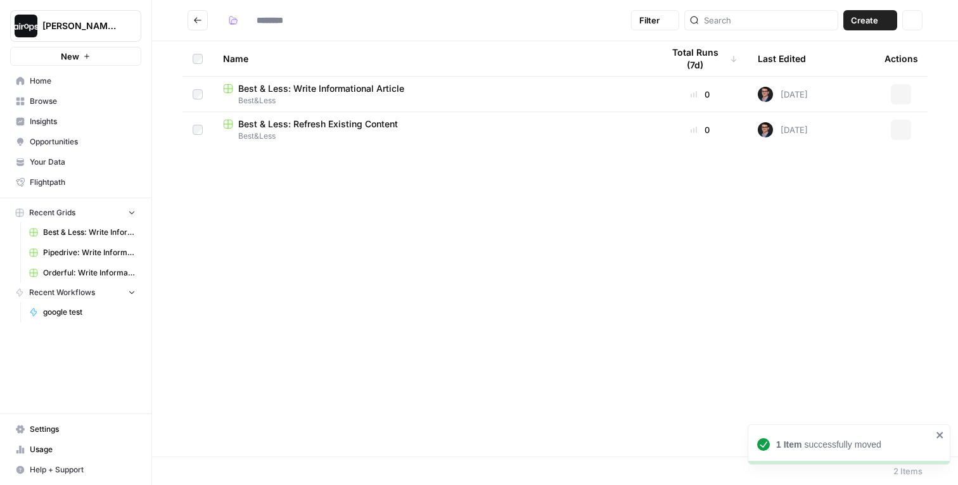
type input "*********"
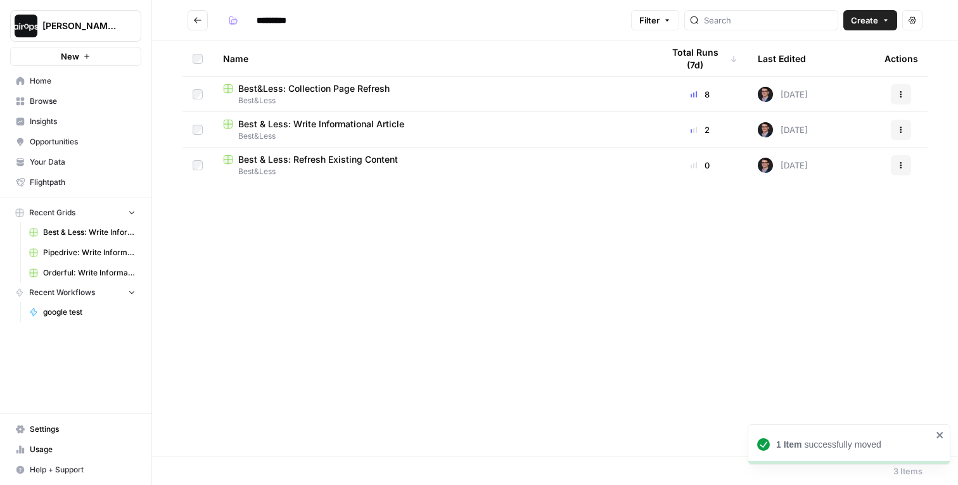
click at [404, 240] on div "Name Total Runs (7d) Last Edited Actions Best&Less: Collection Page Refresh Bes…" at bounding box center [555, 249] width 806 height 416
click at [315, 233] on div "Name Total Runs (7d) Last Edited Actions Best&Less: Collection Page Refresh Bes…" at bounding box center [555, 249] width 806 height 416
click at [362, 122] on span "Best & Less: Write Informational Article" at bounding box center [321, 124] width 166 height 13
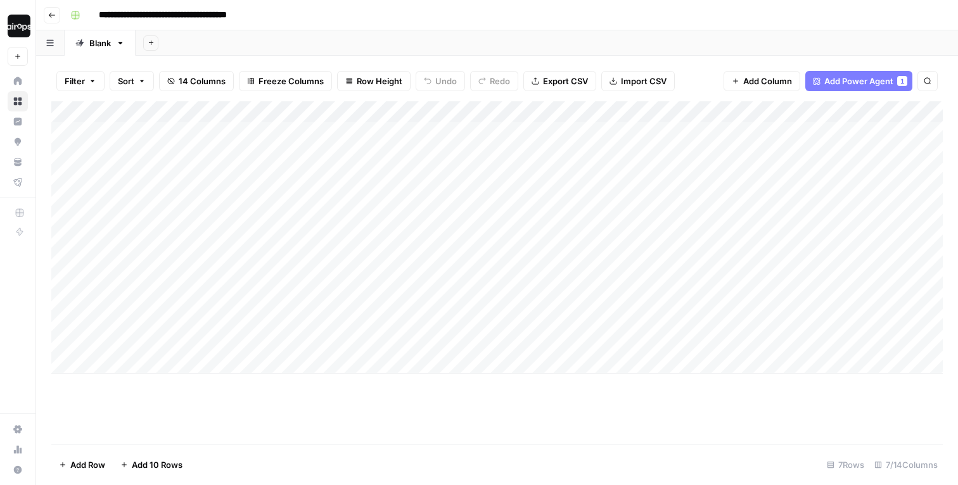
click at [553, 265] on div "Add Column" at bounding box center [497, 237] width 892 height 272
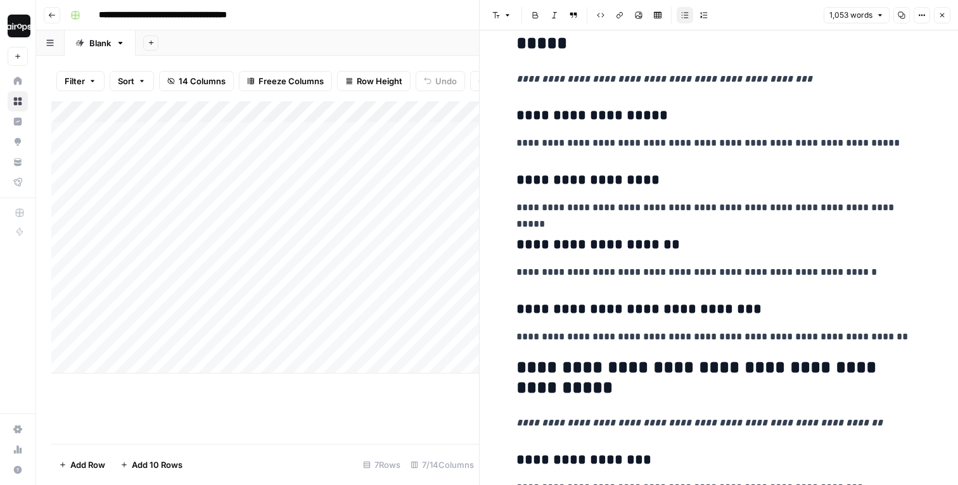
scroll to position [1704, 0]
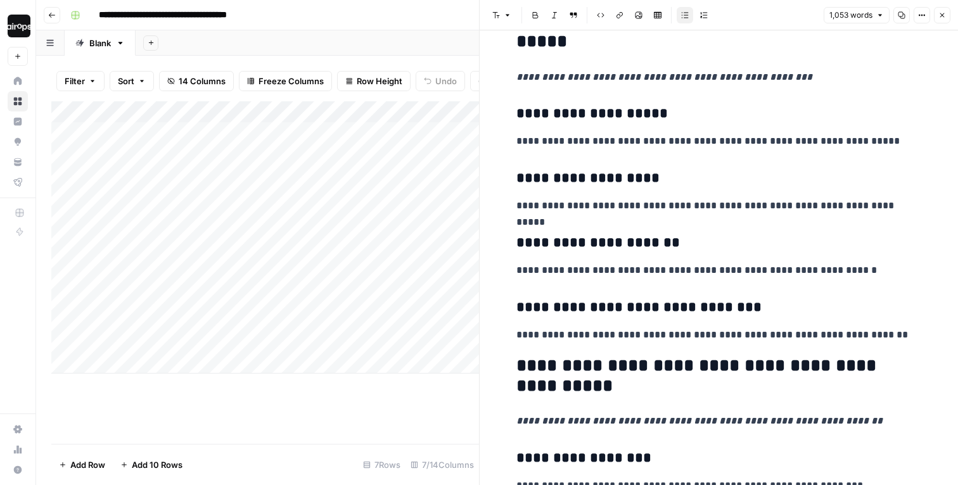
click at [944, 15] on icon "button" at bounding box center [942, 15] width 8 height 8
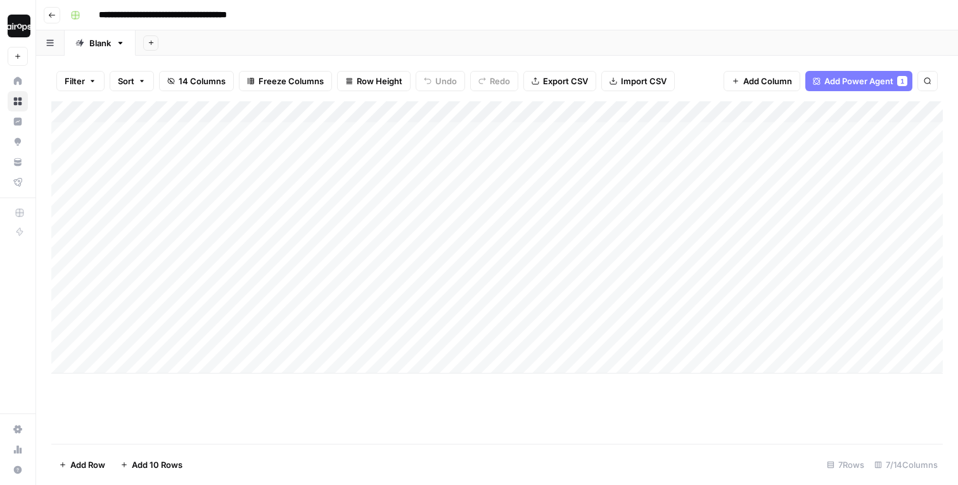
click at [656, 262] on div "Add Column" at bounding box center [497, 237] width 892 height 272
click at [653, 300] on div "Add Column" at bounding box center [497, 237] width 892 height 272
click at [707, 39] on div "Add Sheet" at bounding box center [547, 42] width 822 height 25
click at [487, 37] on div "Add Sheet" at bounding box center [547, 42] width 822 height 25
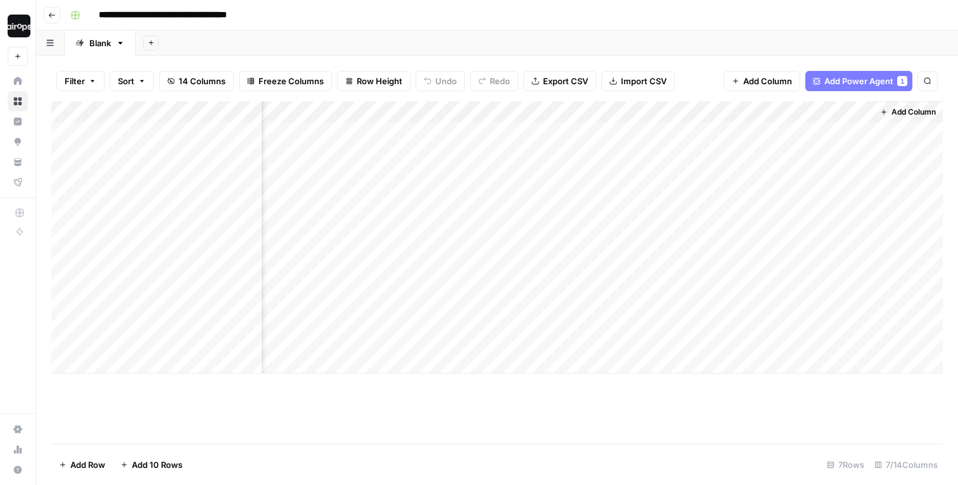
click at [916, 110] on span "Add Column" at bounding box center [914, 111] width 44 height 11
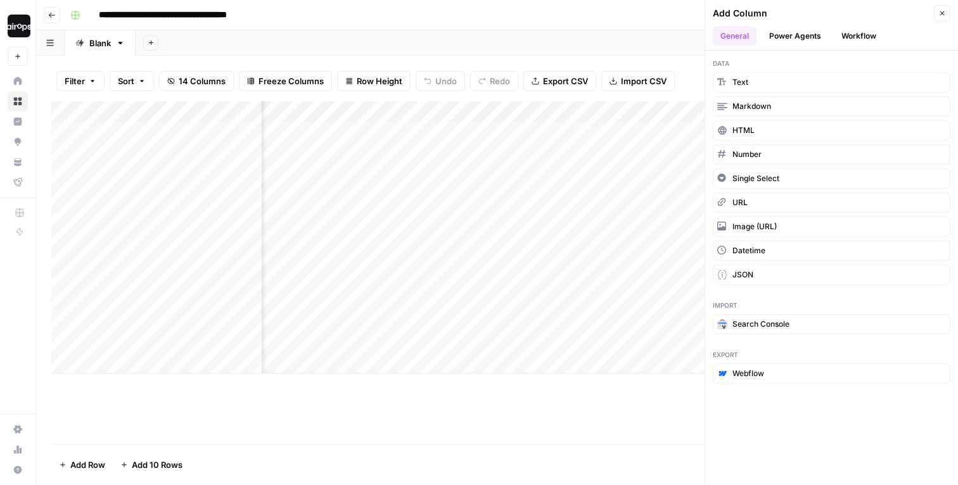
click at [806, 31] on button "Power Agents" at bounding box center [795, 36] width 67 height 19
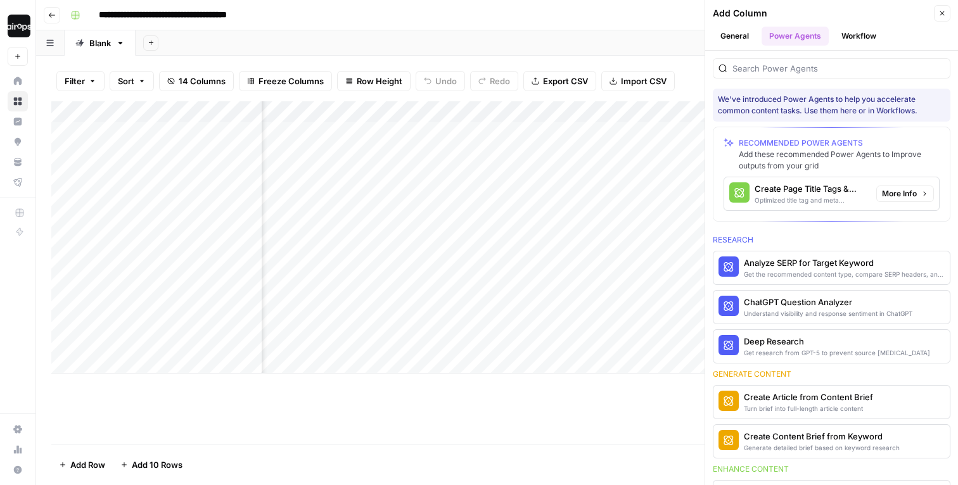
click at [827, 195] on div "Create Page Title Tags & Meta Descriptions" at bounding box center [811, 188] width 112 height 13
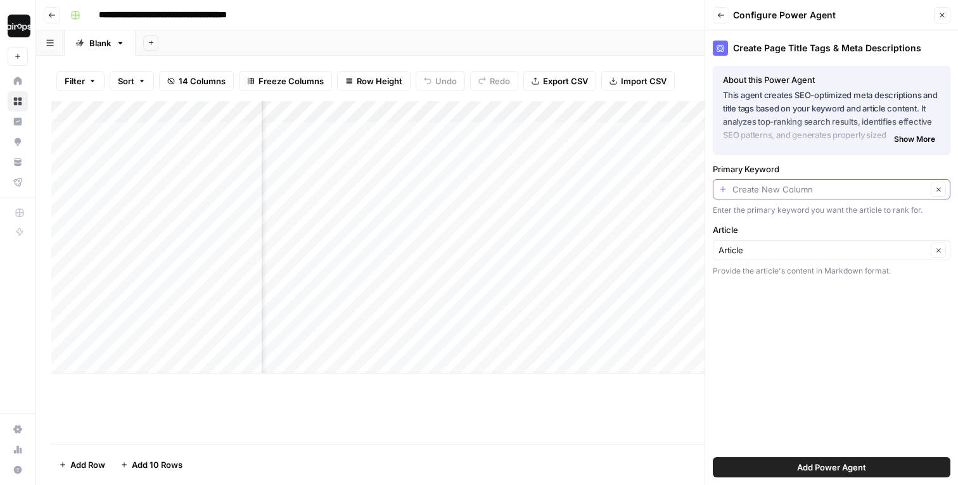
click at [796, 186] on input "Primary Keyword" at bounding box center [830, 189] width 195 height 13
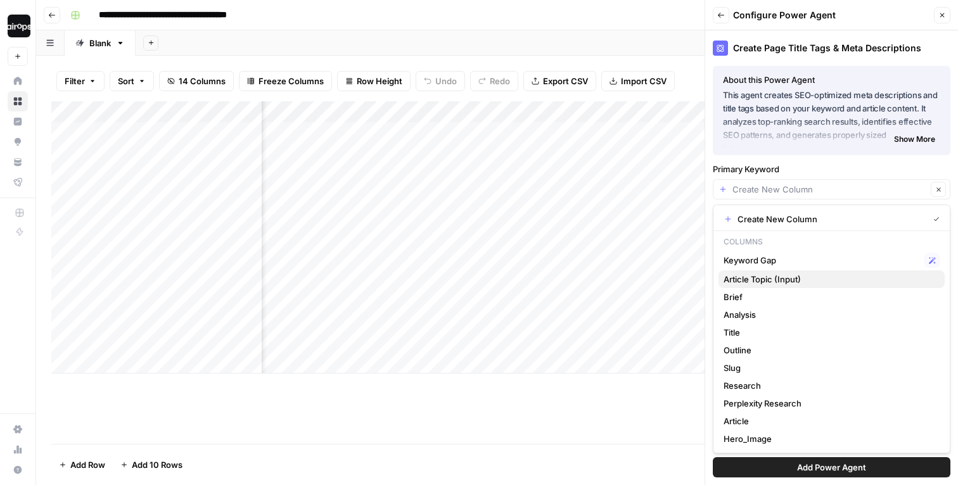
click at [788, 283] on span "Article Topic (Input)" at bounding box center [829, 279] width 211 height 13
type input "Article Topic (Input)"
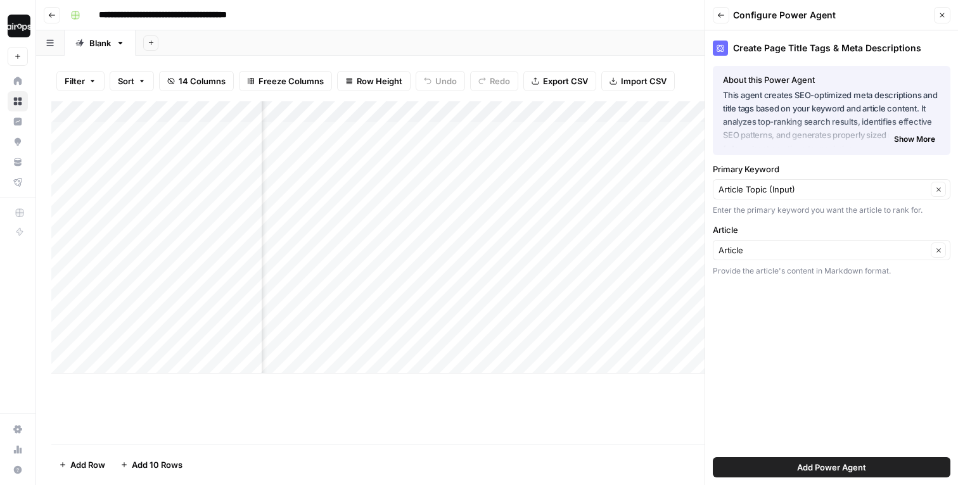
click at [824, 461] on span "Add Power Agent" at bounding box center [831, 467] width 69 height 13
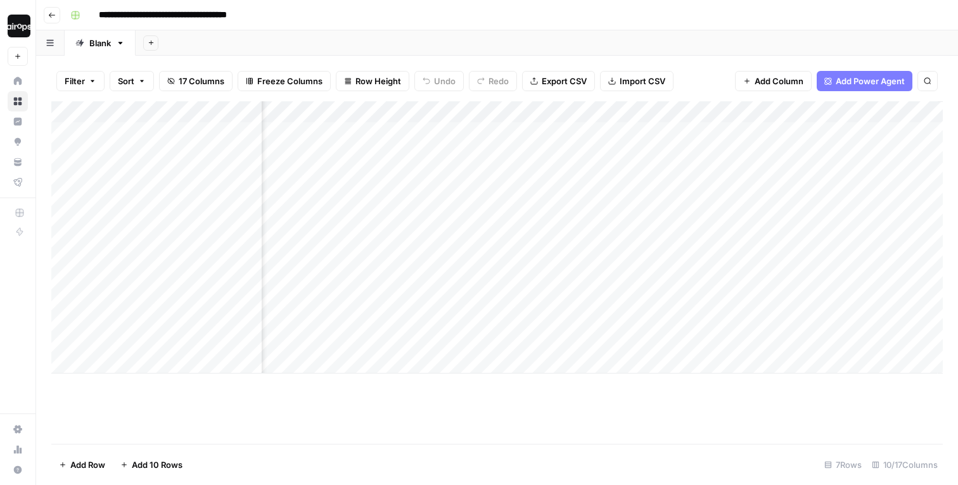
scroll to position [0, 739]
click at [912, 114] on span "Add Column" at bounding box center [914, 111] width 44 height 11
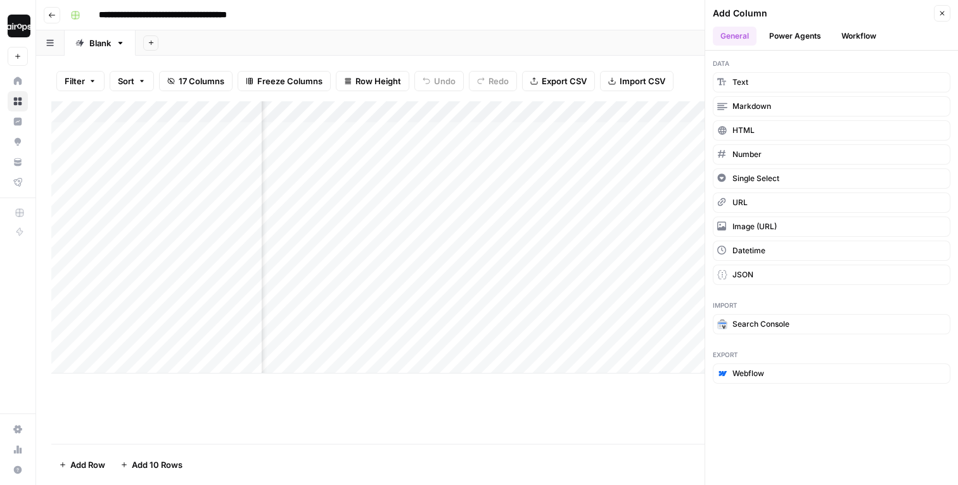
click at [798, 35] on button "Power Agents" at bounding box center [795, 36] width 67 height 19
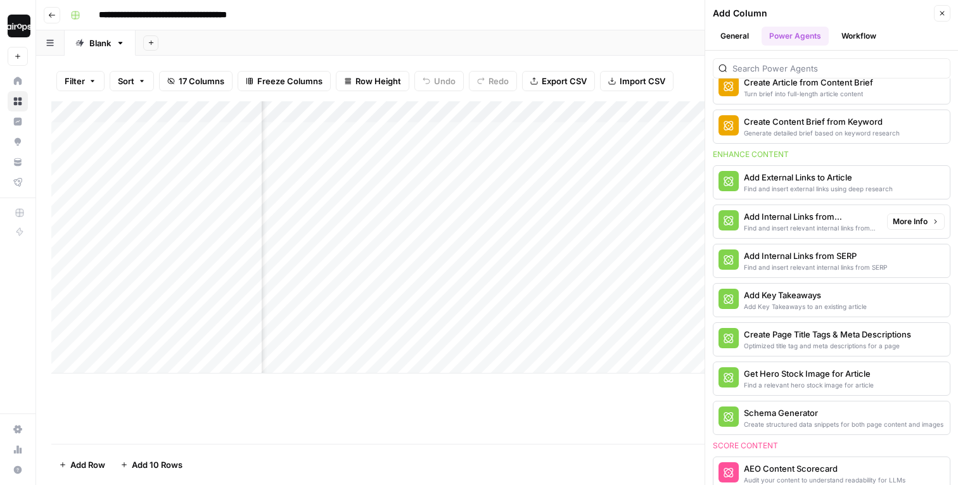
scroll to position [205, 0]
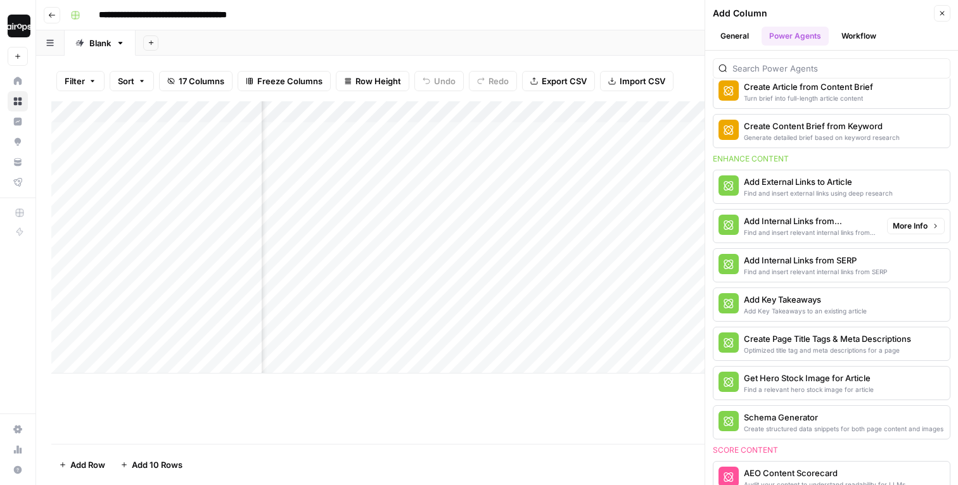
click at [816, 219] on div "Add Internal Links from Knowledge Base" at bounding box center [810, 221] width 133 height 13
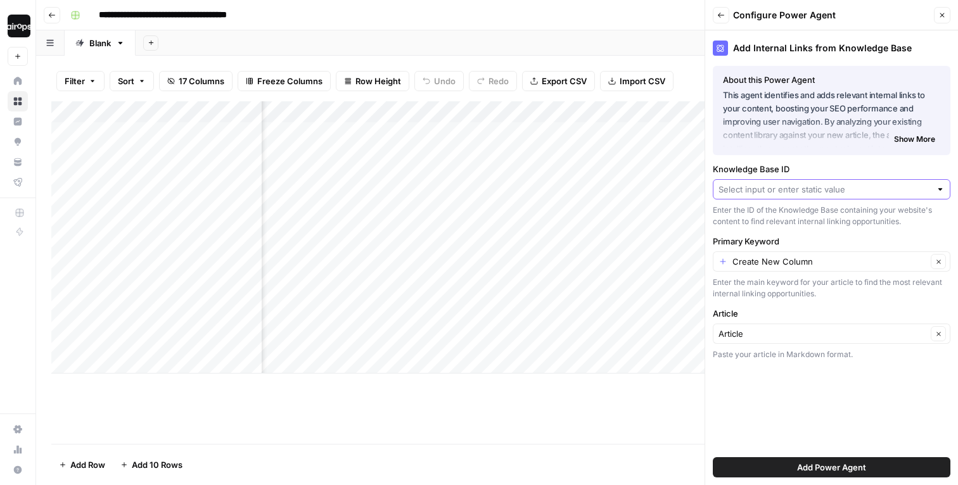
click at [821, 195] on input "Knowledge Base ID" at bounding box center [825, 189] width 212 height 13
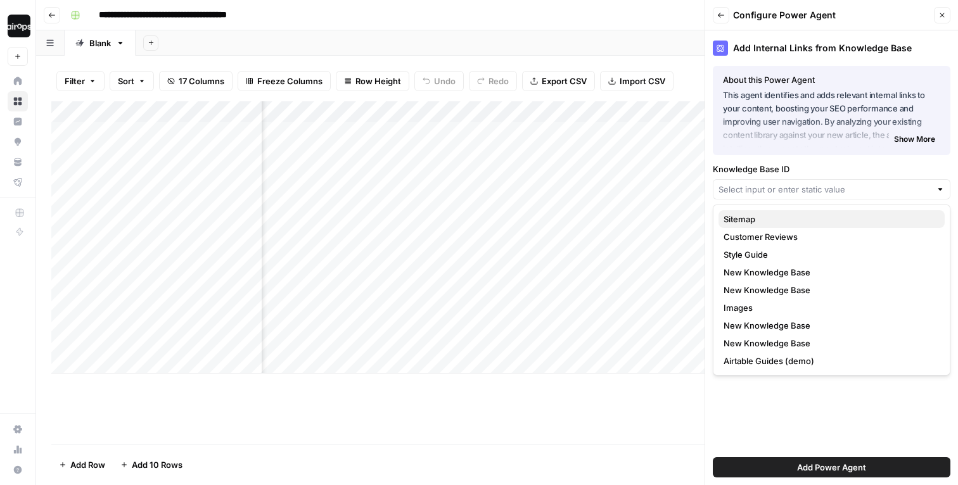
click at [793, 215] on span "Sitemap" at bounding box center [829, 219] width 211 height 13
type input "Sitemap"
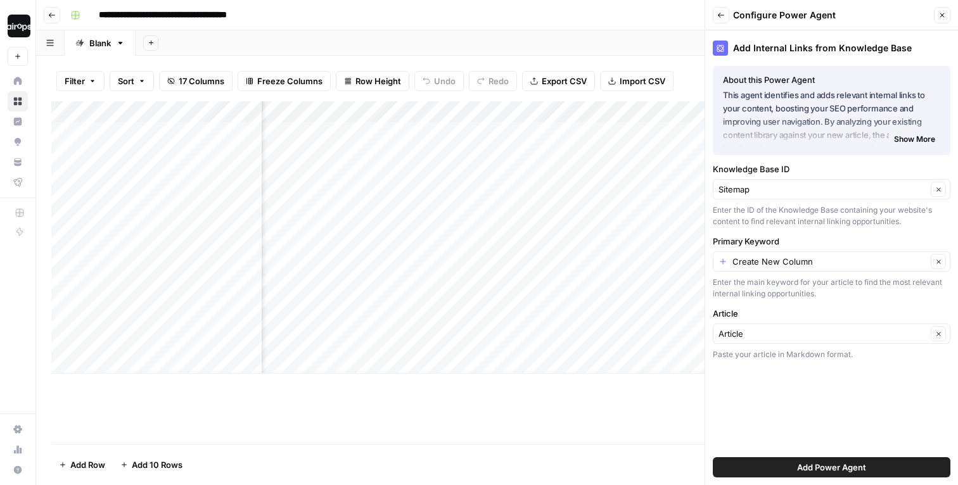
click at [807, 231] on div "Add Internal Links from Knowledge Base About this Power Agent This agent identi…" at bounding box center [831, 257] width 253 height 455
click at [941, 191] on icon "button" at bounding box center [938, 189] width 7 height 7
click at [798, 196] on div at bounding box center [832, 189] width 238 height 20
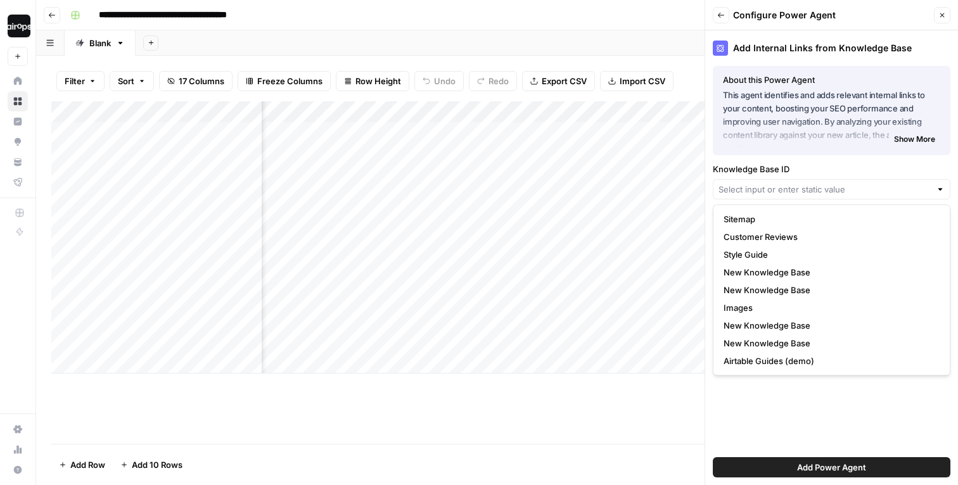
click at [803, 172] on label "Knowledge Base ID" at bounding box center [832, 169] width 238 height 13
click at [803, 183] on input "Knowledge Base ID" at bounding box center [825, 189] width 212 height 13
click at [722, 11] on icon "button" at bounding box center [721, 15] width 8 height 8
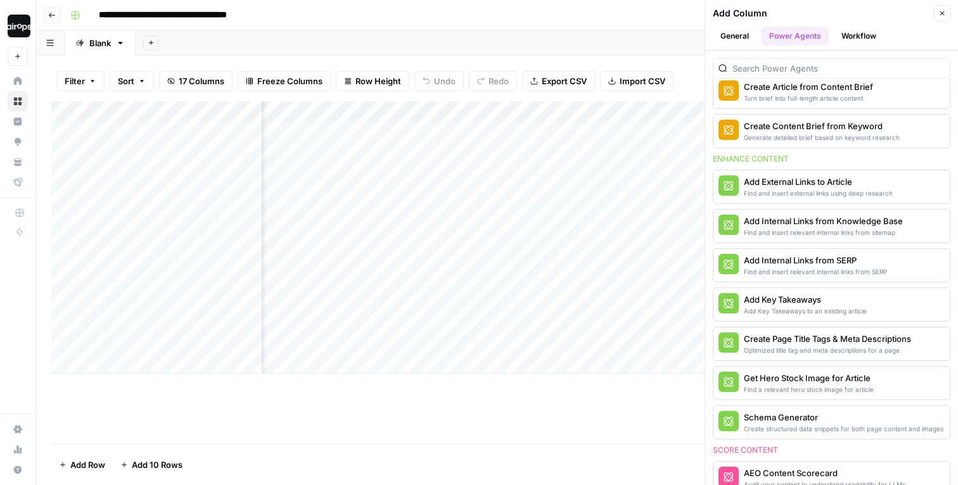
click at [944, 12] on icon "button" at bounding box center [942, 14] width 8 height 8
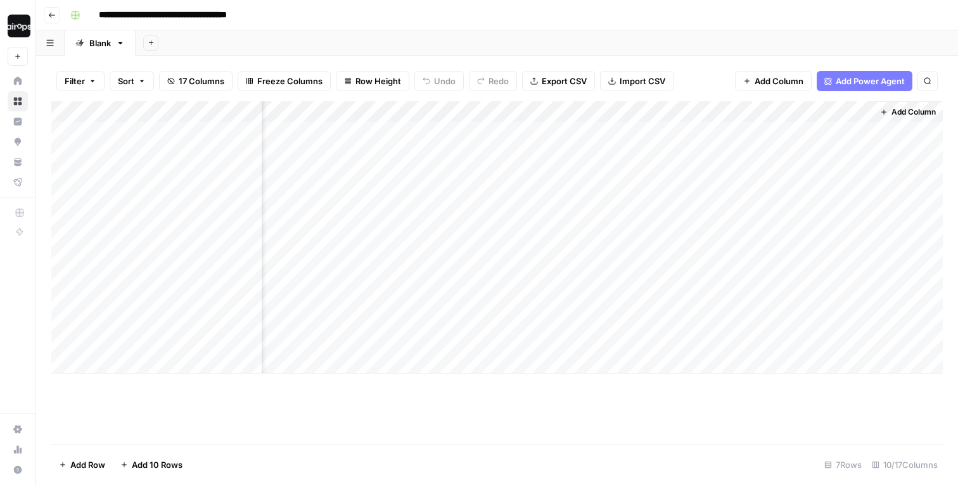
click at [767, 28] on header "**********" at bounding box center [497, 15] width 922 height 30
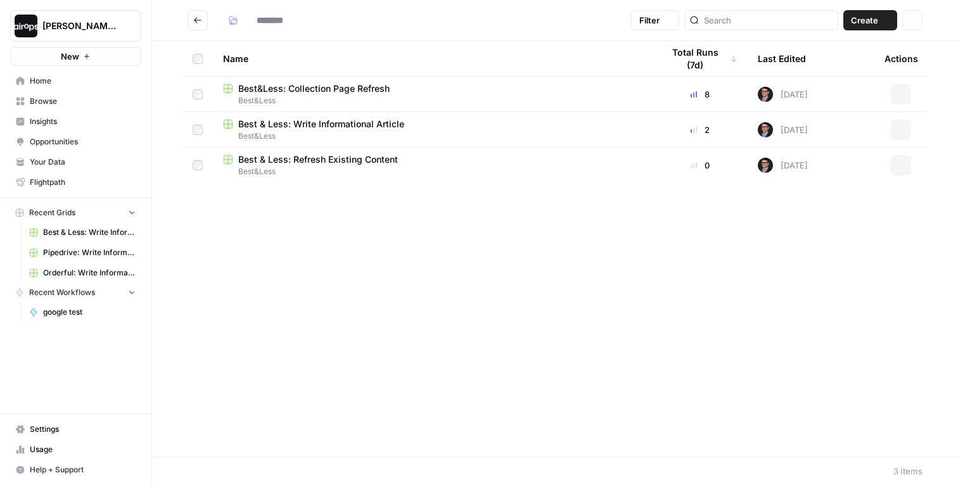
type input "*********"
click at [388, 53] on div "Name" at bounding box center [432, 58] width 419 height 35
click at [333, 157] on span "Best&Less: Collection Page Refresh" at bounding box center [313, 159] width 151 height 13
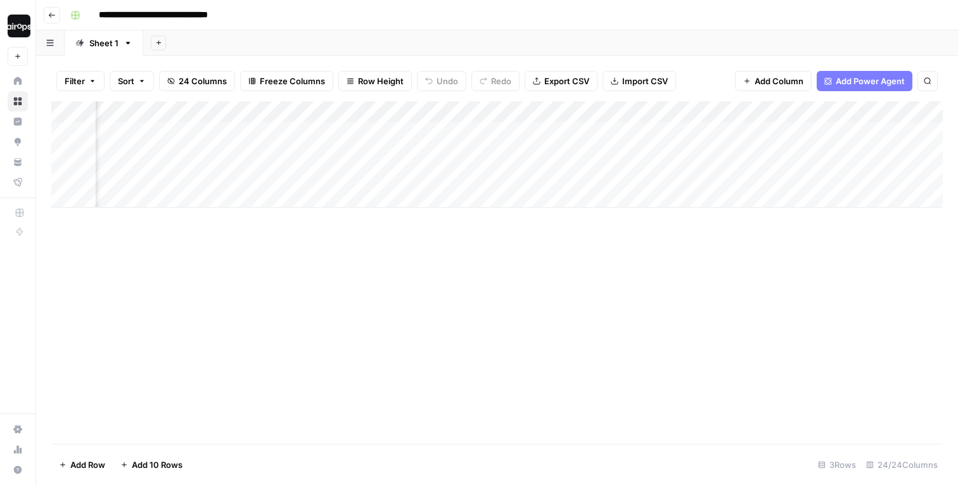
scroll to position [0, 2402]
click at [367, 76] on span "Row Height" at bounding box center [381, 81] width 46 height 13
click at [364, 134] on button "Medium" at bounding box center [403, 143] width 120 height 18
click at [369, 29] on header "**********" at bounding box center [497, 15] width 922 height 30
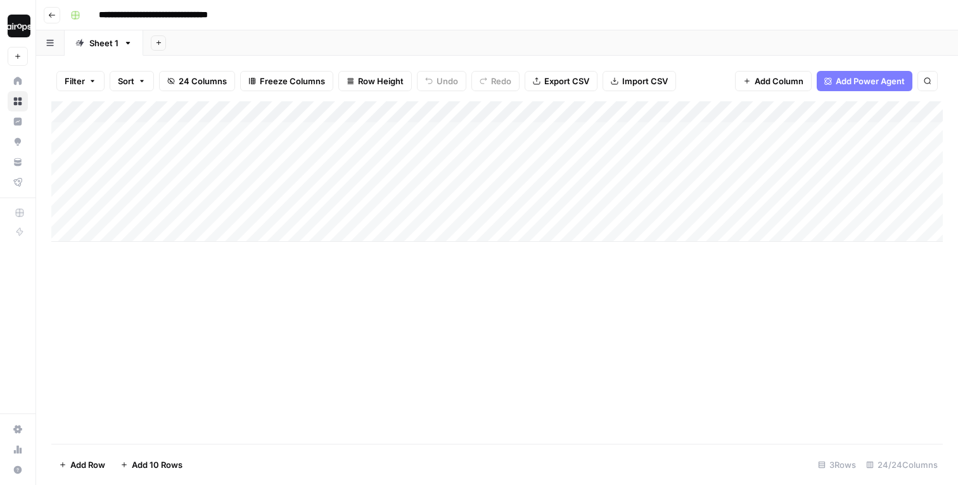
click at [378, 38] on div "Add Sheet" at bounding box center [550, 42] width 815 height 25
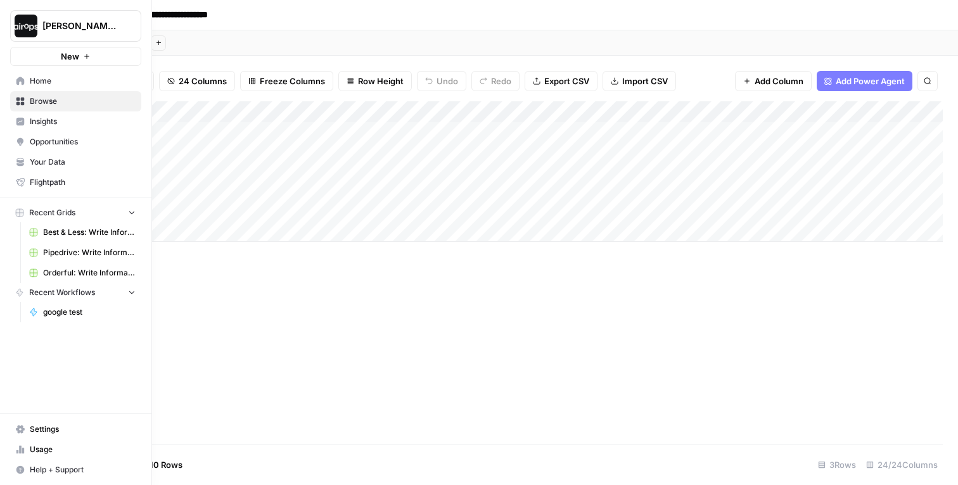
click at [40, 108] on link "Browse" at bounding box center [75, 101] width 131 height 20
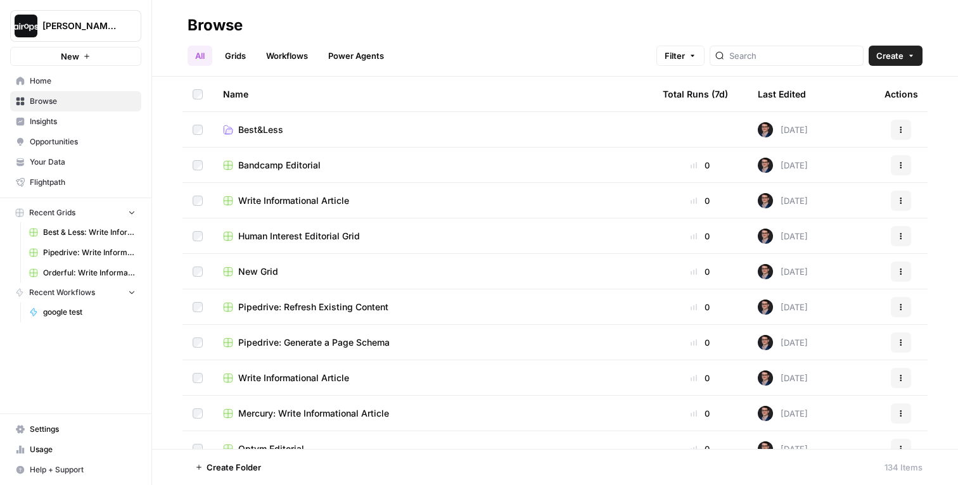
click at [252, 127] on span "Best&Less" at bounding box center [260, 130] width 45 height 13
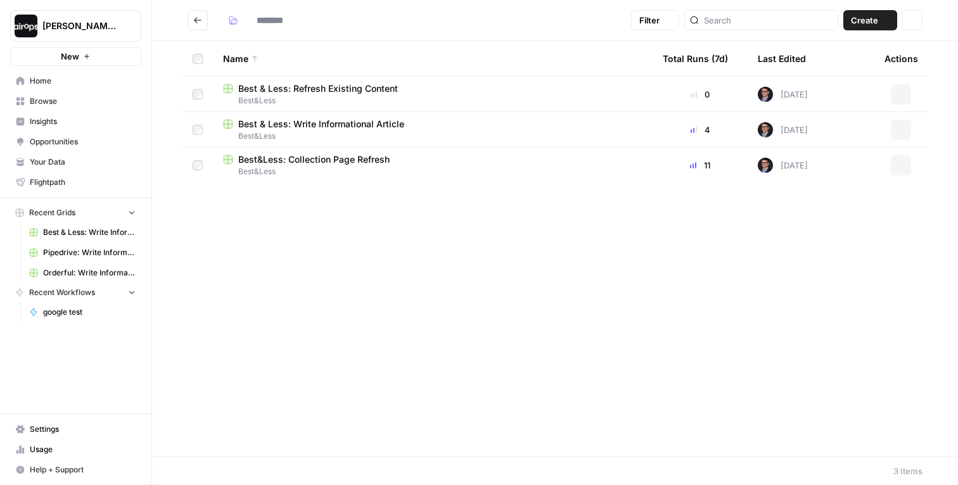
type input "*********"
click at [349, 127] on span "Best & Less: Write Informational Article" at bounding box center [321, 124] width 166 height 13
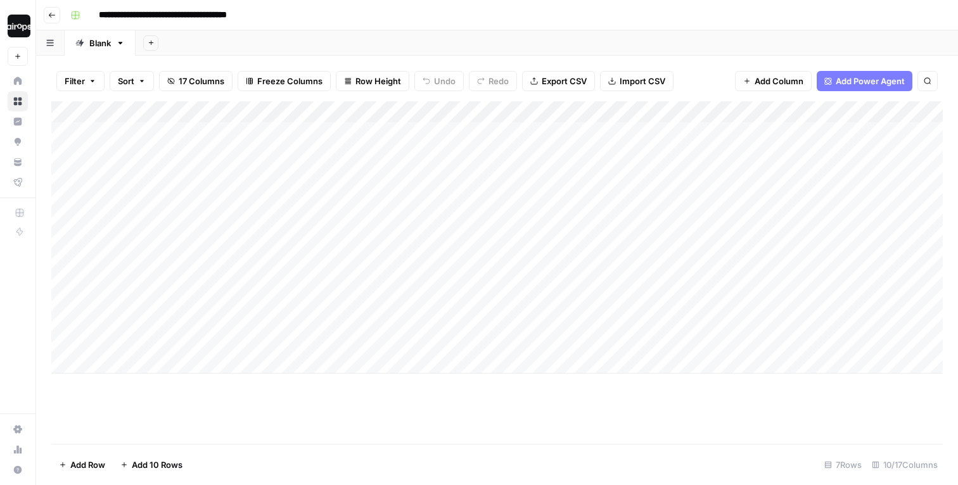
click at [267, 20] on input "**********" at bounding box center [182, 15] width 179 height 20
click at [313, 19] on div "**********" at bounding box center [505, 15] width 880 height 20
drag, startPoint x: 199, startPoint y: 138, endPoint x: 199, endPoint y: 215, distance: 77.9
click at [199, 215] on div "Add Column" at bounding box center [497, 237] width 892 height 272
click at [205, 271] on div "Add Column" at bounding box center [497, 237] width 892 height 272
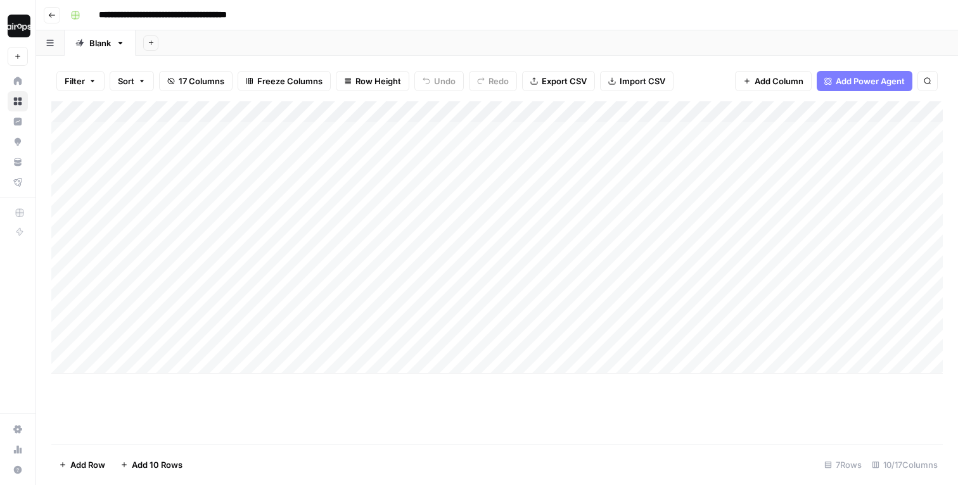
click at [212, 296] on div "Add Column" at bounding box center [497, 237] width 892 height 272
click at [326, 299] on div "Add Column" at bounding box center [497, 237] width 892 height 272
click at [328, 262] on div "Add Column" at bounding box center [497, 237] width 892 height 272
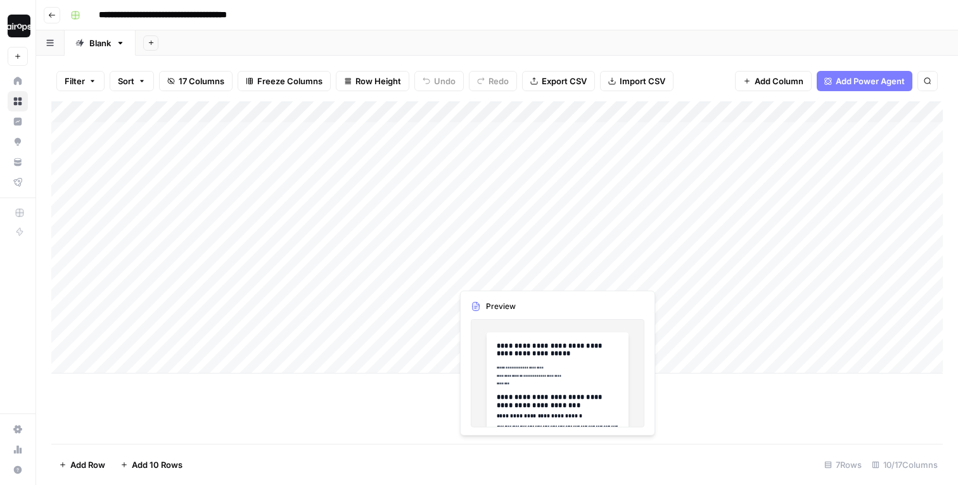
click at [499, 264] on div "Add Column" at bounding box center [497, 237] width 892 height 272
click at [489, 302] on div "Add Column" at bounding box center [497, 237] width 892 height 272
click at [487, 262] on div "Add Column" at bounding box center [497, 237] width 892 height 272
click at [155, 329] on div "Add Column" at bounding box center [497, 237] width 892 height 272
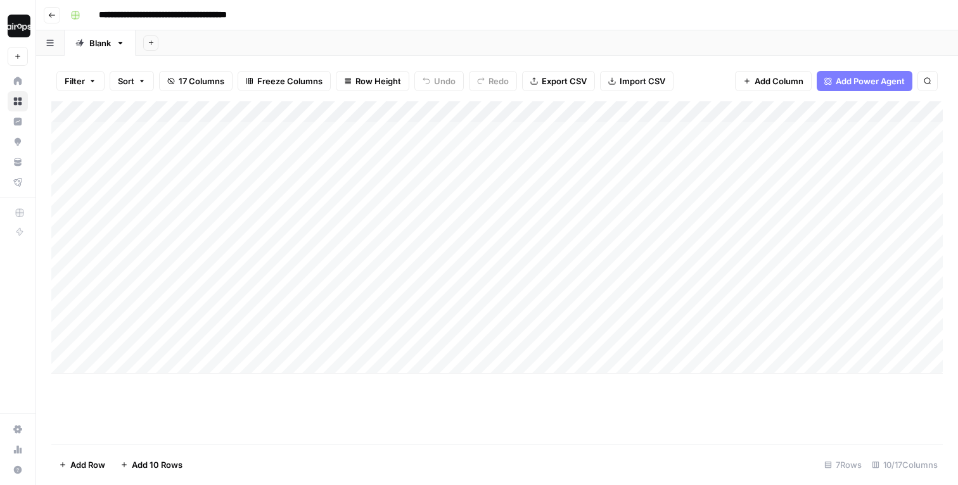
click at [155, 329] on div "Add Column" at bounding box center [497, 237] width 892 height 272
click at [329, 331] on textarea "**********" at bounding box center [215, 332] width 240 height 18
drag, startPoint x: 248, startPoint y: 333, endPoint x: 233, endPoint y: 335, distance: 15.3
click at [233, 335] on textarea "**********" at bounding box center [215, 332] width 240 height 18
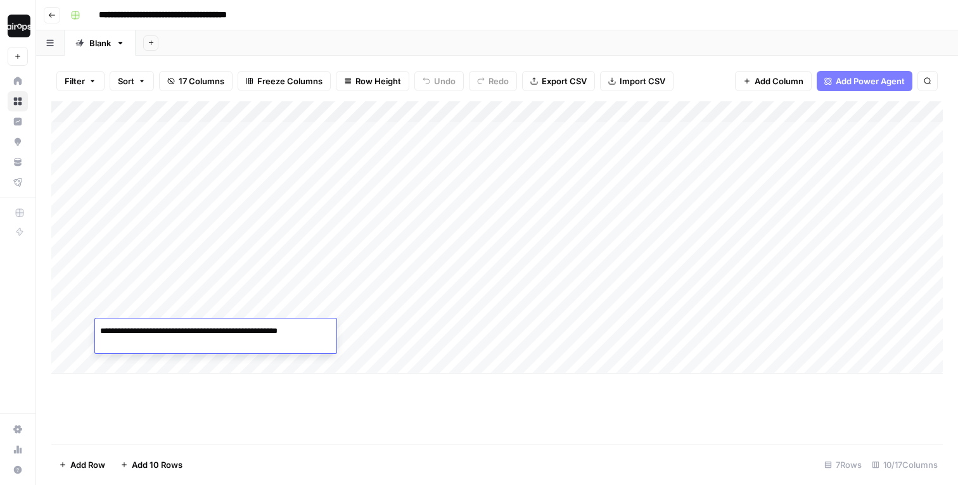
click at [233, 334] on textarea "**********" at bounding box center [215, 332] width 240 height 18
click at [240, 332] on textarea "**********" at bounding box center [215, 332] width 240 height 18
type textarea "**********"
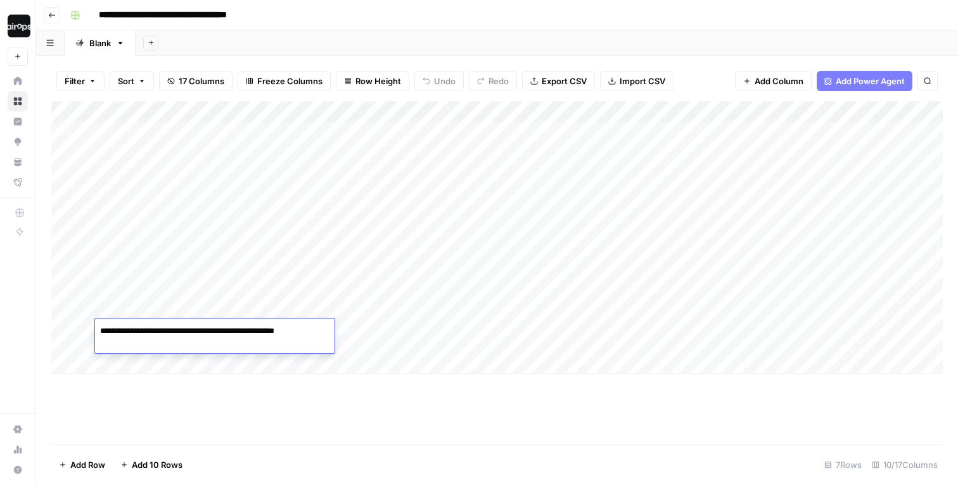
click at [309, 335] on textarea "**********" at bounding box center [213, 332] width 237 height 18
click at [325, 332] on textarea "**********" at bounding box center [213, 332] width 237 height 18
click at [358, 333] on div "Add Column" at bounding box center [497, 237] width 892 height 272
drag, startPoint x: 191, startPoint y: 276, endPoint x: 191, endPoint y: 342, distance: 65.9
click at [191, 342] on div "Add Column" at bounding box center [497, 237] width 892 height 272
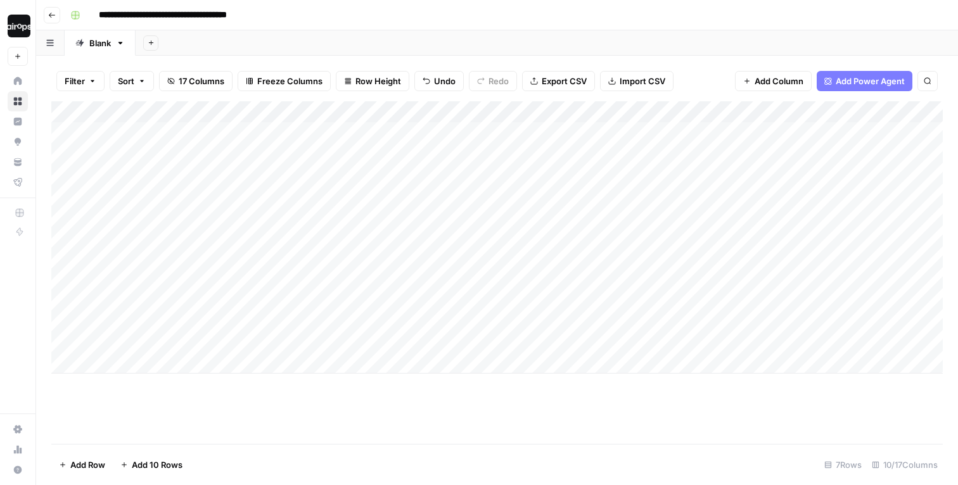
click at [133, 309] on div "Add Column" at bounding box center [497, 237] width 892 height 272
click at [185, 335] on div "Add Column" at bounding box center [497, 237] width 892 height 272
click at [846, 263] on div "Add Column" at bounding box center [497, 237] width 892 height 272
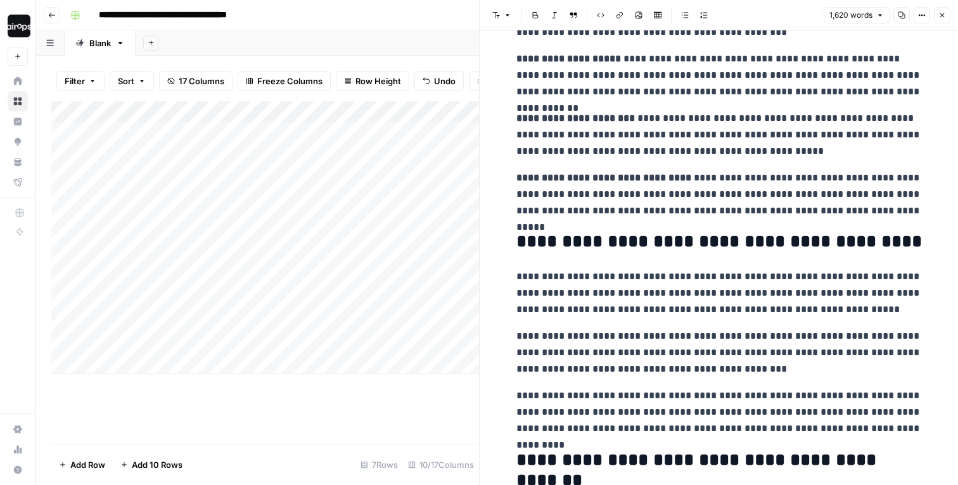
scroll to position [1677, 0]
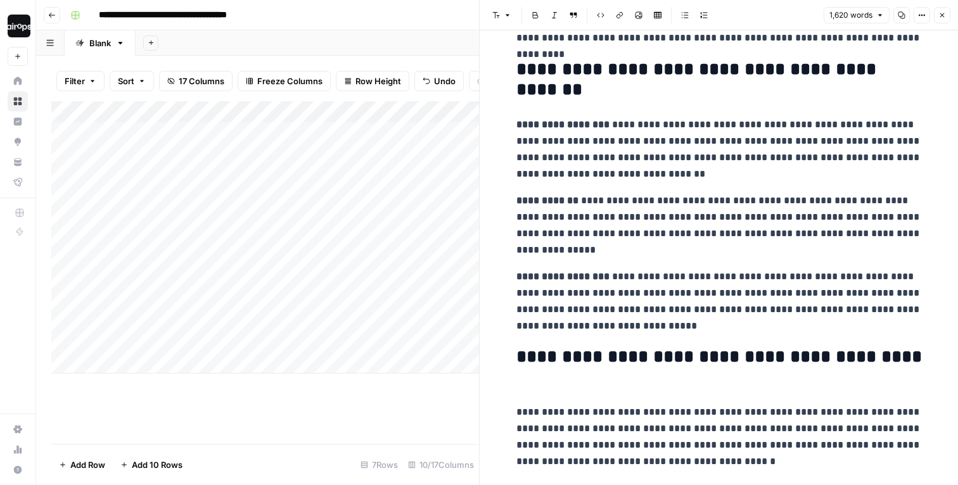
scroll to position [2146, 0]
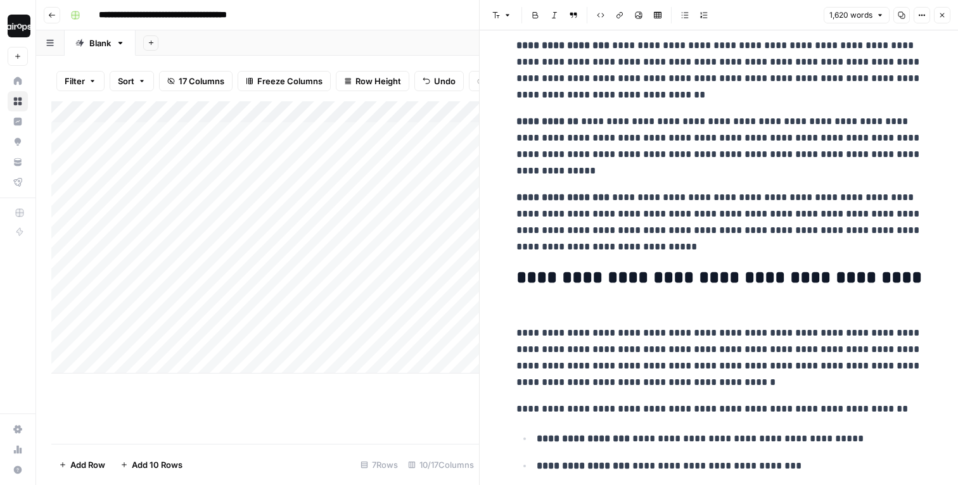
click at [945, 10] on button "Close" at bounding box center [942, 15] width 16 height 16
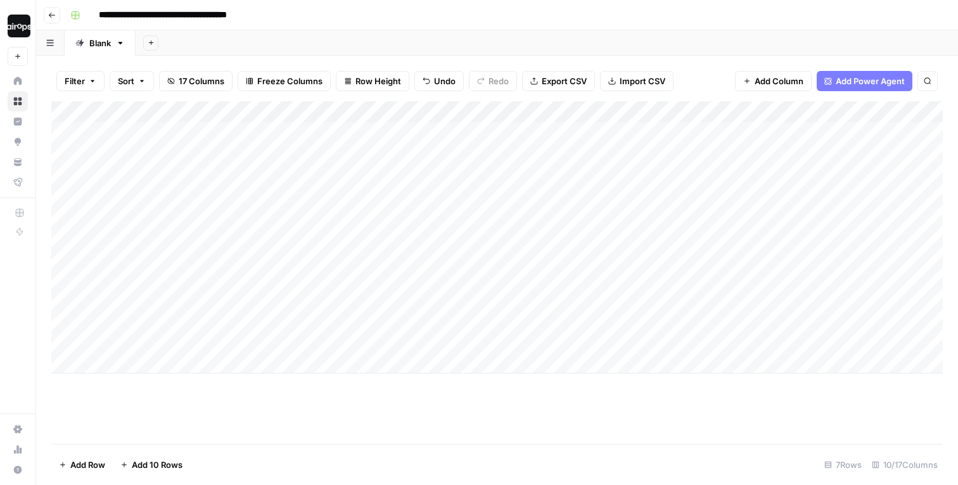
click at [631, 40] on div "Add Sheet" at bounding box center [547, 42] width 822 height 25
drag, startPoint x: 216, startPoint y: 262, endPoint x: 849, endPoint y: 340, distance: 637.9
click at [849, 340] on div "Add Column" at bounding box center [497, 237] width 892 height 272
click at [649, 407] on div "Add Column" at bounding box center [497, 272] width 892 height 343
click at [511, 340] on div "Add Column" at bounding box center [497, 237] width 892 height 272
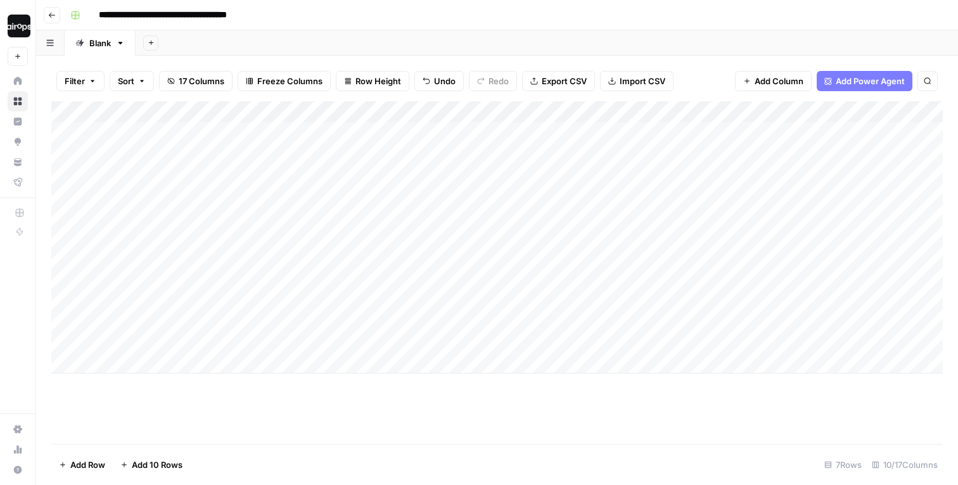
click at [373, 340] on div "Add Column" at bounding box center [497, 237] width 892 height 272
click at [214, 335] on div "Add Column" at bounding box center [497, 237] width 892 height 272
click at [189, 340] on div "Add Column" at bounding box center [497, 237] width 892 height 272
click at [390, 326] on div "Add Column" at bounding box center [497, 237] width 892 height 272
click at [438, 330] on div "Add Column" at bounding box center [497, 237] width 892 height 272
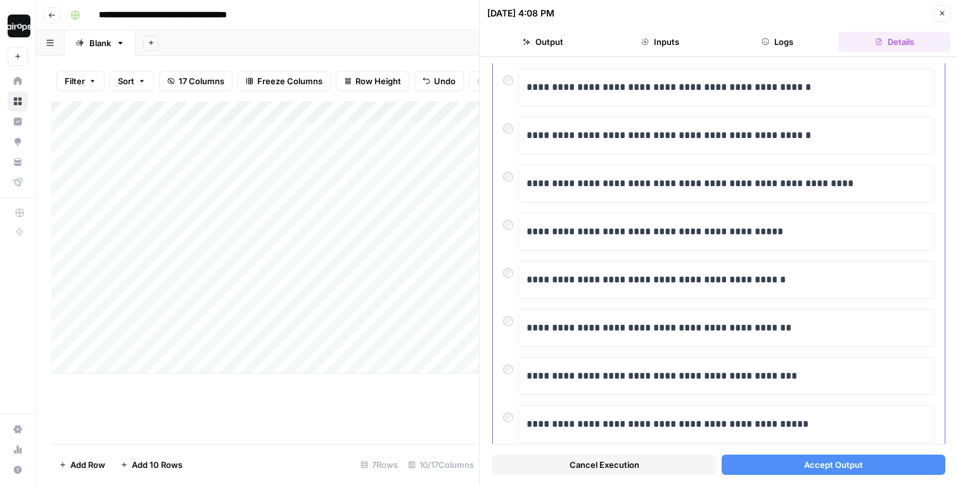
scroll to position [89, 0]
click at [793, 464] on button "Accept Output" at bounding box center [834, 465] width 224 height 20
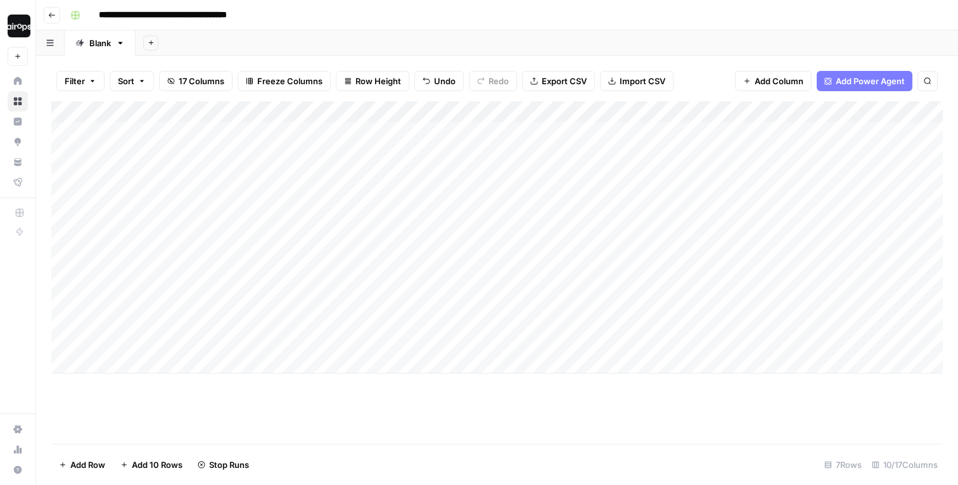
click at [699, 50] on div "Add Sheet" at bounding box center [547, 42] width 822 height 25
drag, startPoint x: 597, startPoint y: 111, endPoint x: 949, endPoint y: 110, distance: 352.3
click at [949, 110] on div "Filter Sort 17 Columns Freeze Columns Row Height Undo Redo Export CSV Import CS…" at bounding box center [497, 271] width 922 height 430
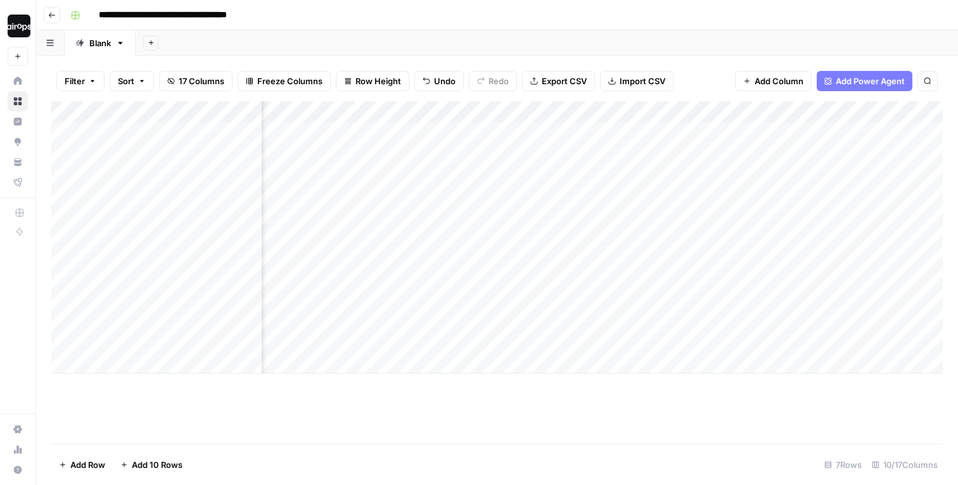
drag, startPoint x: 421, startPoint y: 112, endPoint x: 750, endPoint y: 108, distance: 328.3
click at [750, 108] on div "Add Column" at bounding box center [497, 237] width 892 height 272
drag, startPoint x: 908, startPoint y: 109, endPoint x: 583, endPoint y: 131, distance: 325.8
click at [583, 131] on div "Add Column" at bounding box center [497, 237] width 892 height 272
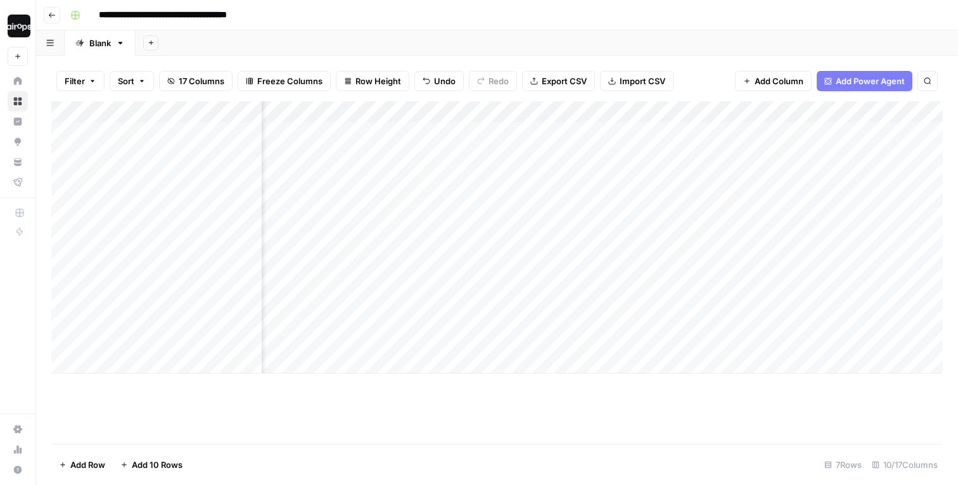
drag, startPoint x: 912, startPoint y: 116, endPoint x: 566, endPoint y: 138, distance: 347.3
click at [566, 138] on div "Add Column" at bounding box center [497, 237] width 892 height 272
click at [738, 41] on div "Add Sheet" at bounding box center [547, 42] width 822 height 25
click at [916, 112] on span "Add Column" at bounding box center [914, 111] width 44 height 11
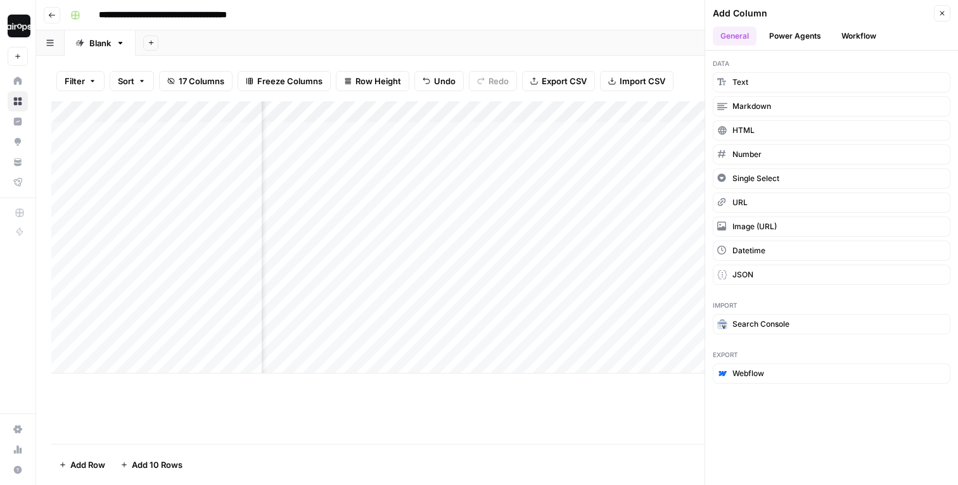
click at [784, 32] on button "Power Agents" at bounding box center [795, 36] width 67 height 19
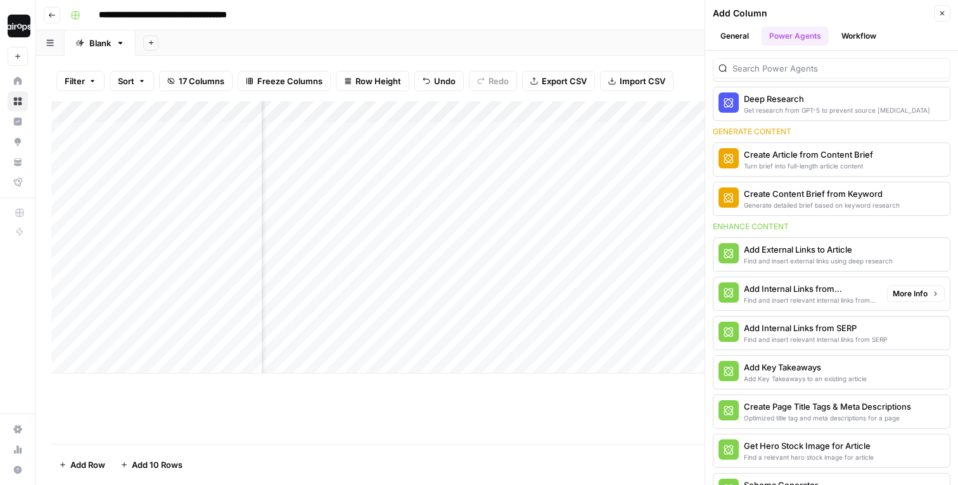
scroll to position [136, 0]
click at [838, 295] on div "Add Internal Links from Knowledge Base" at bounding box center [810, 290] width 133 height 13
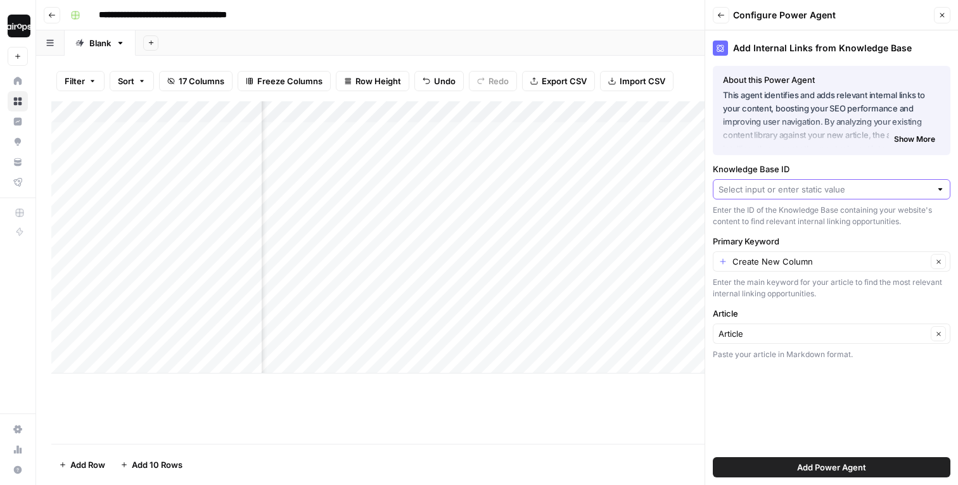
click at [779, 186] on input "Knowledge Base ID" at bounding box center [825, 189] width 212 height 13
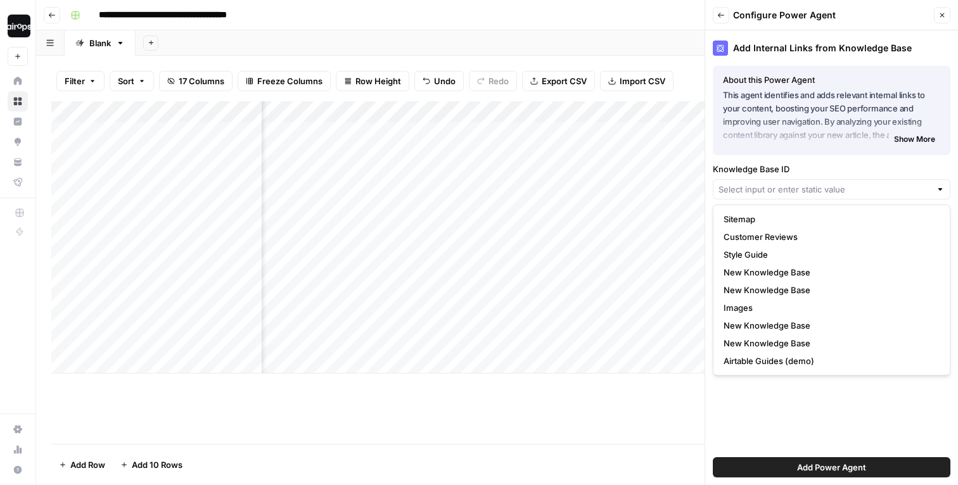
click at [624, 31] on div "Add Sheet" at bounding box center [547, 42] width 822 height 25
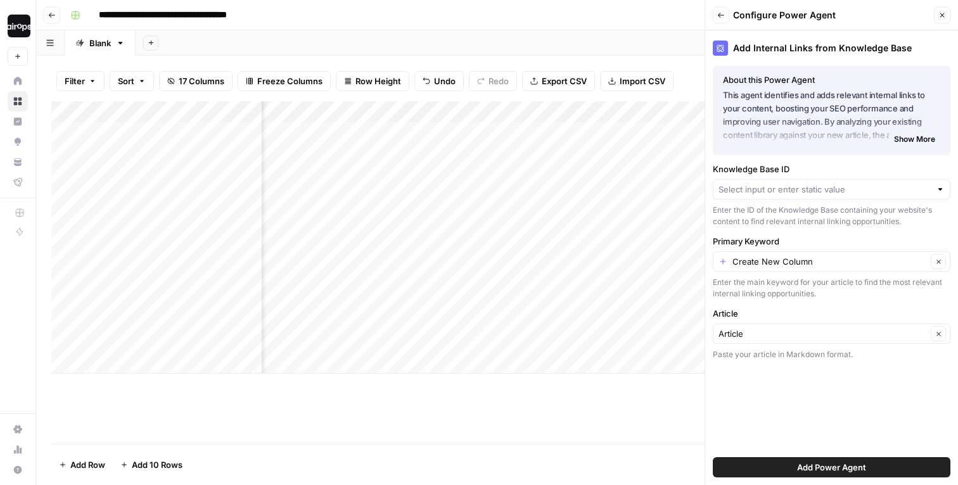
click at [943, 14] on icon "button" at bounding box center [942, 15] width 4 height 4
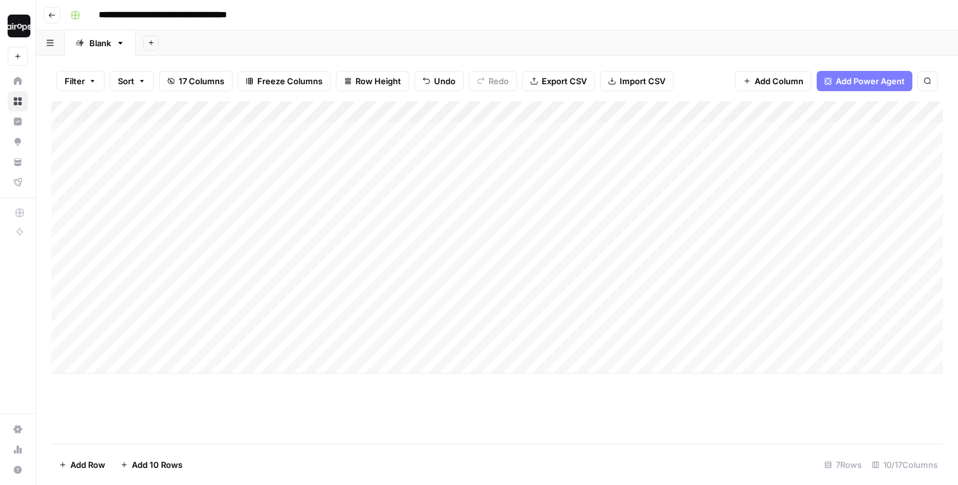
scroll to position [0, 0]
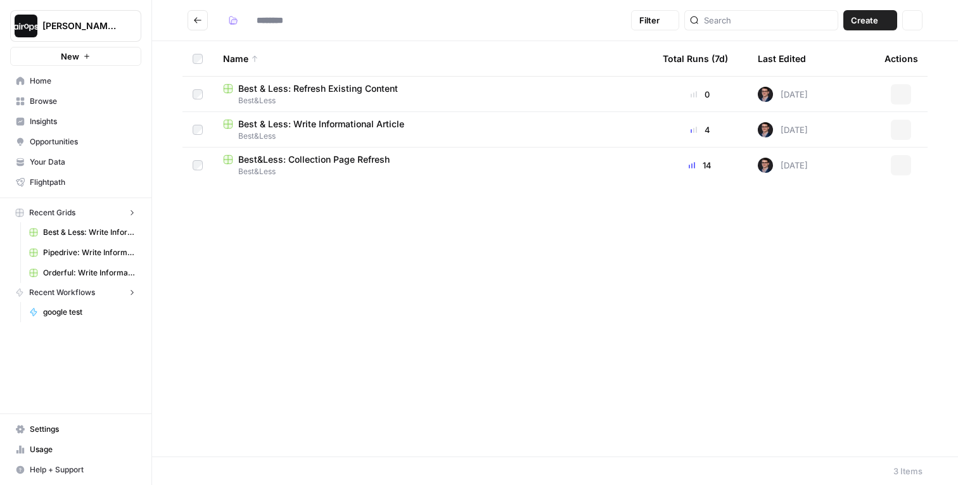
type input "*********"
click at [354, 158] on span "Best&Less: Collection Page Refresh" at bounding box center [313, 159] width 151 height 13
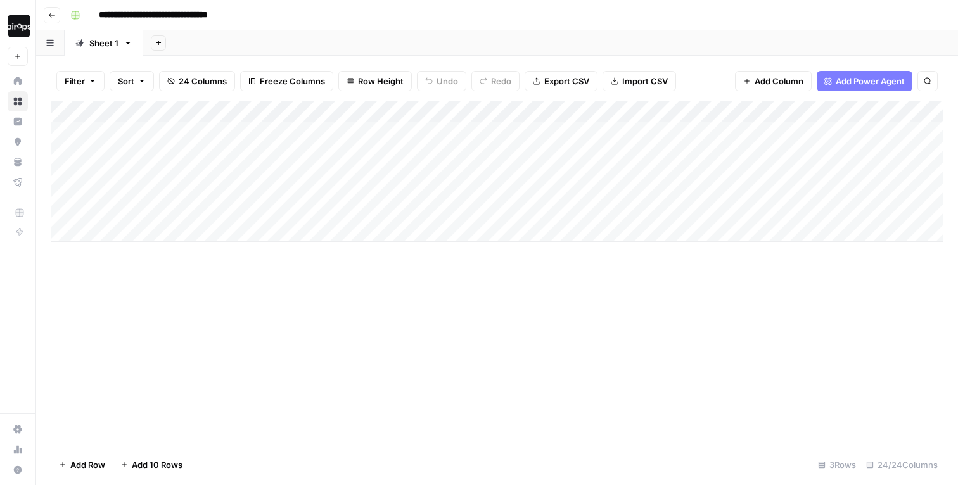
click at [372, 37] on div "Add Sheet" at bounding box center [550, 42] width 815 height 25
click at [247, 39] on div "Add Sheet" at bounding box center [550, 42] width 815 height 25
click at [173, 37] on div "Add Sheet" at bounding box center [550, 42] width 815 height 25
click at [335, 37] on div "Add Sheet" at bounding box center [550, 42] width 815 height 25
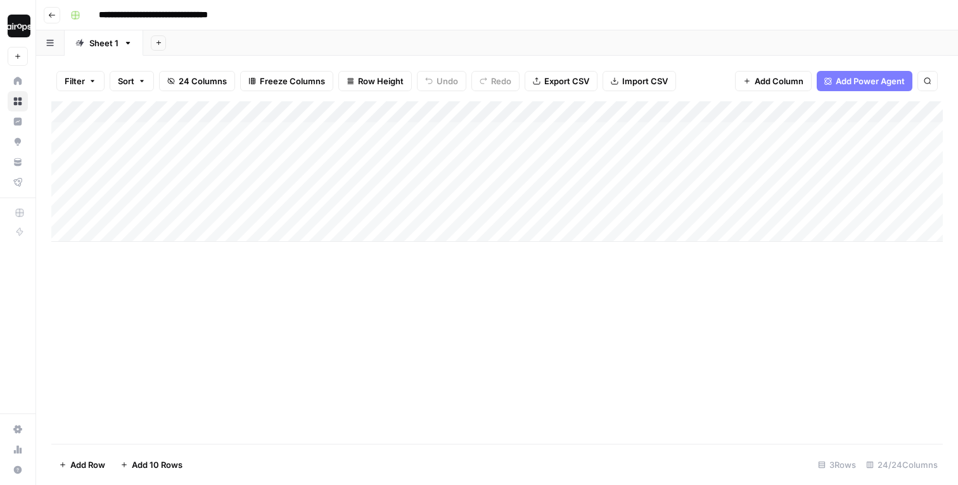
click at [496, 39] on div "Add Sheet" at bounding box center [550, 42] width 815 height 25
click at [644, 38] on div "Add Sheet" at bounding box center [550, 42] width 815 height 25
click at [861, 39] on div "Add Sheet" at bounding box center [550, 42] width 815 height 25
click at [946, 9] on header "**********" at bounding box center [497, 15] width 922 height 30
click at [286, 44] on div "Add Sheet" at bounding box center [550, 42] width 815 height 25
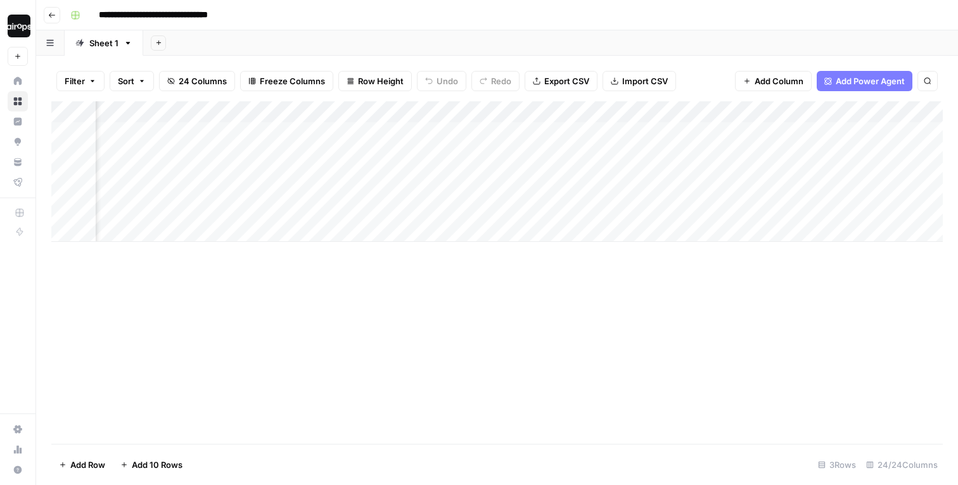
scroll to position [0, 2134]
click at [558, 39] on div "Add Sheet" at bounding box center [550, 42] width 815 height 25
click at [560, 48] on div "Export all rows as a CSV file" at bounding box center [558, 54] width 101 height 12
click at [714, 71] on div "Filter Sort 24 Columns Freeze Columns Row Height Undo Redo Export CSV Import CS…" at bounding box center [497, 81] width 892 height 41
click at [19, 102] on icon at bounding box center [18, 102] width 8 height 8
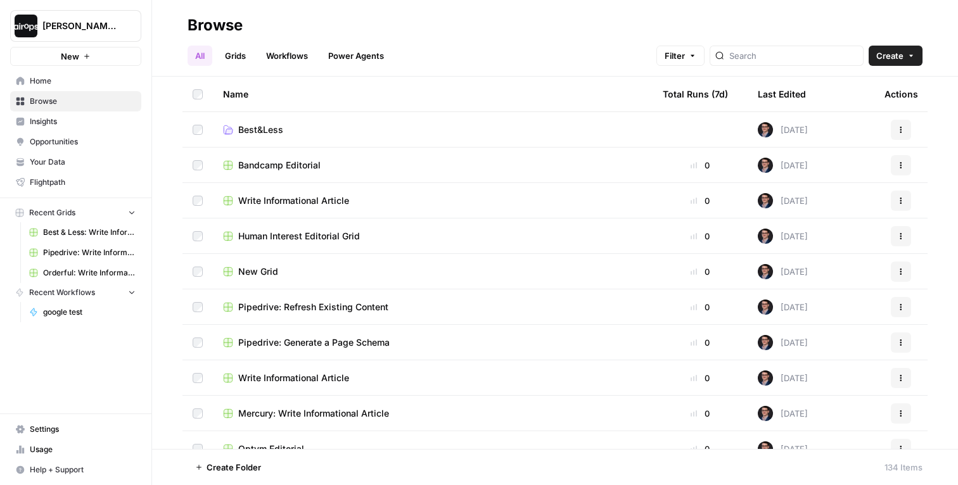
click at [790, 95] on div "Last Edited" at bounding box center [782, 94] width 48 height 35
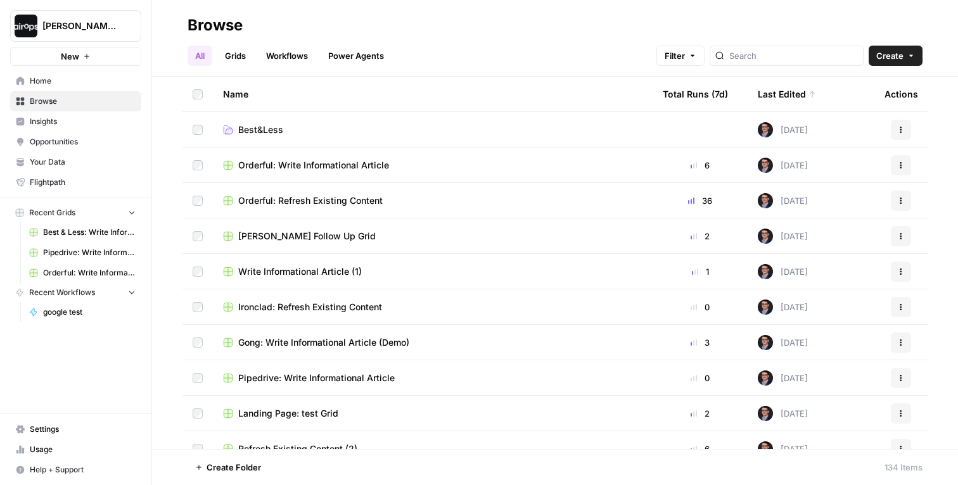
click at [904, 60] on button "Create" at bounding box center [896, 56] width 54 height 20
click at [854, 83] on span "Folder" at bounding box center [871, 85] width 71 height 13
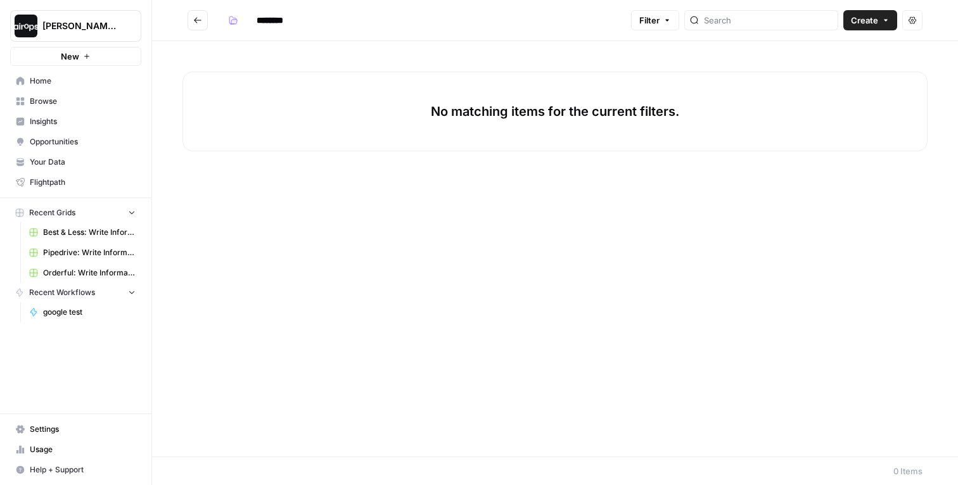
click at [271, 18] on input "********" at bounding box center [286, 20] width 71 height 20
type input "********"
click at [197, 18] on icon "Go back" at bounding box center [197, 20] width 9 height 9
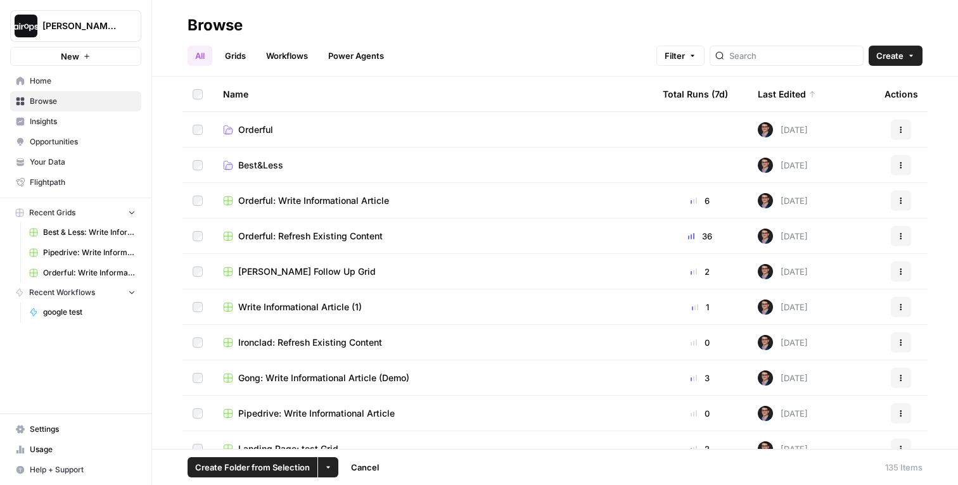
click at [902, 207] on button "Actions" at bounding box center [901, 201] width 20 height 20
click at [821, 275] on span "Move To" at bounding box center [844, 277] width 101 height 13
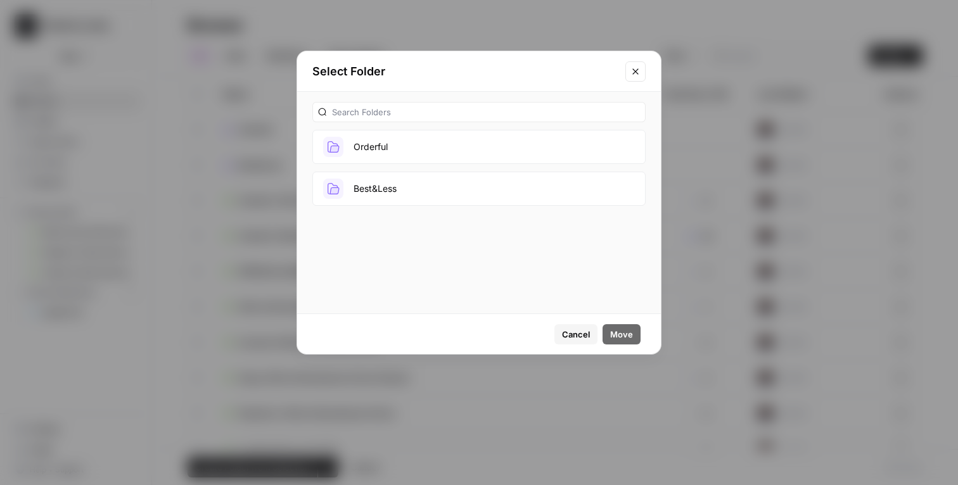
click at [535, 139] on button "Orderful" at bounding box center [478, 147] width 333 height 34
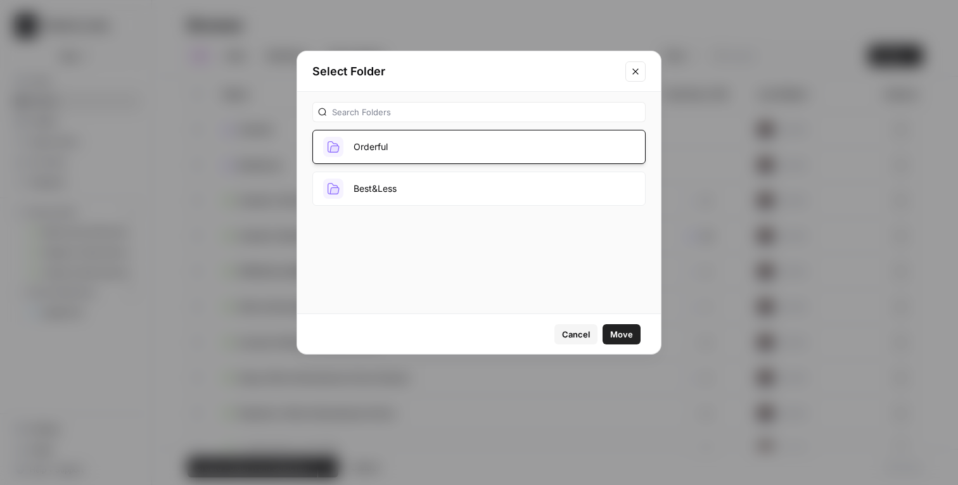
click at [620, 335] on span "Move" at bounding box center [621, 334] width 23 height 13
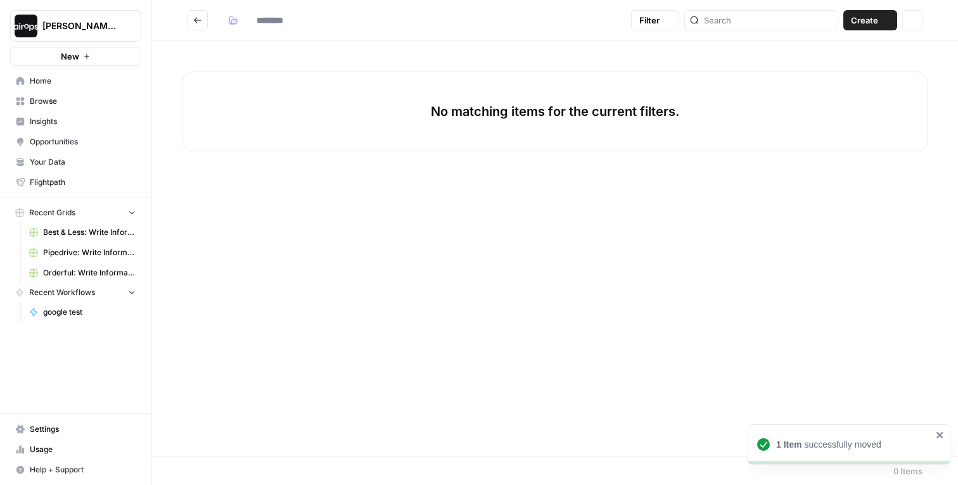
type input "********"
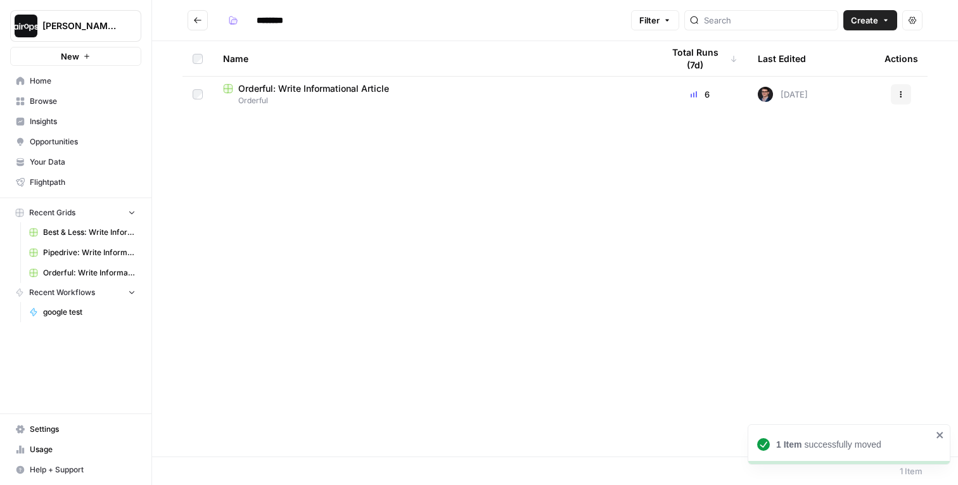
click at [201, 23] on icon "Go back" at bounding box center [197, 20] width 9 height 9
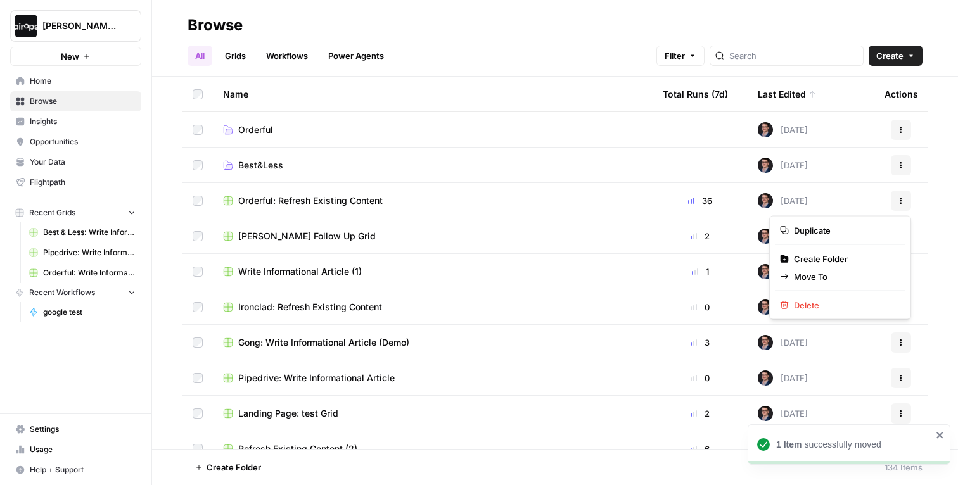
click at [895, 205] on button "Actions" at bounding box center [901, 201] width 20 height 20
click at [822, 277] on span "Move To" at bounding box center [844, 277] width 101 height 13
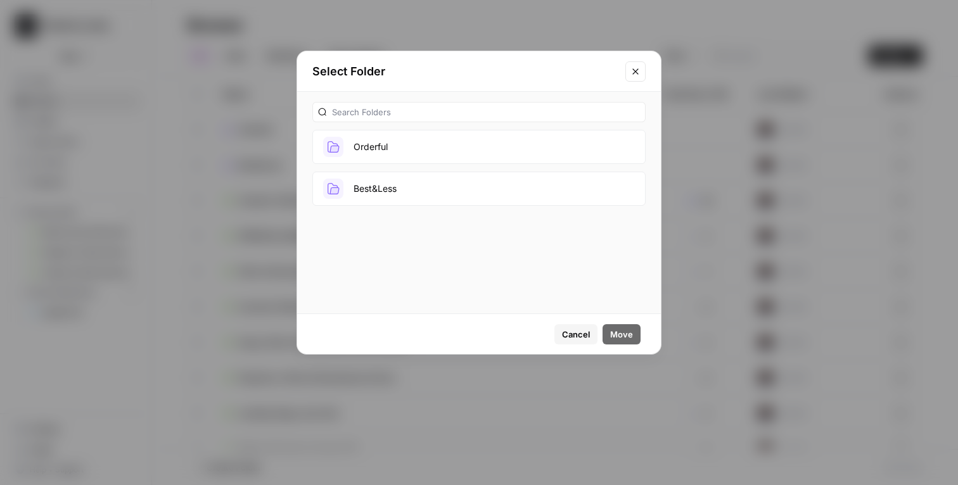
click at [423, 159] on button "Orderful" at bounding box center [478, 147] width 333 height 34
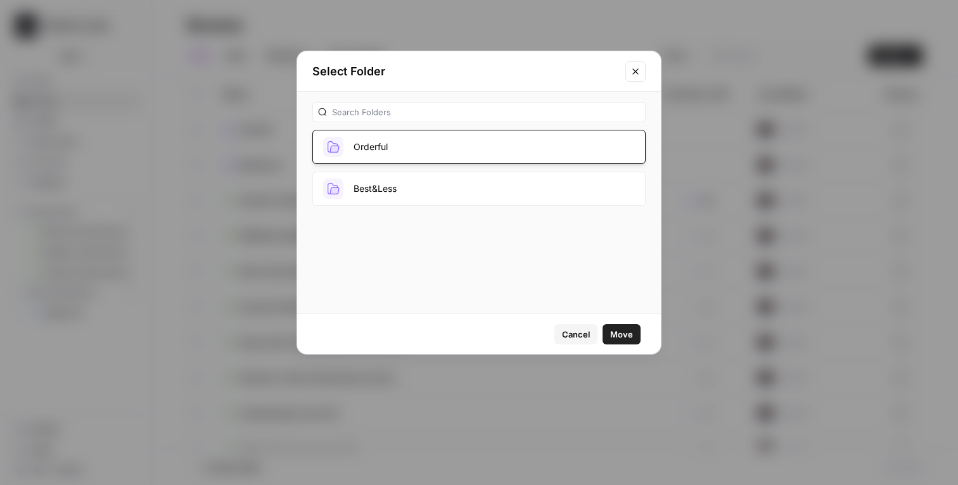
click at [633, 339] on button "Move" at bounding box center [622, 334] width 38 height 20
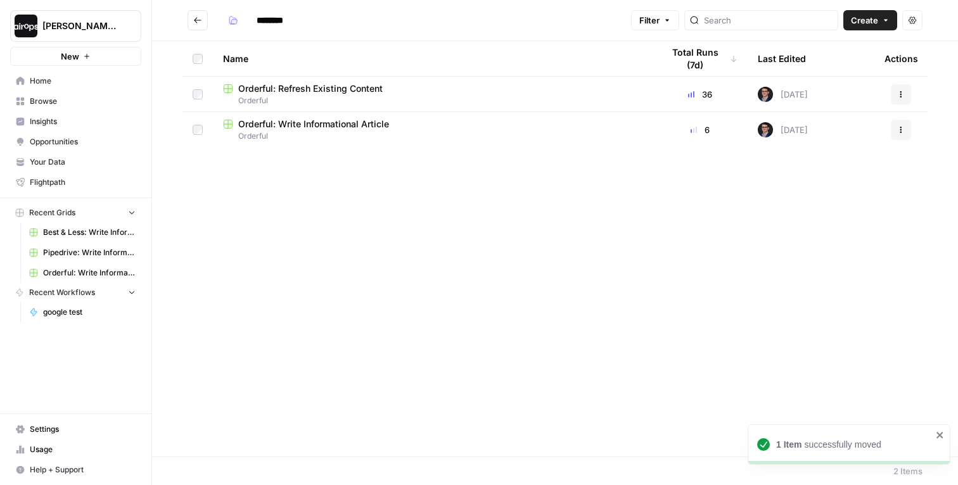
click at [272, 93] on span "Orderful: Refresh Existing Content" at bounding box center [310, 88] width 144 height 13
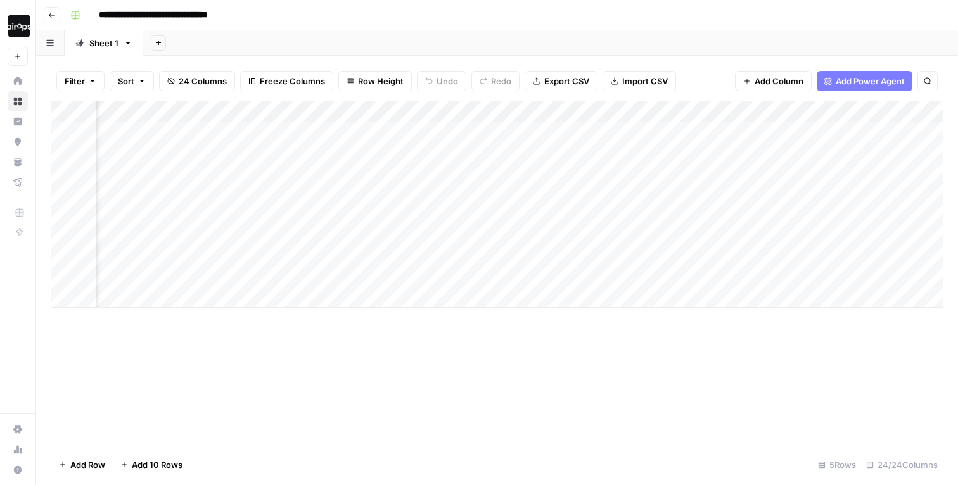
scroll to position [0, 2196]
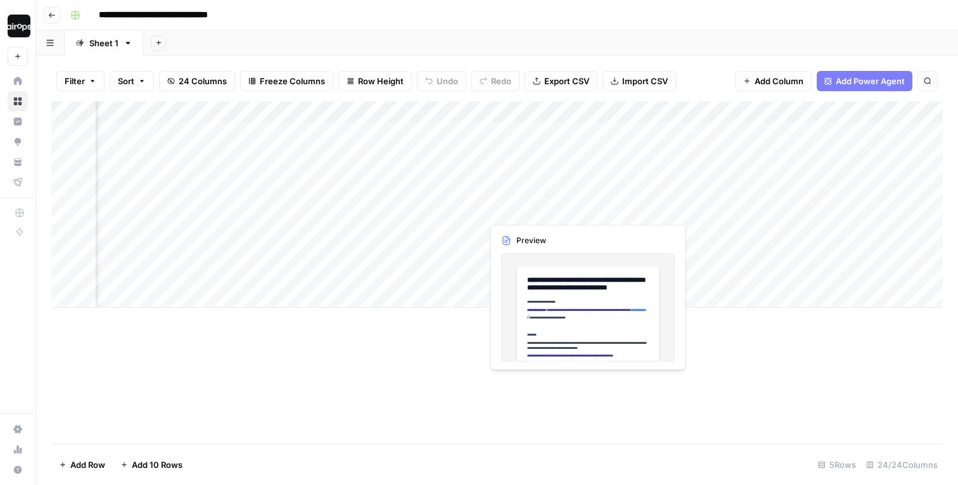
click at [567, 199] on div "Add Column" at bounding box center [497, 204] width 892 height 207
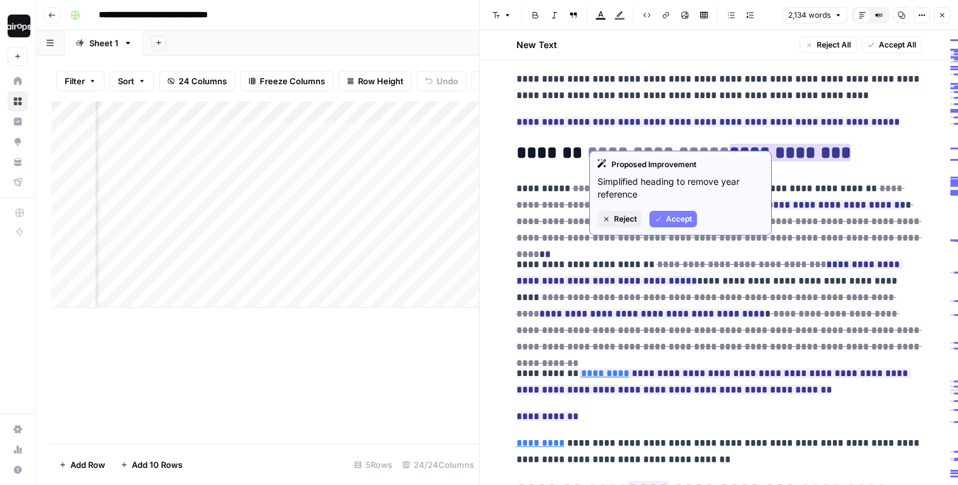
scroll to position [290, 0]
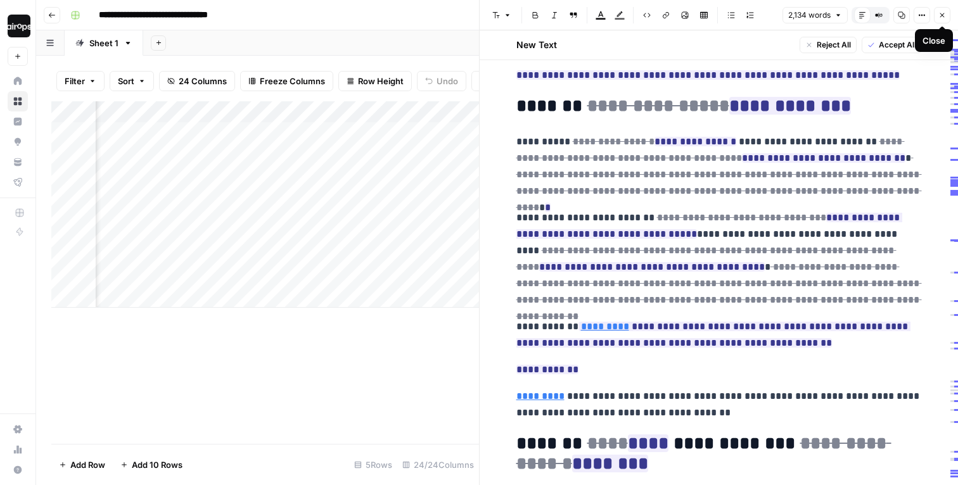
click at [937, 15] on button "Close" at bounding box center [942, 15] width 16 height 16
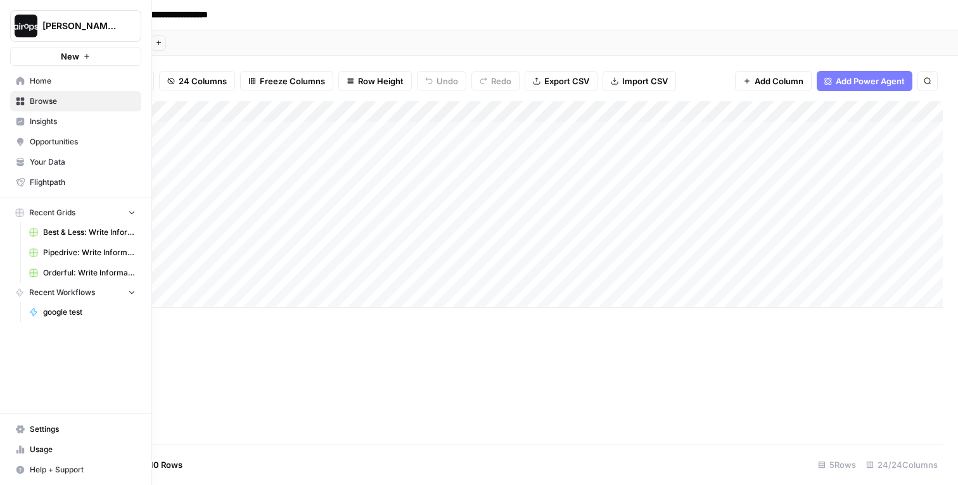
click at [18, 103] on icon at bounding box center [20, 102] width 8 height 8
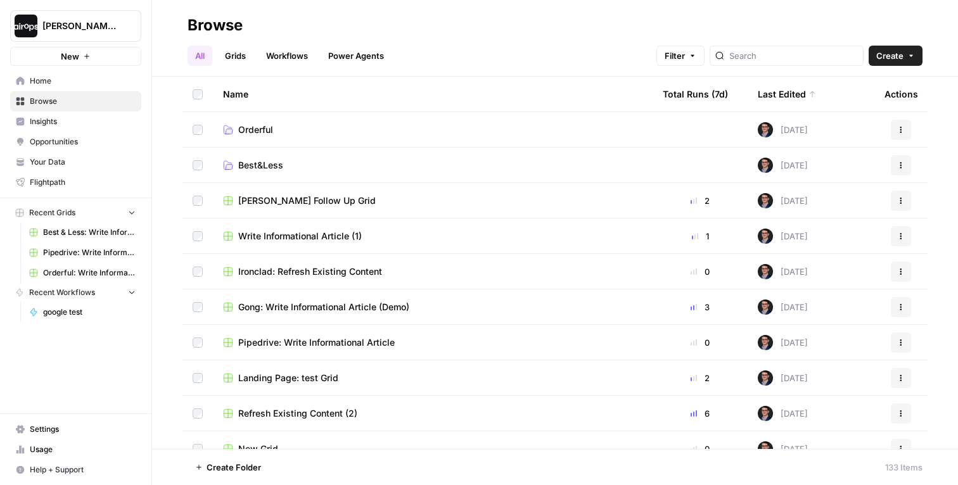
click at [791, 93] on div "Last Edited" at bounding box center [787, 94] width 58 height 35
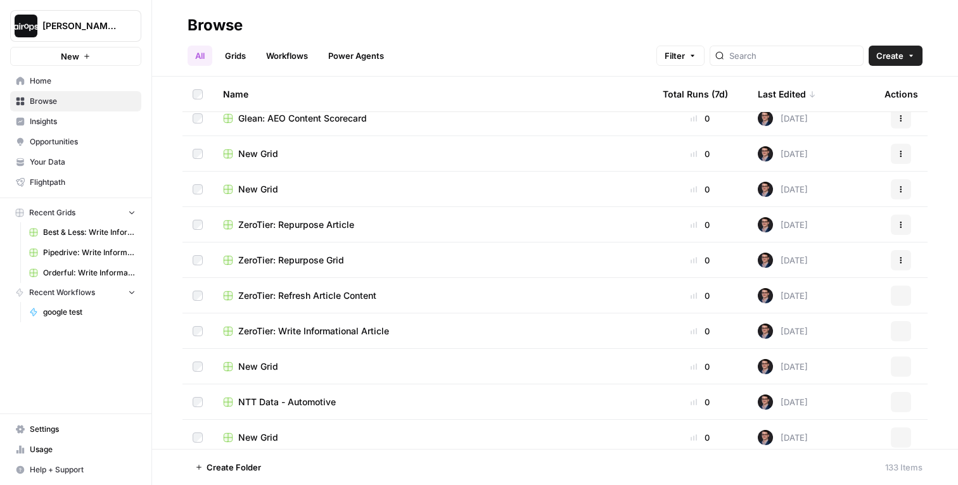
scroll to position [1133, 0]
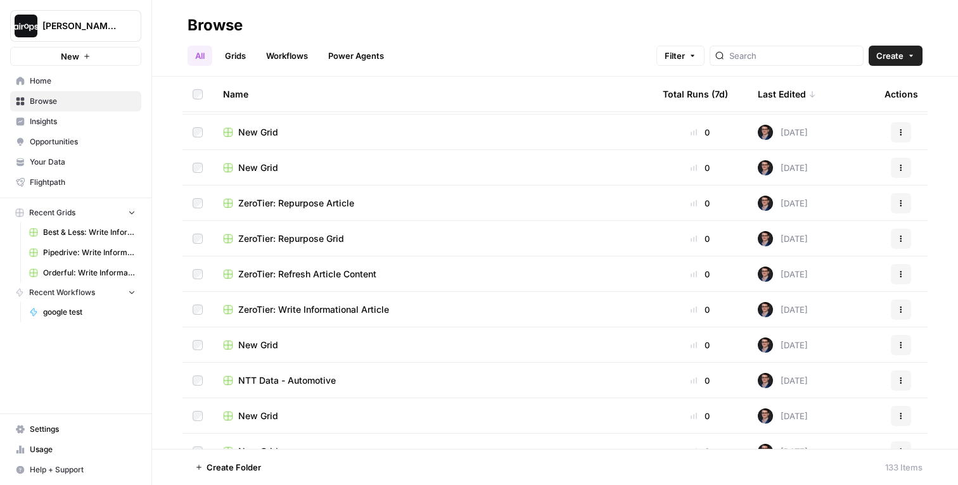
click at [796, 91] on div "Last Edited" at bounding box center [787, 94] width 58 height 35
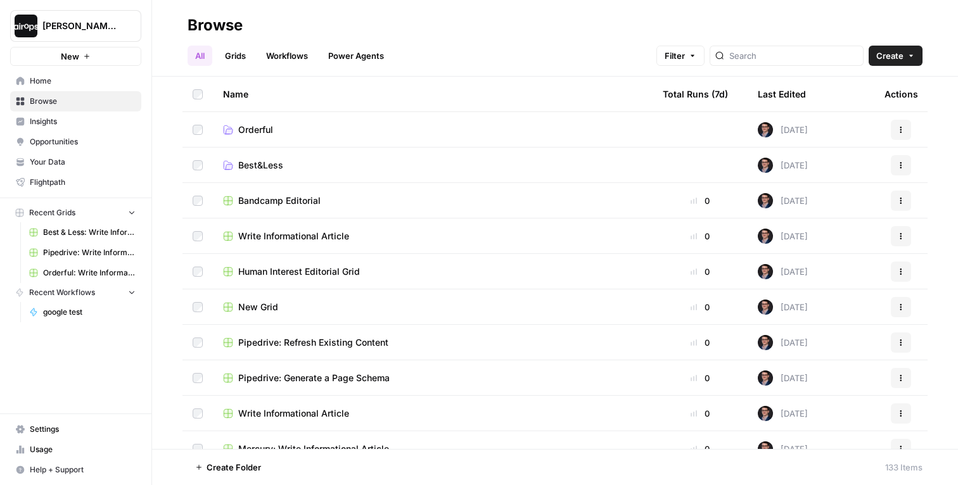
click at [429, 48] on div "All Grids Workflows Power Agents Filter Create" at bounding box center [555, 50] width 735 height 30
click at [253, 169] on span "Best&Less" at bounding box center [260, 165] width 45 height 13
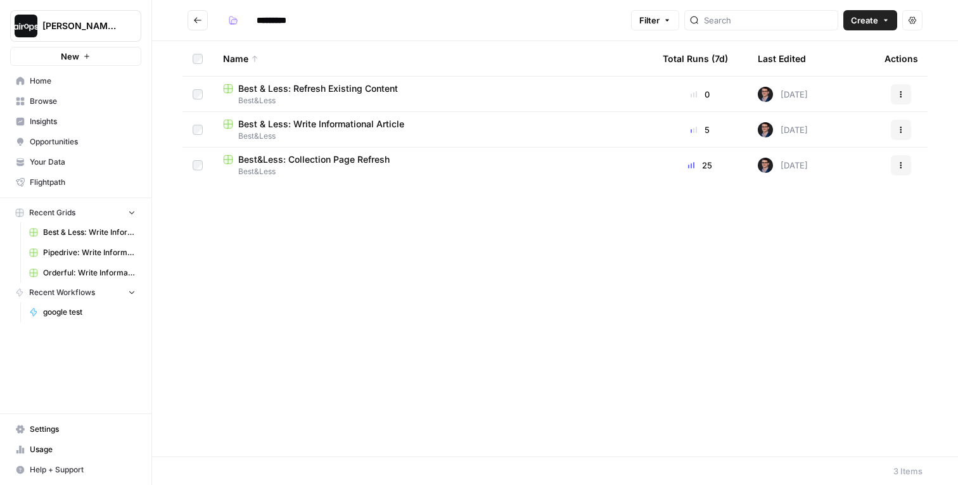
click at [563, 21] on div "*********" at bounding box center [424, 20] width 403 height 20
click at [385, 22] on div "*********" at bounding box center [424, 20] width 403 height 20
click at [336, 163] on span "Best&Less: Collection Page Refresh" at bounding box center [313, 159] width 151 height 13
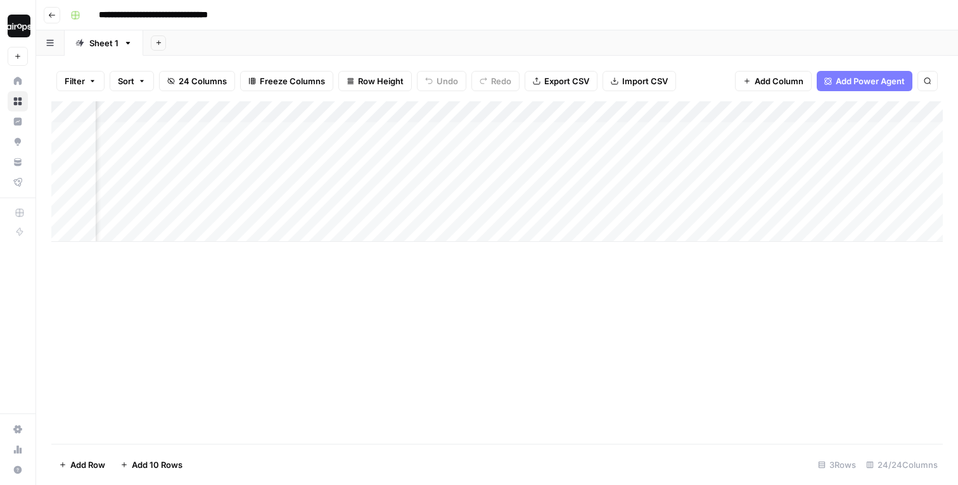
scroll to position [0, 2261]
click at [534, 198] on div "Add Column" at bounding box center [497, 171] width 892 height 141
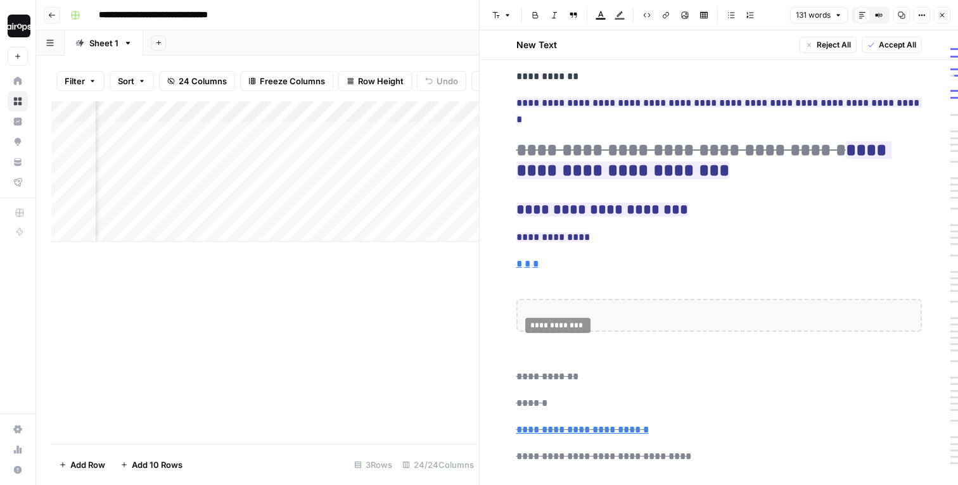
scroll to position [0, 99]
click at [395, 199] on div "Add Column" at bounding box center [265, 171] width 428 height 141
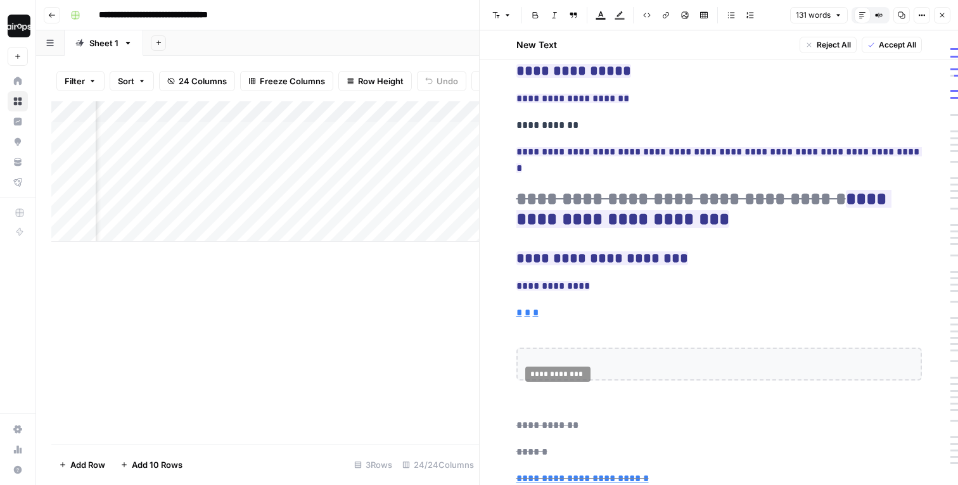
scroll to position [0, 0]
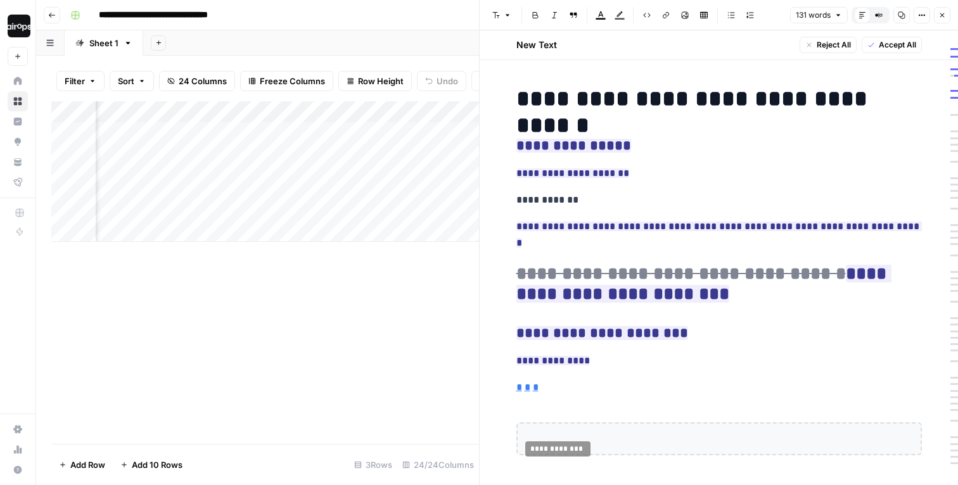
click at [705, 179] on p "**********" at bounding box center [719, 173] width 406 height 16
click at [627, 141] on h3 "**********" at bounding box center [719, 147] width 406 height 18
click at [783, 380] on p "* * *" at bounding box center [719, 388] width 406 height 16
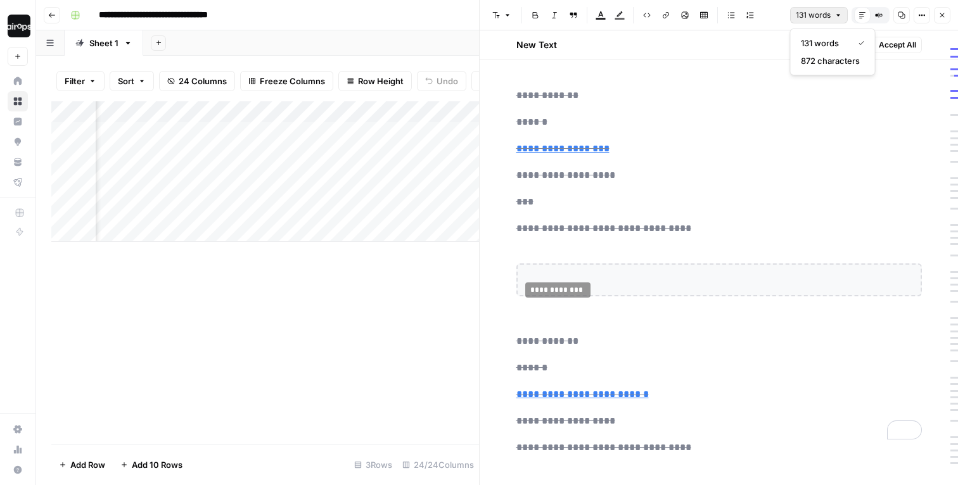
click at [838, 10] on button "131 words" at bounding box center [819, 15] width 58 height 16
click at [751, 42] on div "New Text Reject All Accept All" at bounding box center [719, 44] width 421 height 29
click at [946, 11] on button "Close" at bounding box center [942, 15] width 16 height 16
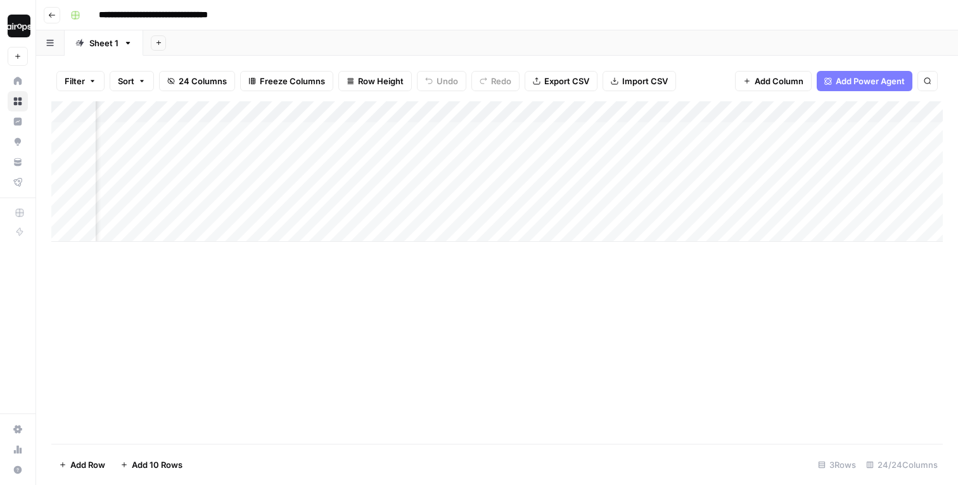
click at [707, 78] on div "Filter Sort 24 Columns Freeze Columns Row Height Undo Redo Export CSV Import CS…" at bounding box center [497, 81] width 892 height 41
click at [724, 37] on div "Add Sheet" at bounding box center [550, 42] width 815 height 25
click at [729, 200] on div "Add Column" at bounding box center [497, 171] width 892 height 141
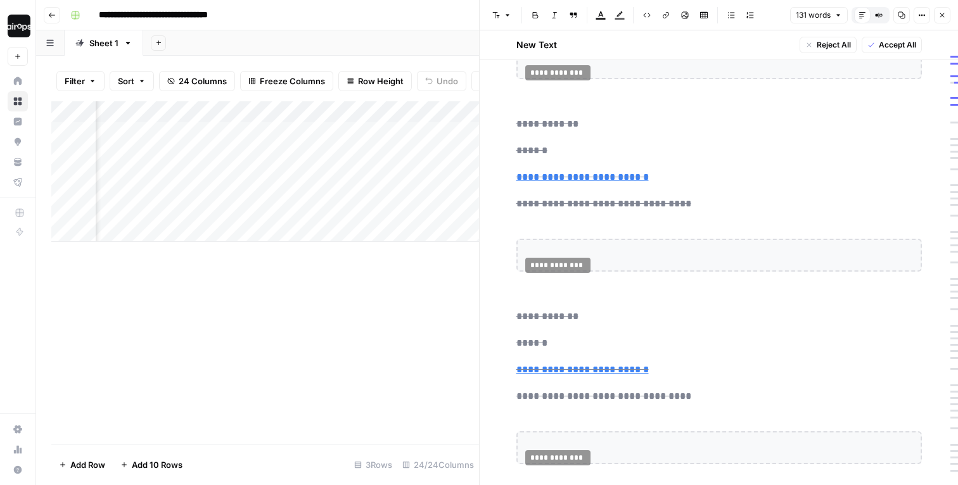
scroll to position [662, 0]
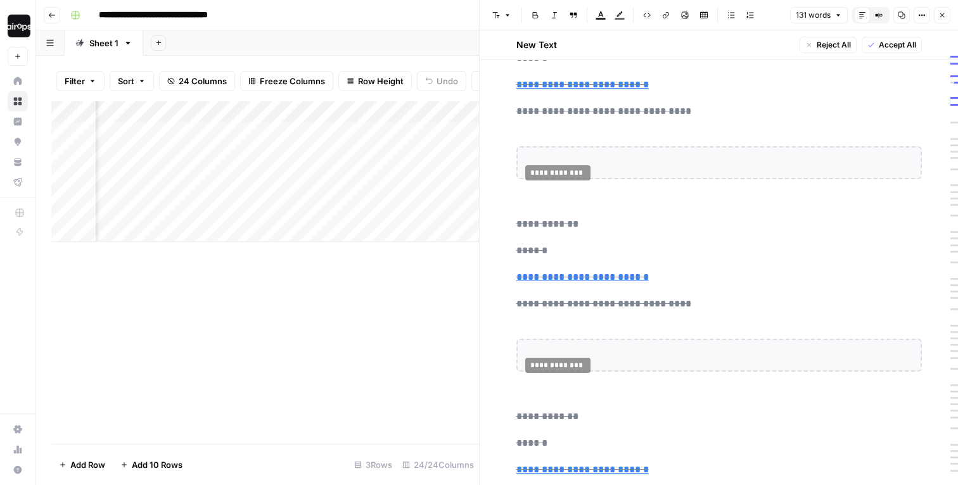
click at [938, 17] on button "Close" at bounding box center [942, 15] width 16 height 16
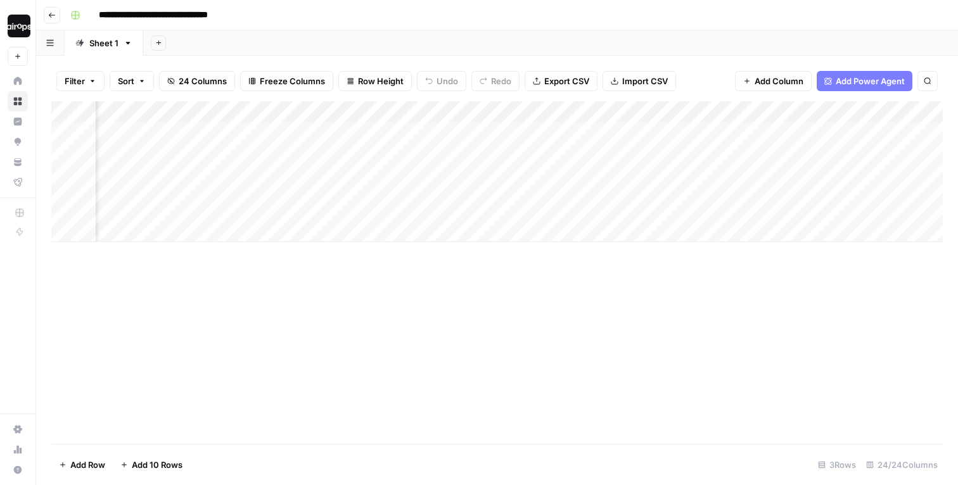
scroll to position [0, 2268]
click at [530, 133] on div "Add Column" at bounding box center [497, 171] width 892 height 141
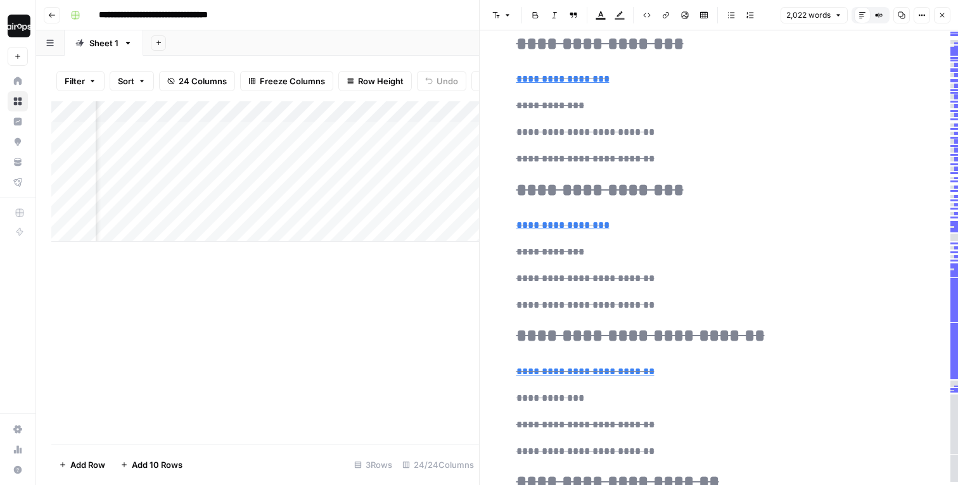
scroll to position [8699, 0]
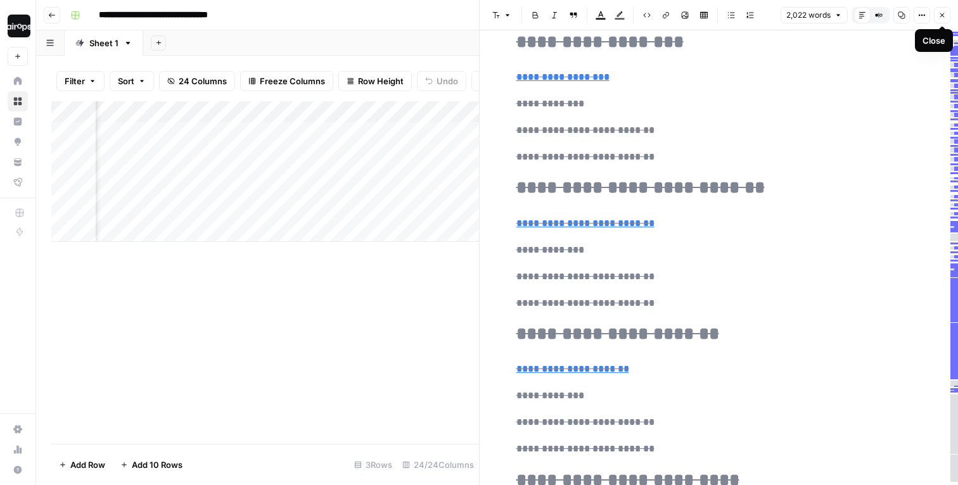
click at [945, 15] on icon "button" at bounding box center [942, 15] width 8 height 8
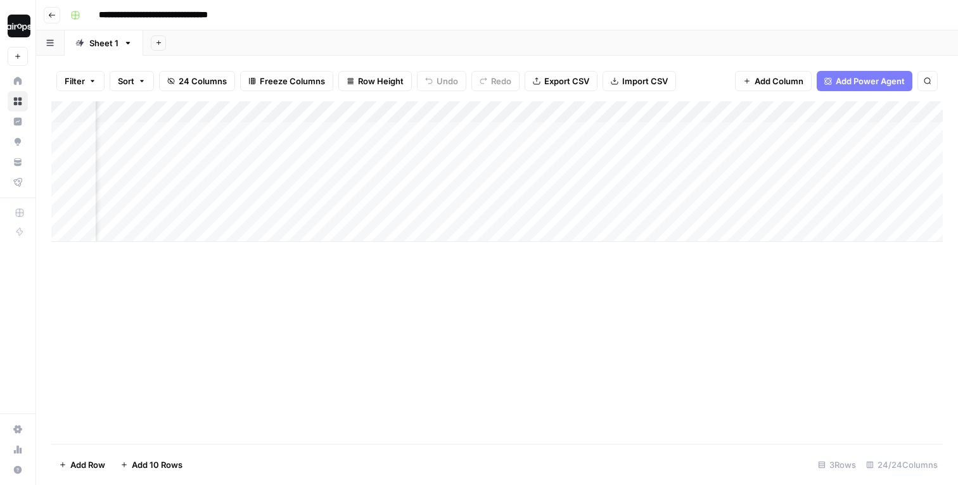
click at [738, 42] on div "Add Sheet" at bounding box center [550, 42] width 815 height 25
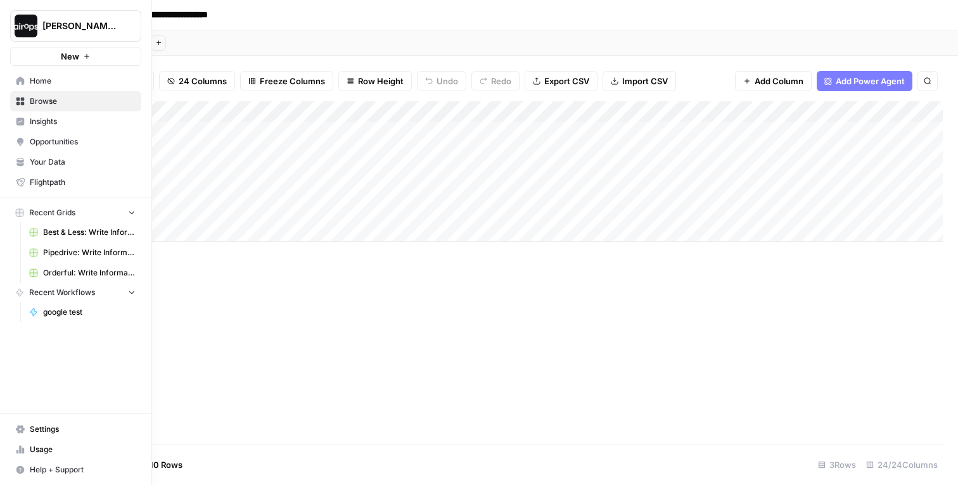
click at [22, 83] on icon at bounding box center [20, 81] width 8 height 8
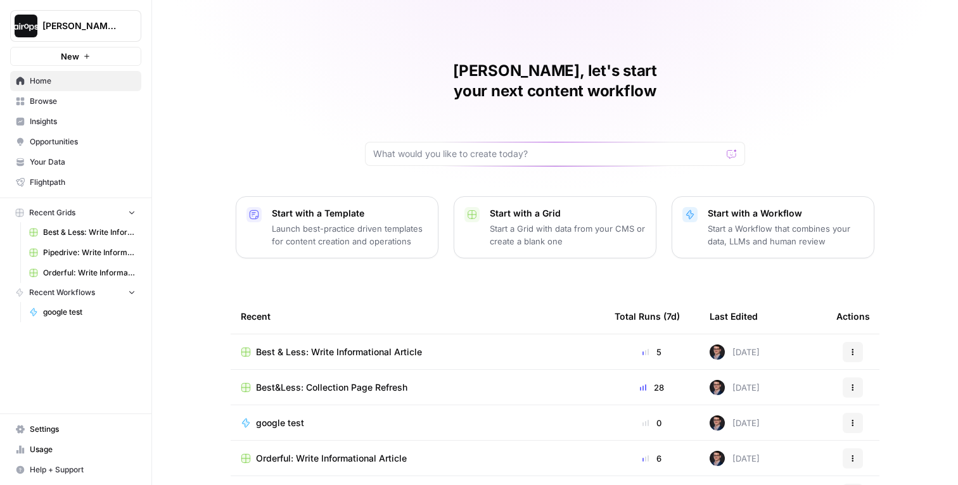
click at [342, 222] on p "Launch best-practice driven templates for content creation and operations" at bounding box center [350, 234] width 156 height 25
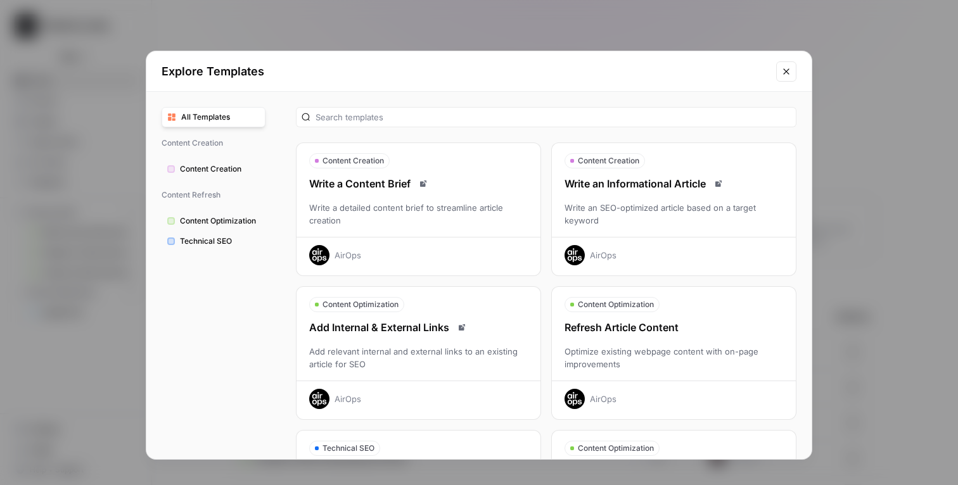
click at [667, 315] on button "Content Optimization Refresh Article Content Optimize existing webpage content …" at bounding box center [673, 353] width 245 height 134
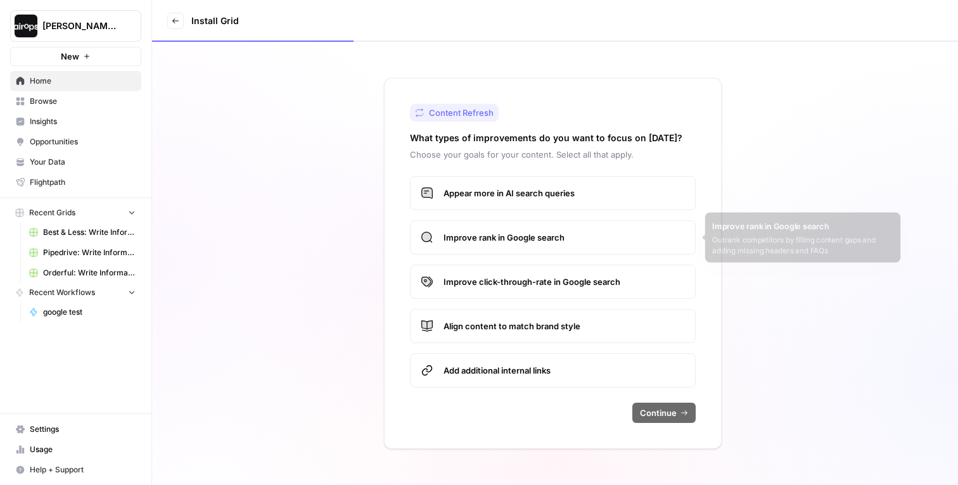
click at [584, 198] on span "Appear more in AI search queries" at bounding box center [564, 193] width 241 height 13
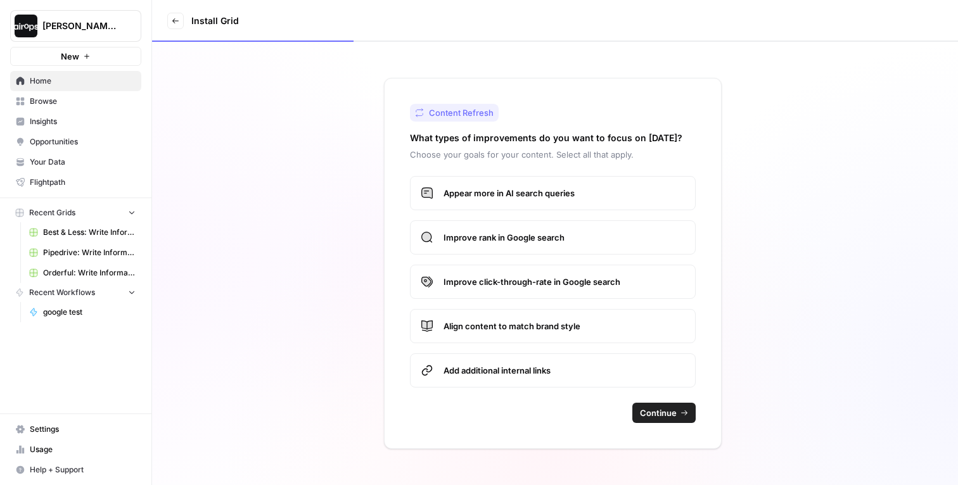
click at [579, 222] on label "Improve rank in Google search" at bounding box center [553, 238] width 286 height 34
click at [570, 270] on label "Improve click-through-rate in Google search" at bounding box center [553, 282] width 286 height 34
click at [568, 310] on label "Align content to match brand style" at bounding box center [553, 326] width 286 height 34
click at [556, 371] on span "Add additional internal links" at bounding box center [564, 370] width 241 height 13
click at [672, 407] on span "Continue" at bounding box center [658, 413] width 37 height 13
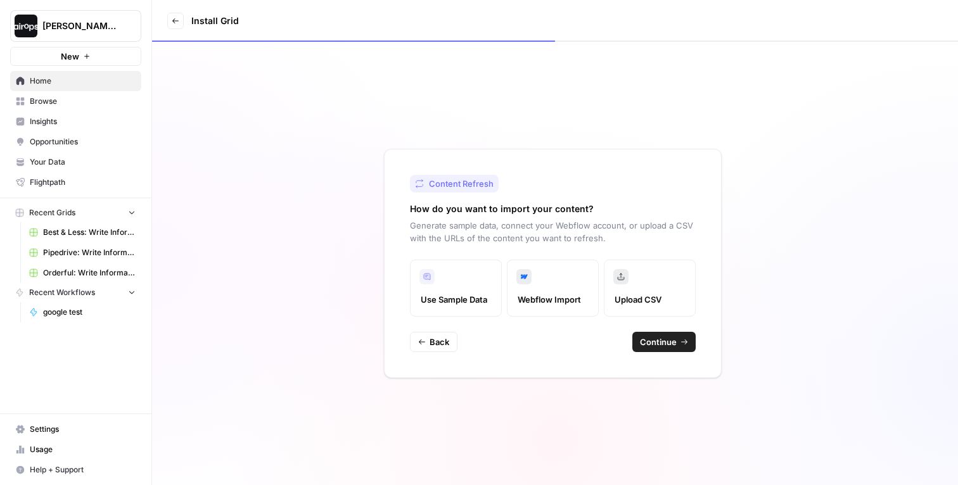
click at [693, 335] on button "Continue" at bounding box center [663, 342] width 63 height 20
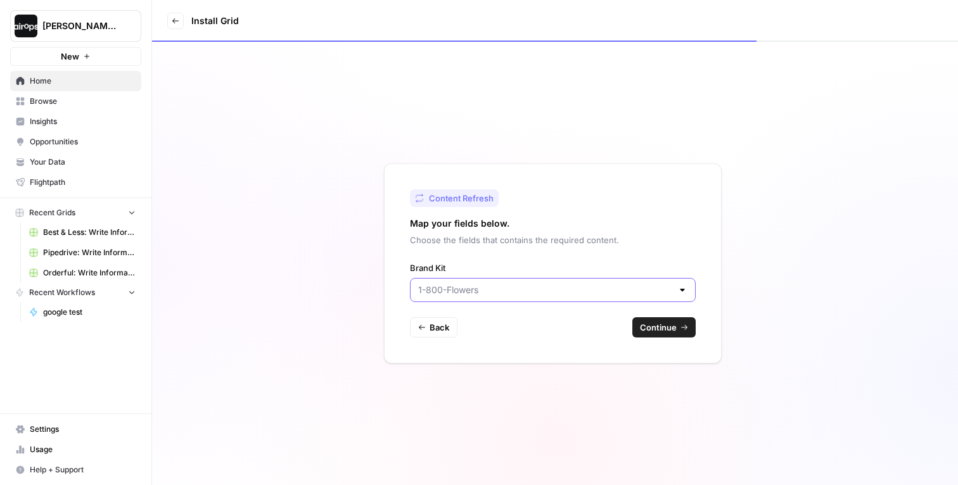
click at [661, 294] on input "Brand Kit" at bounding box center [545, 290] width 254 height 13
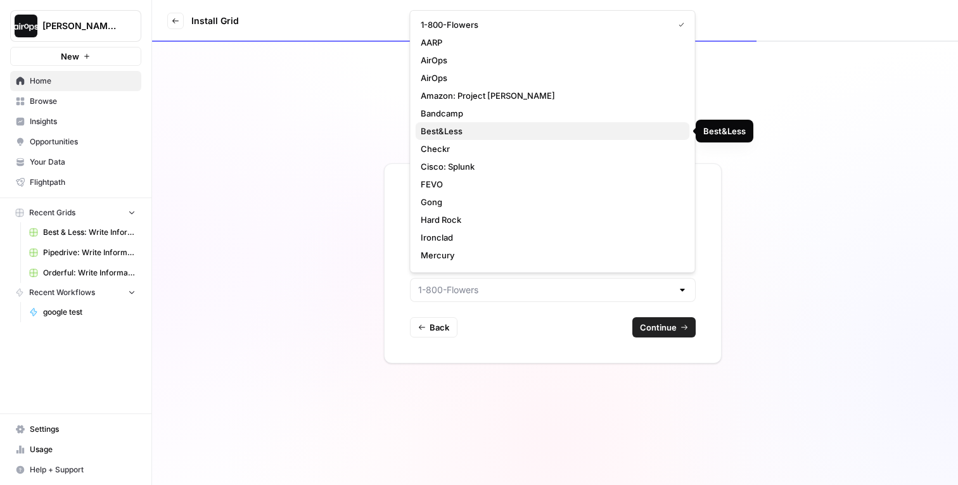
click at [504, 132] on span "Best&Less" at bounding box center [550, 131] width 259 height 13
type input "Best&Less"
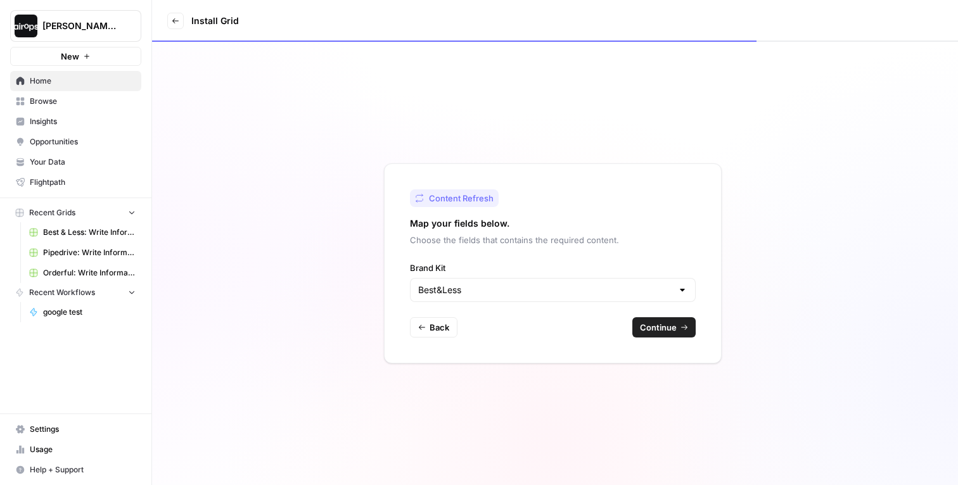
click at [672, 323] on span "Continue" at bounding box center [658, 327] width 37 height 13
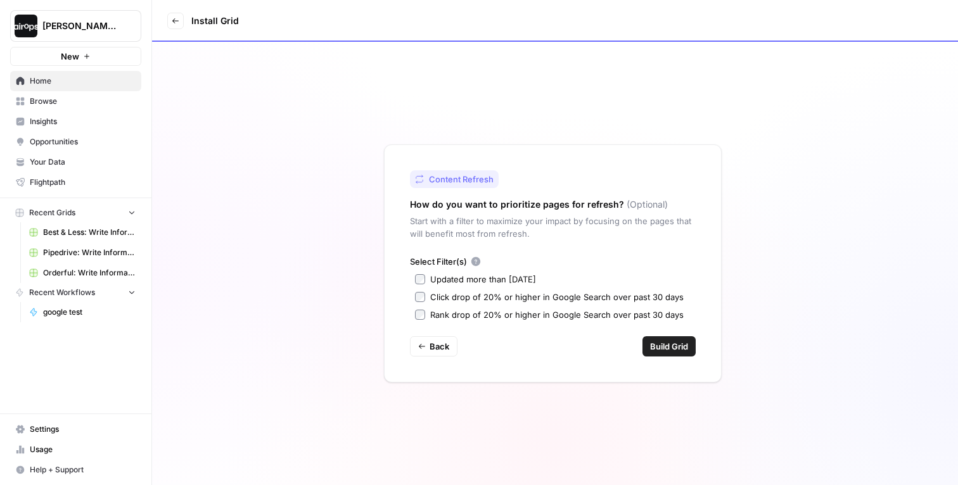
click at [516, 276] on div "Updated more than 90 days ago" at bounding box center [483, 279] width 106 height 13
click at [667, 340] on span "Build Grid" at bounding box center [669, 346] width 38 height 13
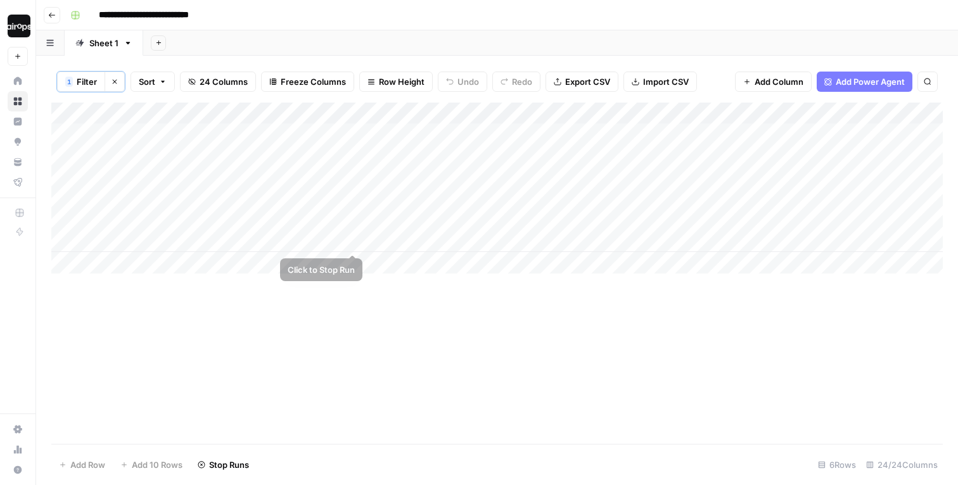
click at [348, 243] on div "Add Column" at bounding box center [497, 188] width 892 height 171
click at [350, 224] on div "Add Column" at bounding box center [497, 188] width 892 height 171
click at [350, 200] on div "Add Column" at bounding box center [497, 188] width 892 height 171
click at [350, 178] on div "Add Column" at bounding box center [497, 188] width 892 height 171
click at [350, 148] on div "Add Column" at bounding box center [497, 188] width 892 height 171
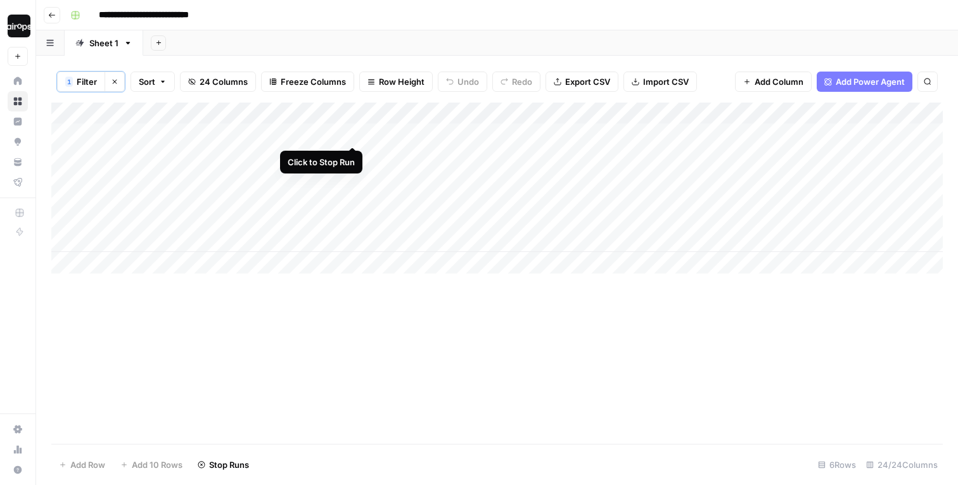
click at [355, 134] on div "Add Column" at bounding box center [497, 188] width 892 height 171
click at [353, 153] on div "Add Column" at bounding box center [497, 188] width 892 height 171
click at [81, 138] on div "Add Column" at bounding box center [497, 188] width 892 height 171
click at [83, 132] on div "Add Column" at bounding box center [497, 188] width 892 height 171
click at [70, 133] on div "Add Column" at bounding box center [497, 188] width 892 height 171
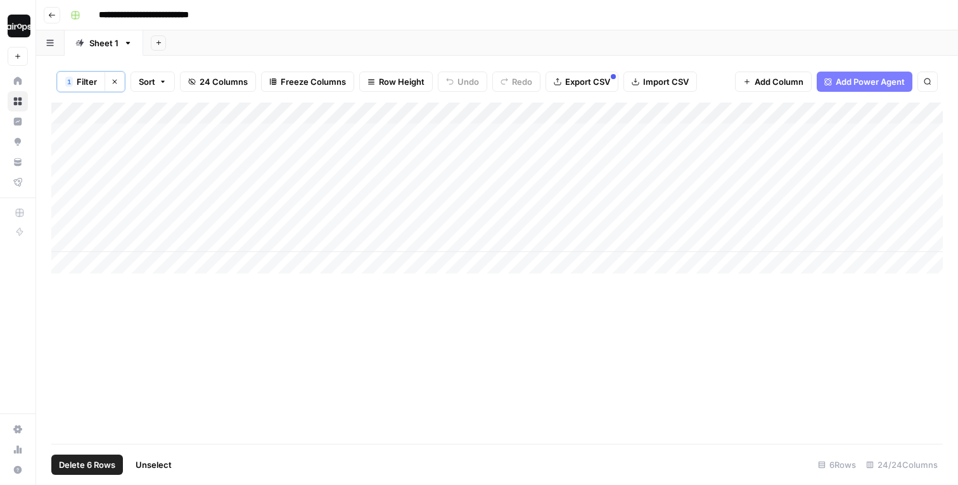
click at [65, 241] on div "Add Column" at bounding box center [497, 188] width 892 height 171
click at [105, 461] on span "Delete 6 Rows" at bounding box center [87, 465] width 56 height 13
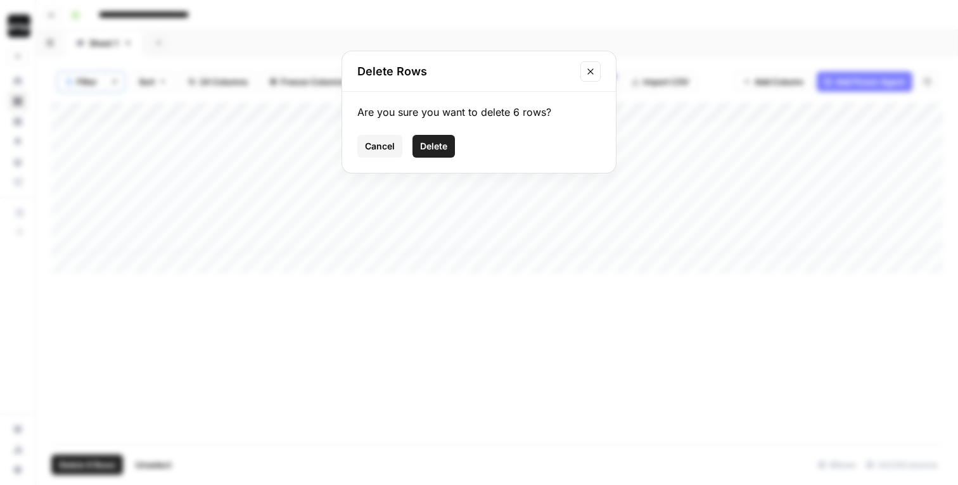
click at [432, 152] on button "Delete" at bounding box center [434, 146] width 42 height 23
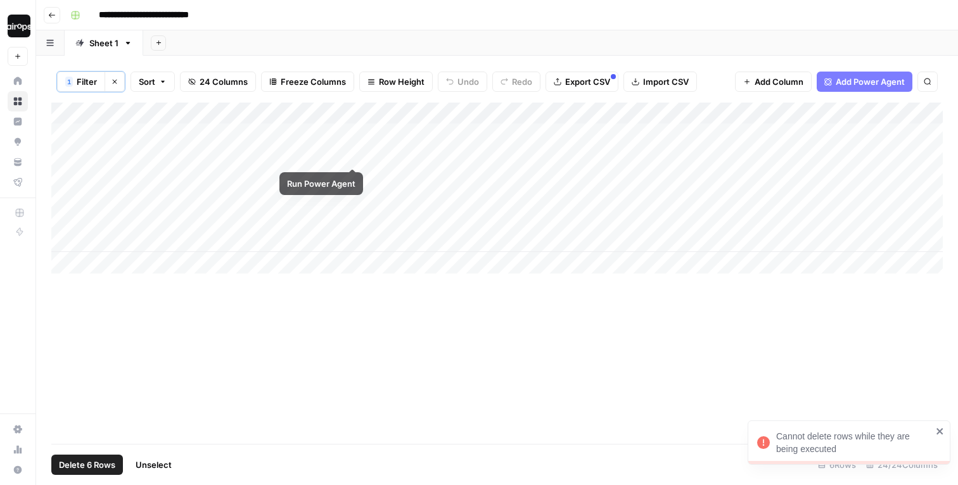
click at [350, 135] on div "Add Column" at bounding box center [497, 188] width 892 height 171
click at [67, 245] on div "Add Column" at bounding box center [497, 188] width 892 height 171
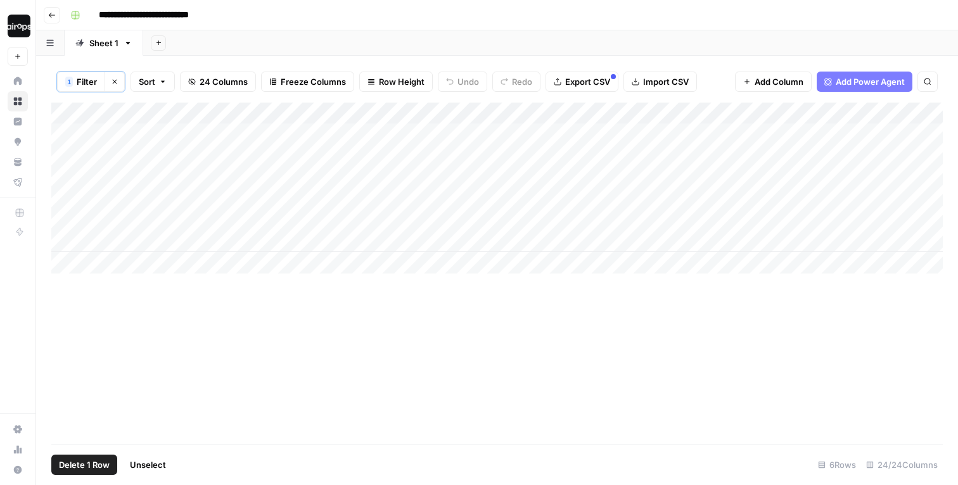
click at [68, 160] on div "Add Column" at bounding box center [497, 188] width 892 height 171
click at [87, 464] on span "Delete 5 Rows" at bounding box center [87, 465] width 56 height 13
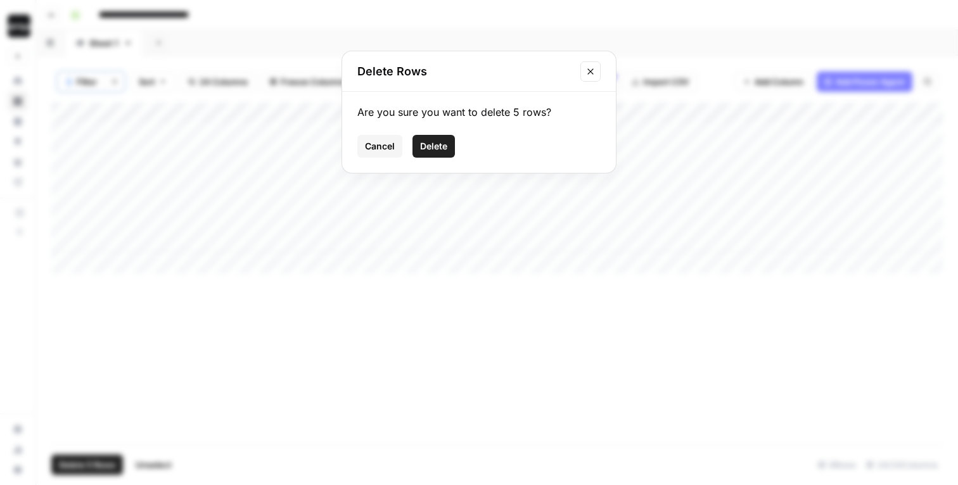
click at [443, 153] on button "Delete" at bounding box center [434, 146] width 42 height 23
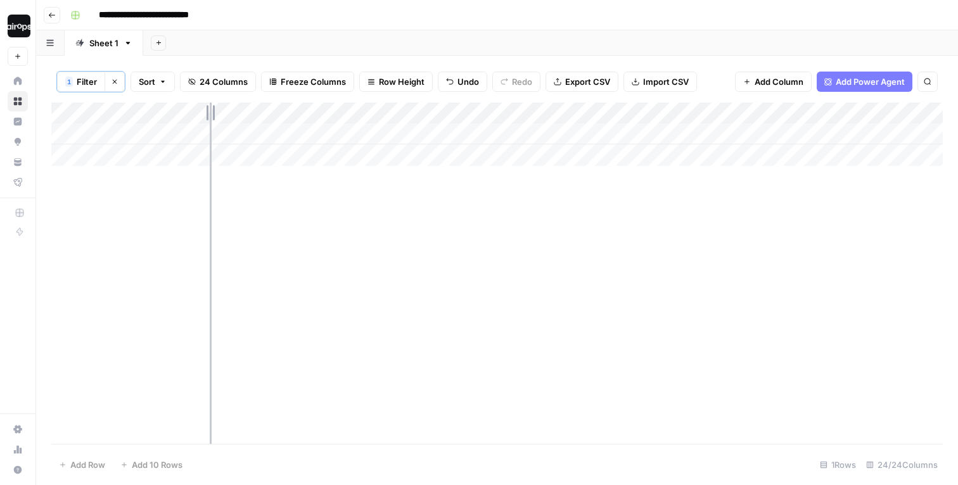
drag, startPoint x: 208, startPoint y: 117, endPoint x: 276, endPoint y: 117, distance: 68.4
click at [276, 117] on div "Add Column" at bounding box center [497, 134] width 892 height 63
click at [253, 131] on div "Add Column" at bounding box center [497, 134] width 892 height 63
click at [253, 131] on input "**********" at bounding box center [201, 137] width 203 height 15
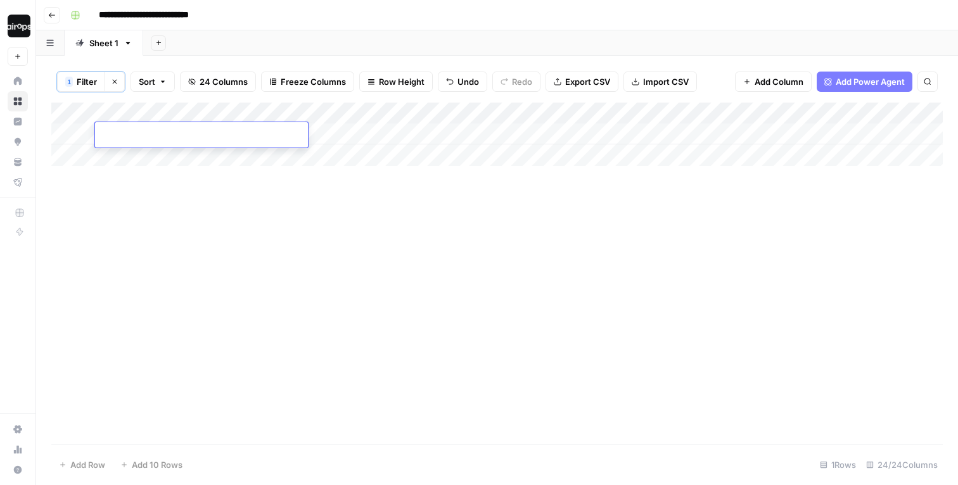
click at [194, 160] on div "Add Column" at bounding box center [497, 134] width 892 height 63
click at [99, 14] on input "**********" at bounding box center [159, 15] width 132 height 20
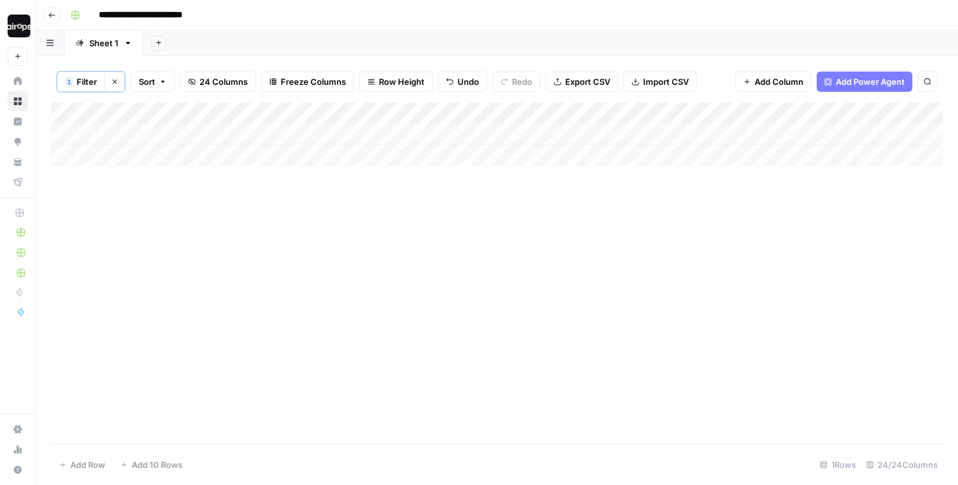
type input "**********"
click at [116, 84] on icon "button" at bounding box center [115, 82] width 8 height 8
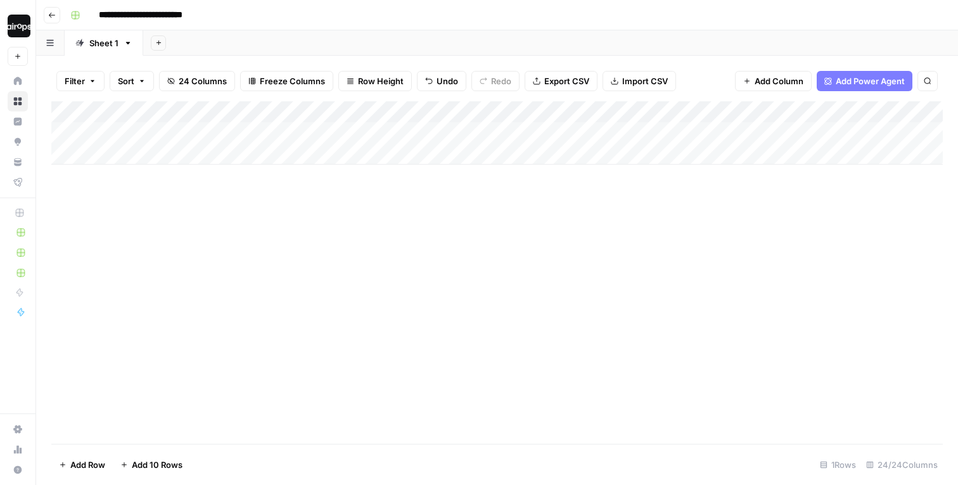
click at [156, 132] on div "Add Column" at bounding box center [497, 132] width 892 height 63
click at [156, 132] on input at bounding box center [201, 136] width 203 height 15
type input "**********"
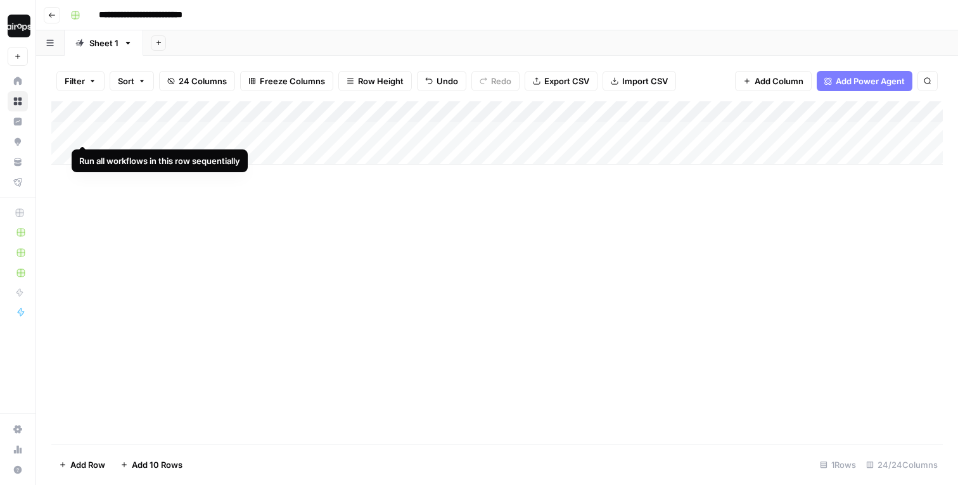
click at [83, 132] on div "Add Column" at bounding box center [497, 132] width 892 height 63
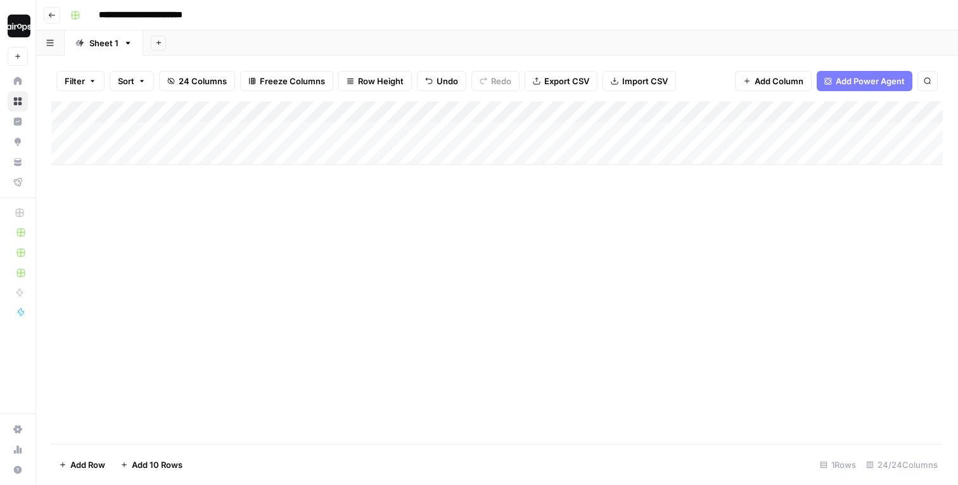
click at [133, 148] on div "Add Column" at bounding box center [497, 132] width 892 height 63
type input "**********"
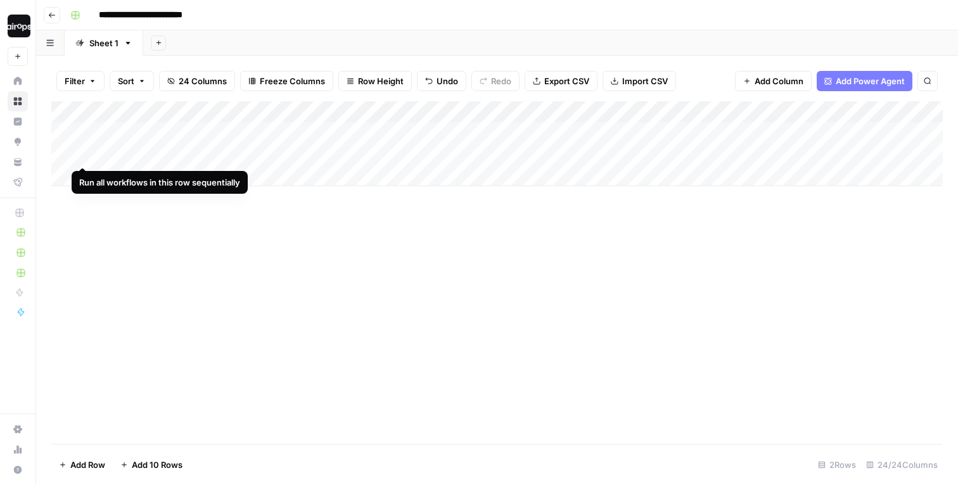
click at [86, 155] on div "Add Column" at bounding box center [497, 143] width 892 height 85
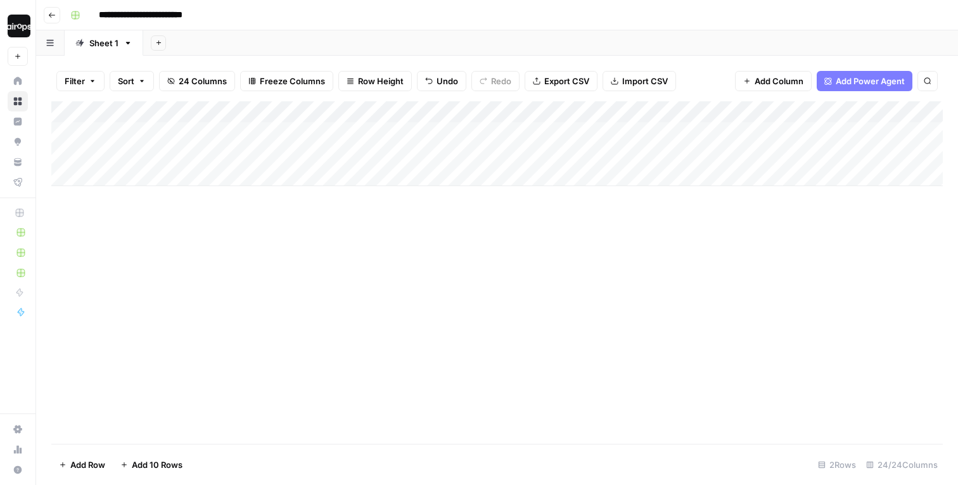
click at [140, 179] on div "Add Column" at bounding box center [497, 143] width 892 height 85
click at [87, 175] on div "Add Column" at bounding box center [497, 154] width 892 height 106
click at [158, 275] on div "Add Column" at bounding box center [497, 272] width 892 height 343
click at [134, 197] on div "Add Column" at bounding box center [497, 154] width 892 height 106
click at [130, 198] on input at bounding box center [201, 200] width 203 height 15
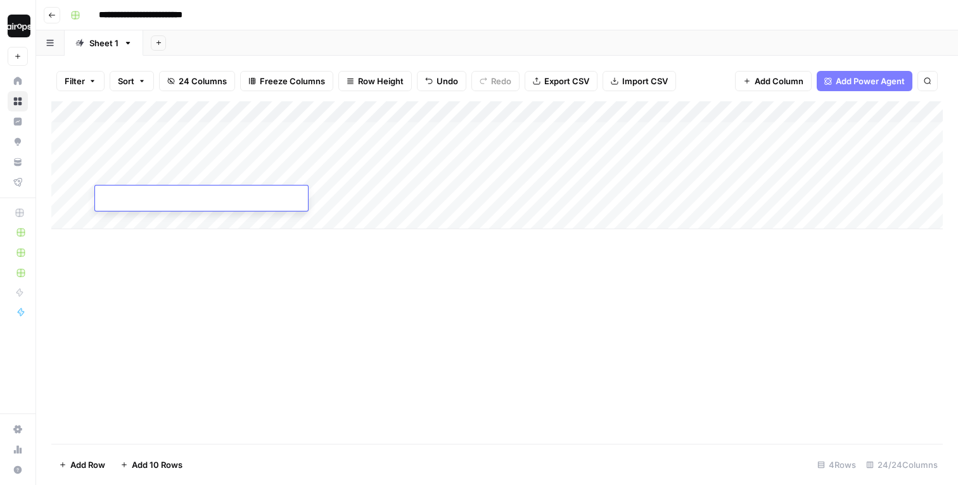
click at [130, 198] on input at bounding box center [201, 200] width 203 height 15
paste input "**********"
type input "**********"
click at [79, 199] on div "Add Column" at bounding box center [497, 165] width 892 height 128
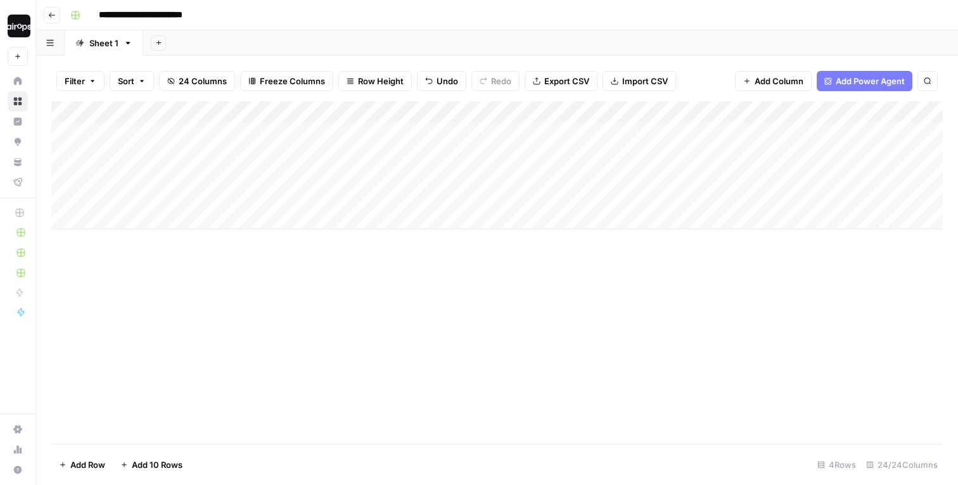
click at [151, 222] on div "Add Column" at bounding box center [497, 165] width 892 height 128
type input "**********"
click at [116, 266] on div "Add Column" at bounding box center [497, 272] width 892 height 343
click at [78, 220] on div "Add Column" at bounding box center [497, 176] width 892 height 150
click at [147, 284] on div "Add Column" at bounding box center [497, 272] width 892 height 343
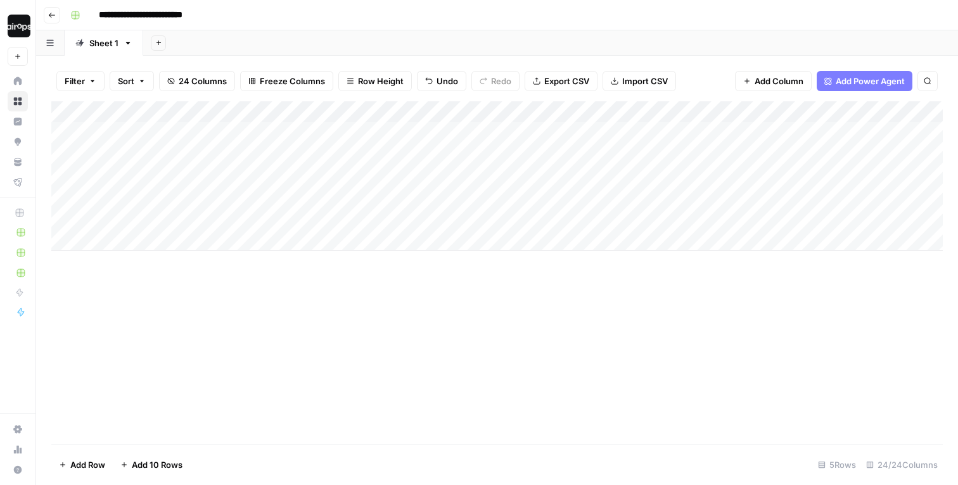
click at [347, 308] on div "Add Column" at bounding box center [497, 272] width 892 height 343
click at [369, 302] on div "Add Column" at bounding box center [497, 272] width 892 height 343
click at [368, 75] on span "Row Height" at bounding box center [381, 81] width 46 height 13
click at [364, 138] on span "Medium" at bounding box center [407, 142] width 91 height 13
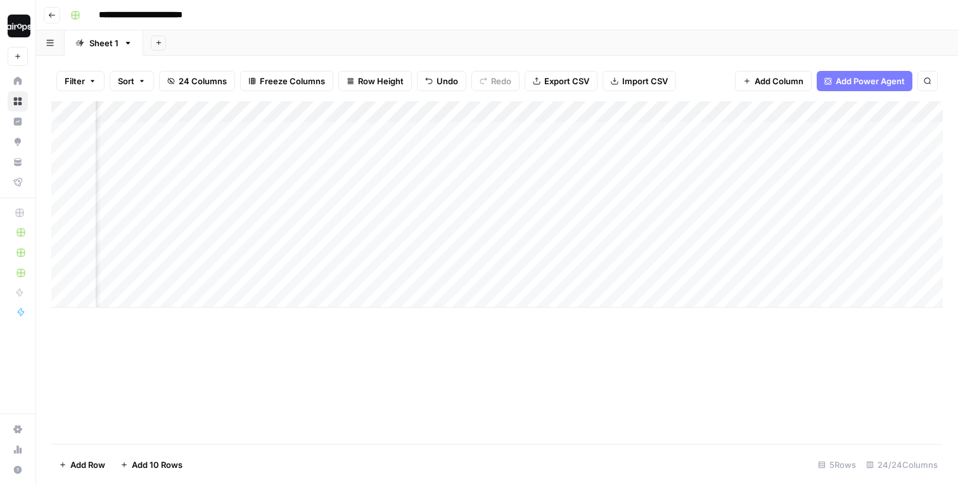
click at [400, 52] on div "Add Sheet" at bounding box center [550, 42] width 815 height 25
click at [790, 41] on div "Add Sheet" at bounding box center [550, 42] width 815 height 25
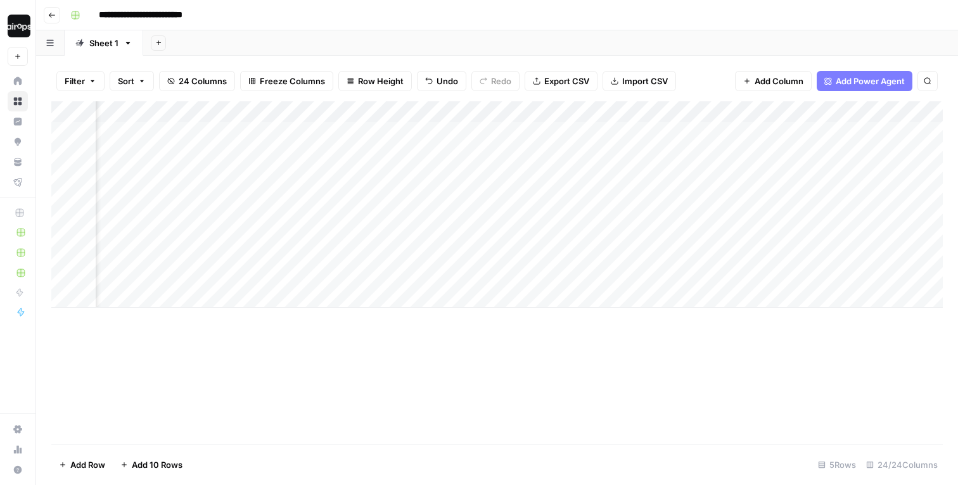
click at [18, 103] on icon at bounding box center [18, 102] width 8 height 8
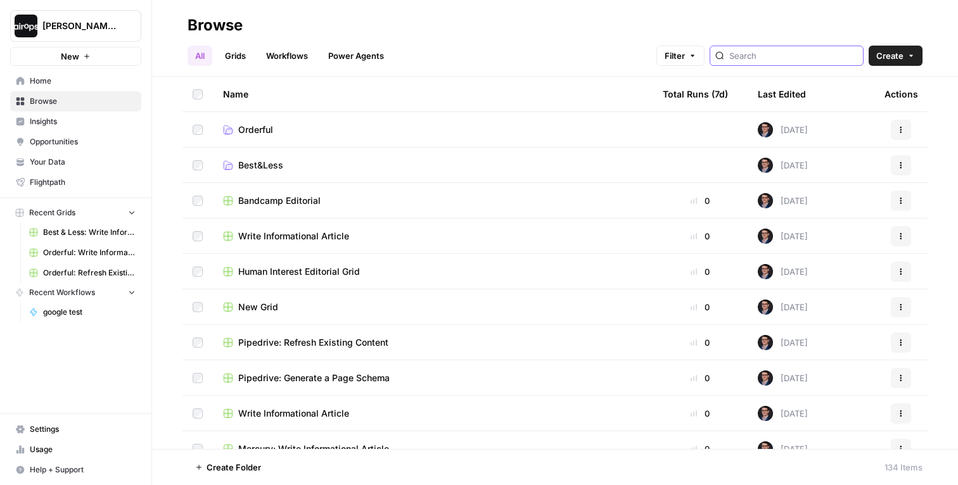
click at [801, 49] on input "search" at bounding box center [793, 55] width 129 height 13
type input "n"
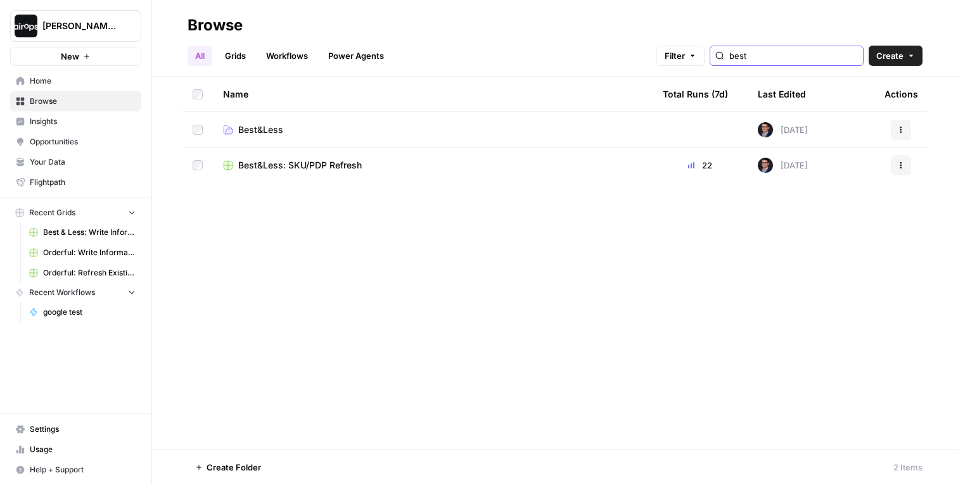
type input "best"
click at [902, 162] on icon "button" at bounding box center [901, 166] width 8 height 8
click at [834, 240] on span "Move To" at bounding box center [844, 241] width 101 height 13
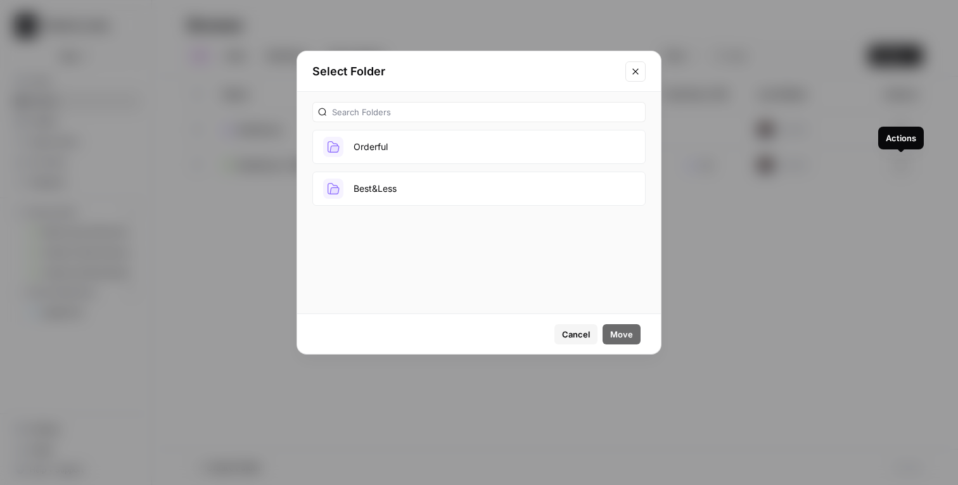
click at [454, 196] on button "Best&Less" at bounding box center [478, 189] width 333 height 34
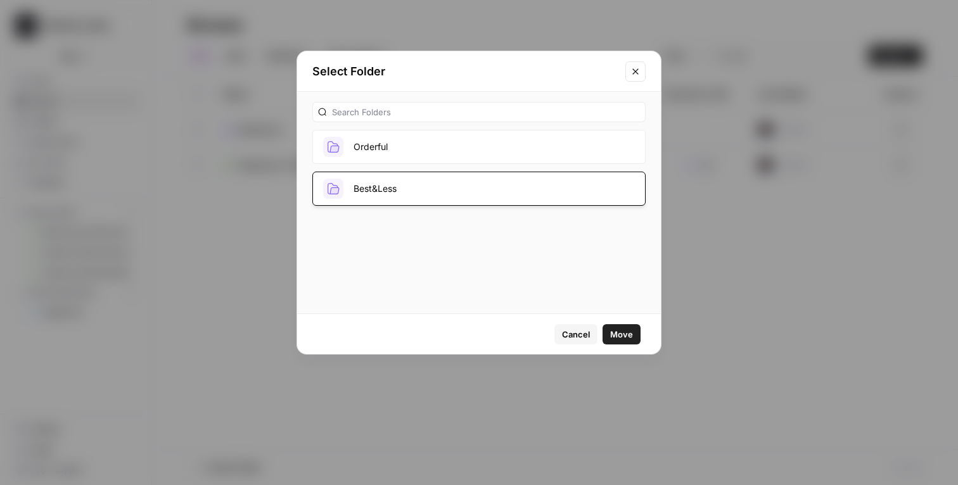
click at [622, 335] on span "Move" at bounding box center [621, 334] width 23 height 13
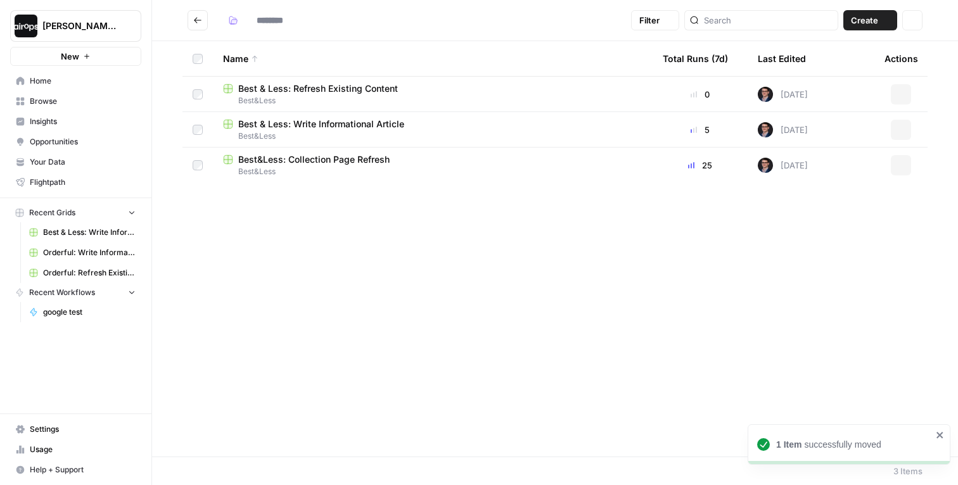
type input "*********"
click at [509, 286] on div "Name Total Runs (7d) Last Edited Actions Best & Less: Refresh Existing Content …" at bounding box center [555, 249] width 806 height 416
click at [582, 24] on div "*********" at bounding box center [424, 20] width 403 height 20
click at [426, 26] on div "*********" at bounding box center [424, 20] width 403 height 20
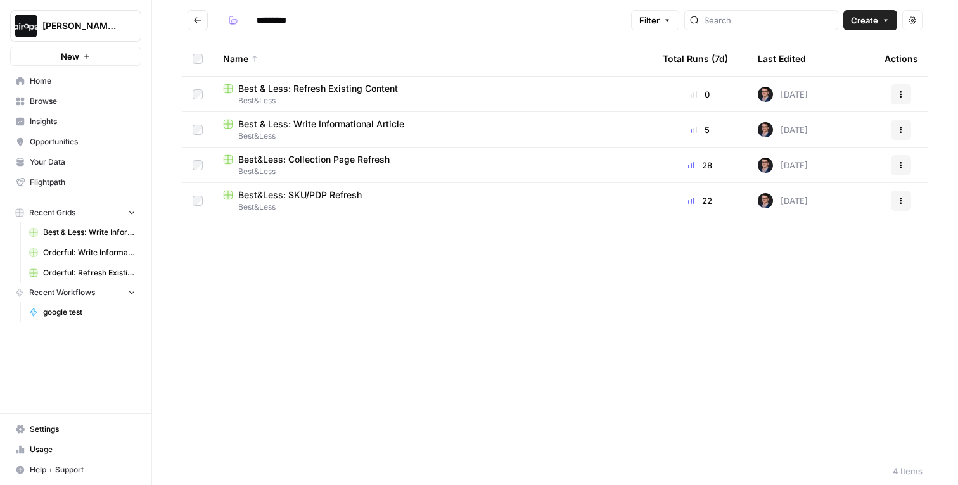
click at [46, 81] on span "Home" at bounding box center [83, 80] width 106 height 11
